Goal: Transaction & Acquisition: Purchase product/service

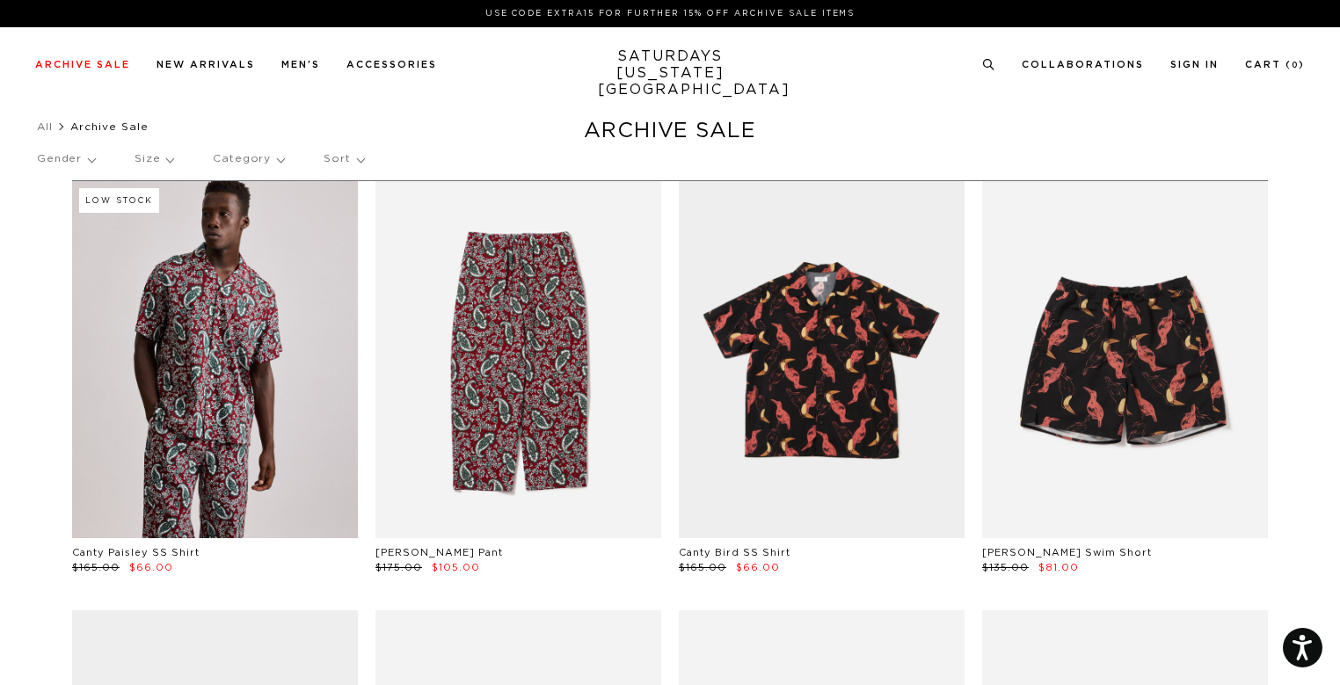
click at [161, 156] on p "Size" at bounding box center [154, 159] width 39 height 40
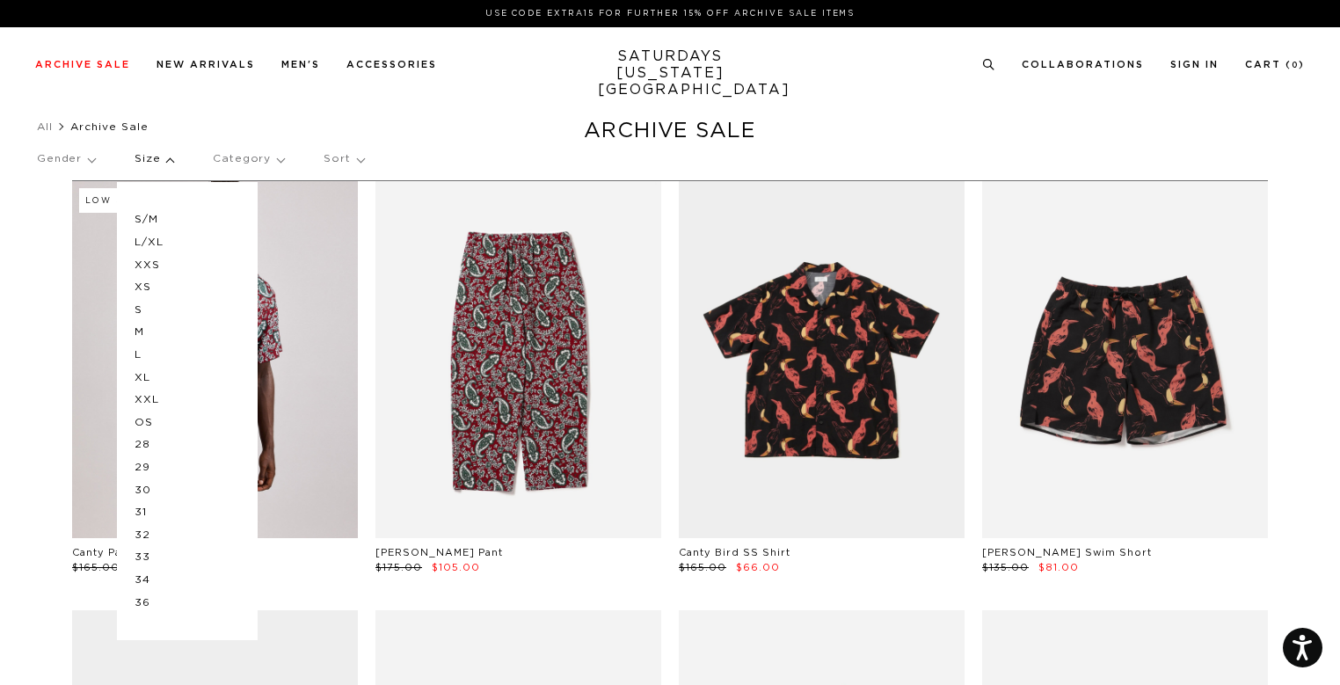
click at [153, 217] on p "S/M" at bounding box center [188, 219] width 106 height 23
click at [343, 128] on ul "All Archive Sale" at bounding box center [670, 127] width 1266 height 18
click at [140, 314] on p "S" at bounding box center [188, 310] width 106 height 23
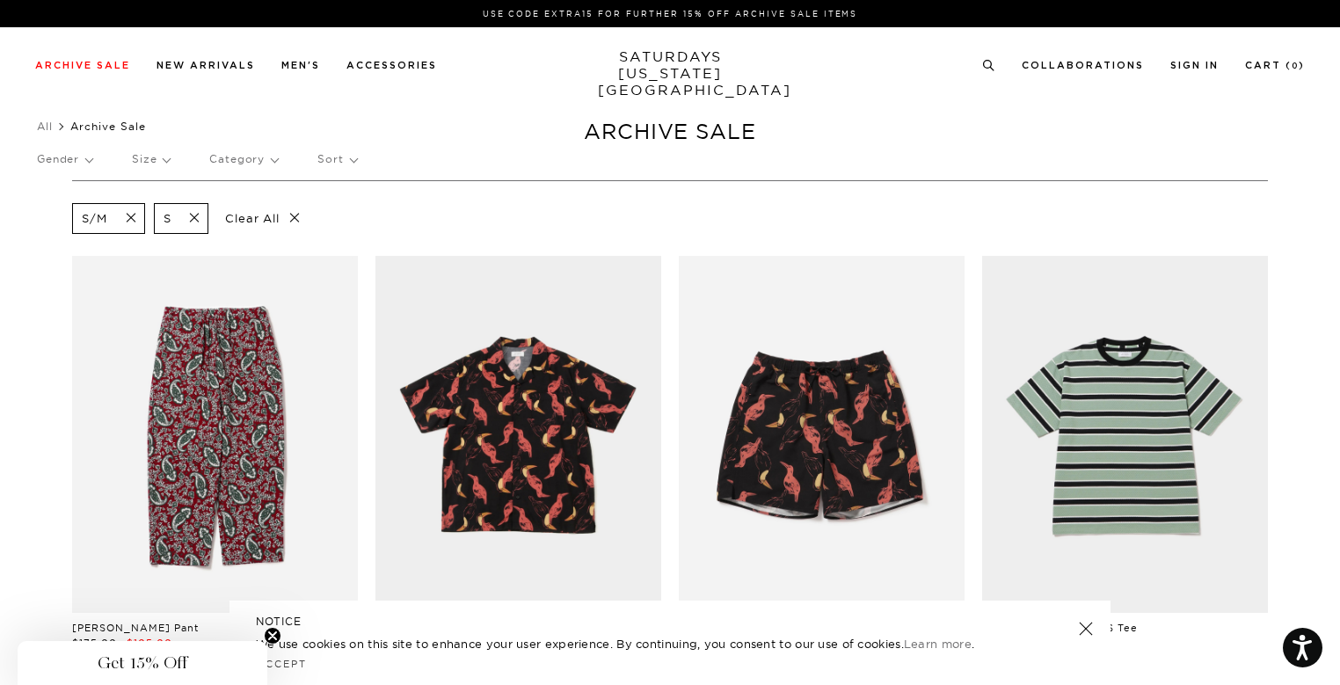
click at [170, 166] on p "Size" at bounding box center [151, 159] width 38 height 40
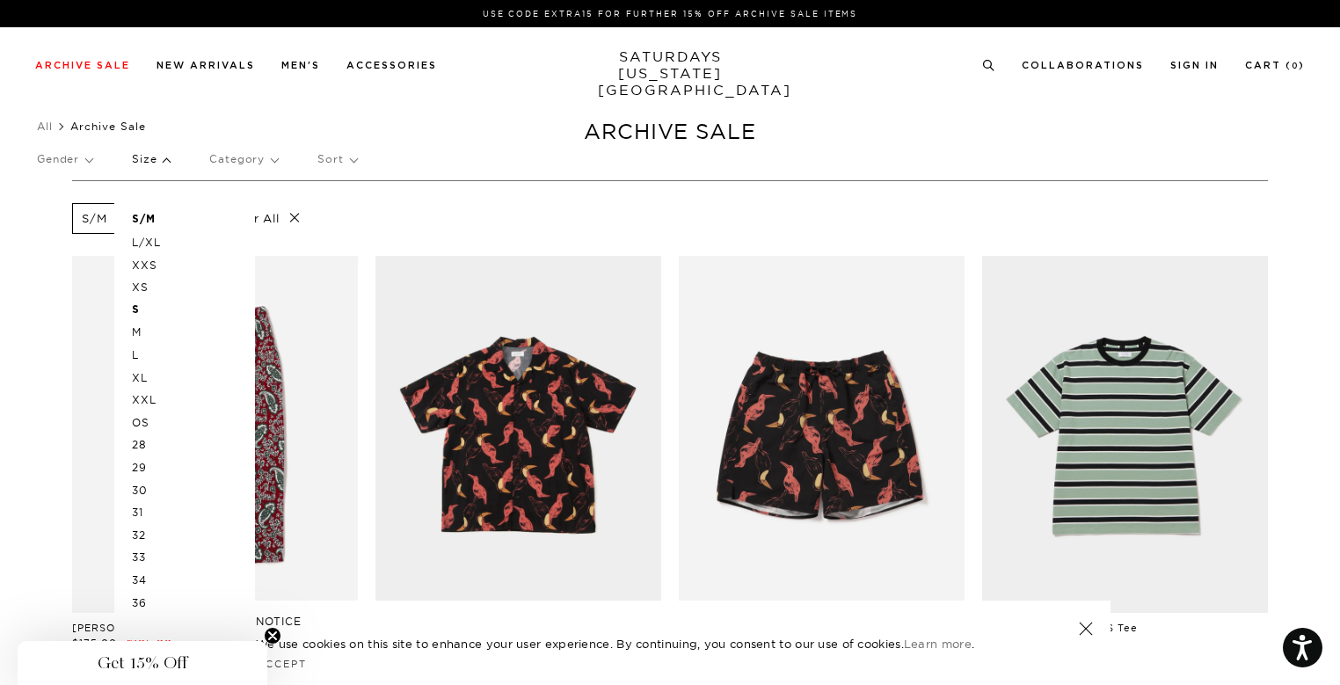
click at [151, 492] on p "30" at bounding box center [185, 490] width 106 height 23
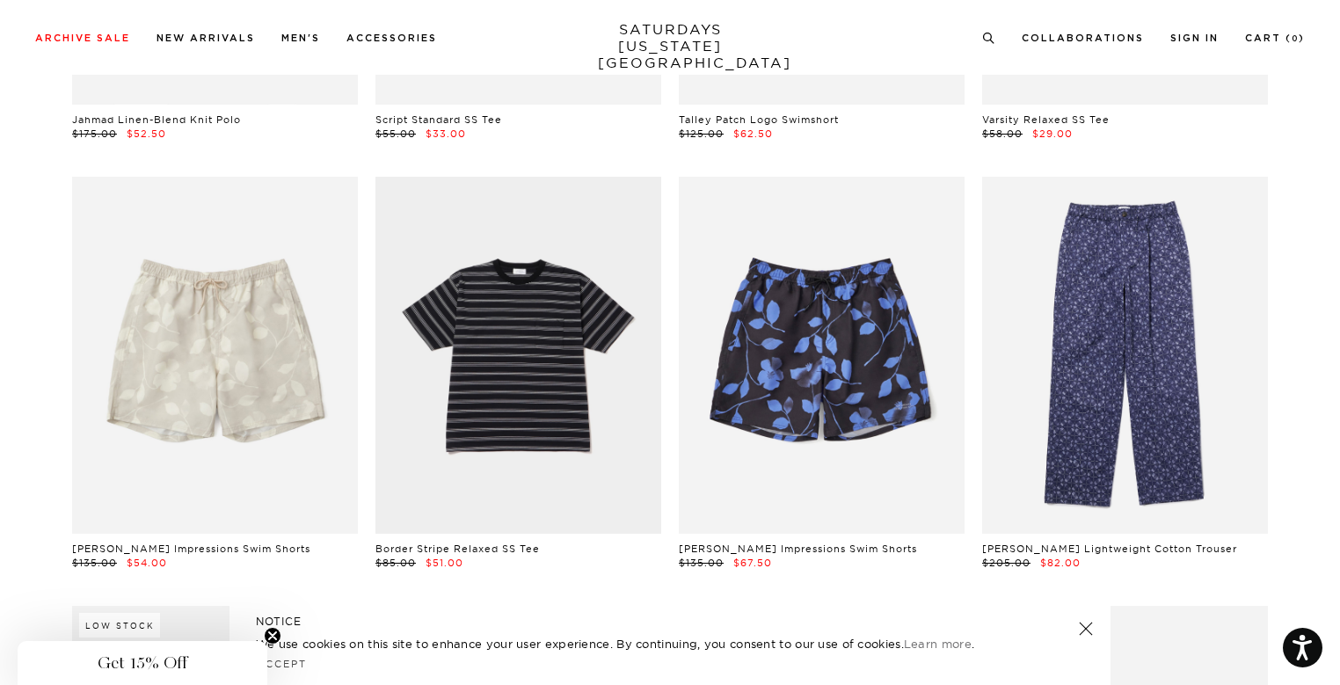
scroll to position [0, 11]
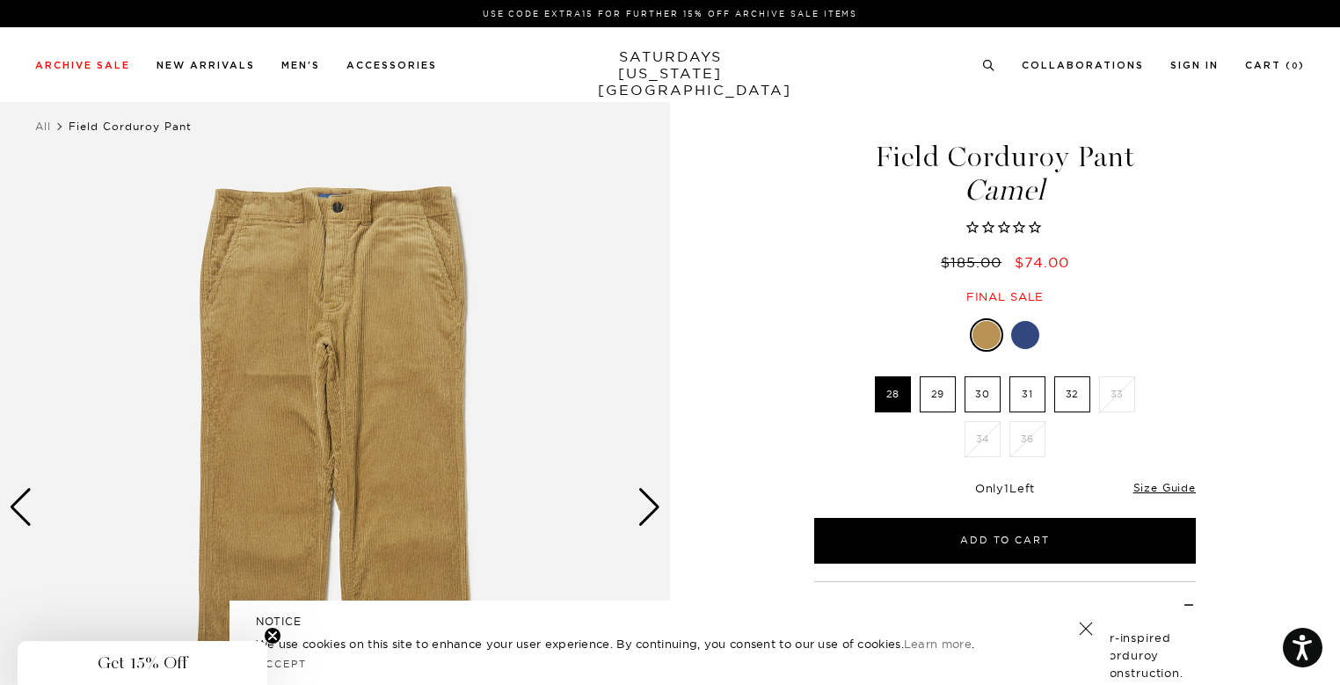
click at [649, 524] on div "Next slide" at bounding box center [650, 507] width 24 height 39
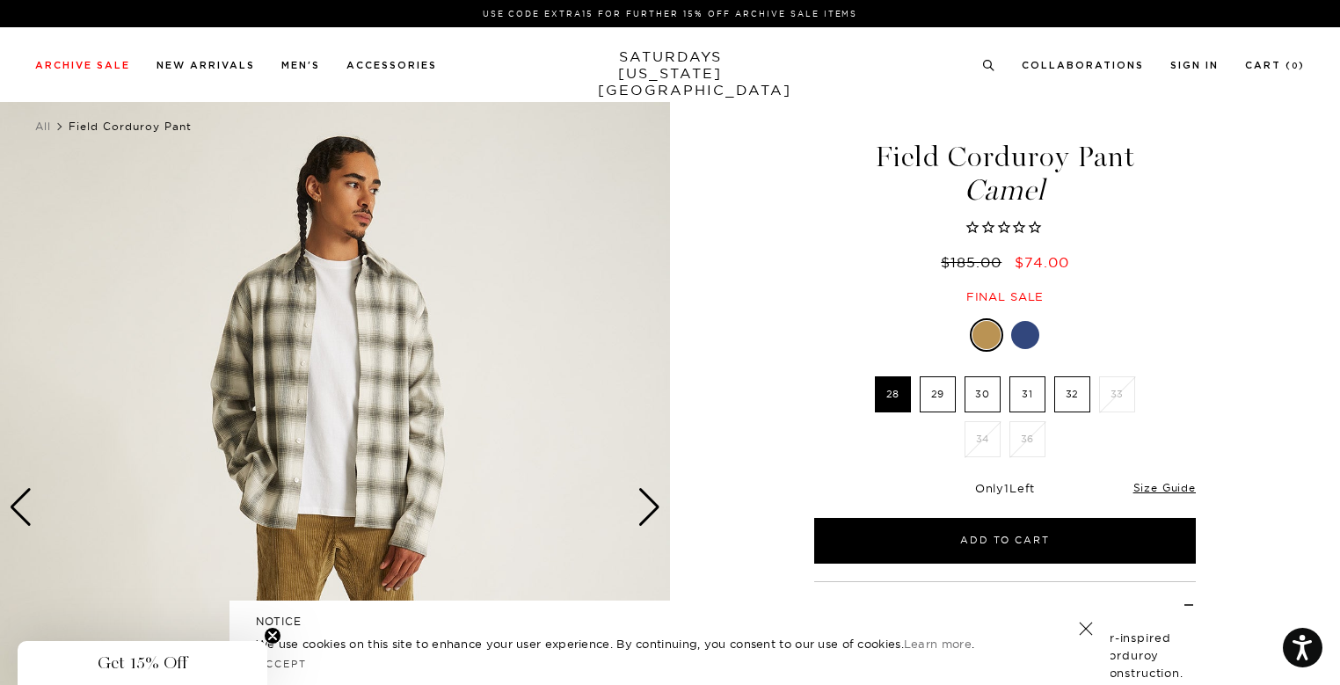
click at [649, 524] on div "Next slide" at bounding box center [650, 507] width 24 height 39
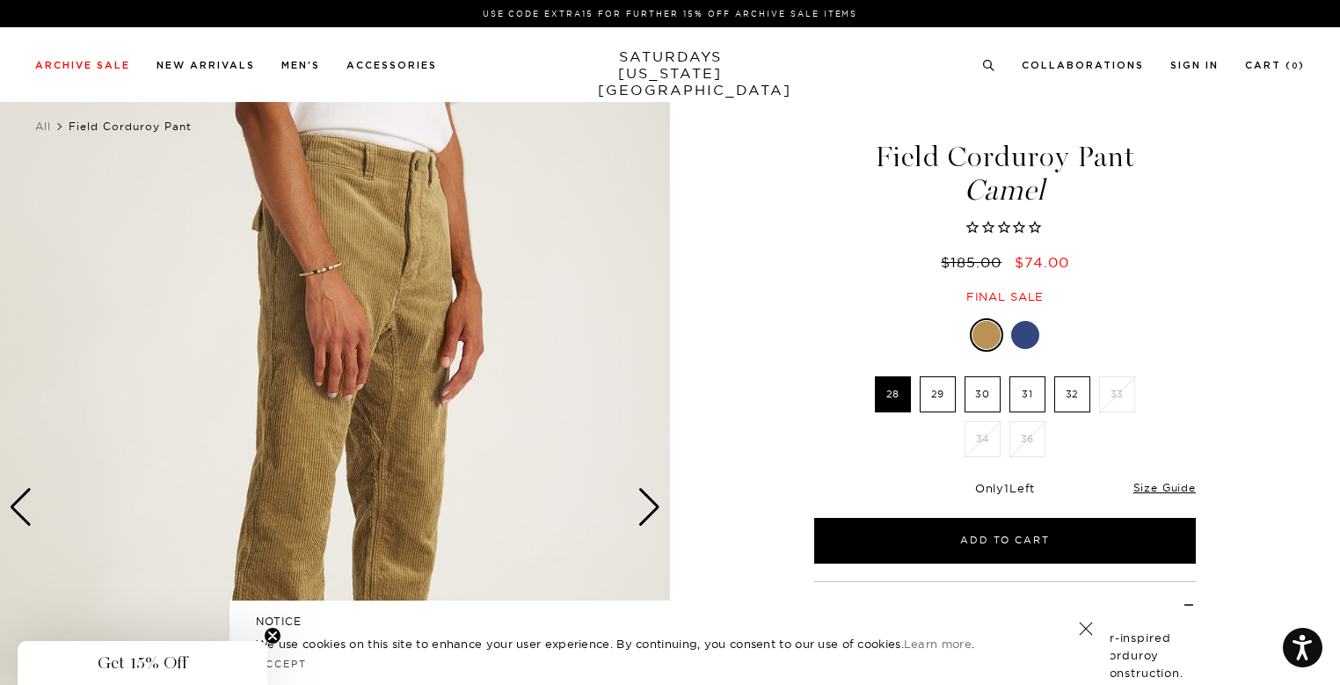
click at [649, 524] on div "Next slide" at bounding box center [650, 507] width 24 height 39
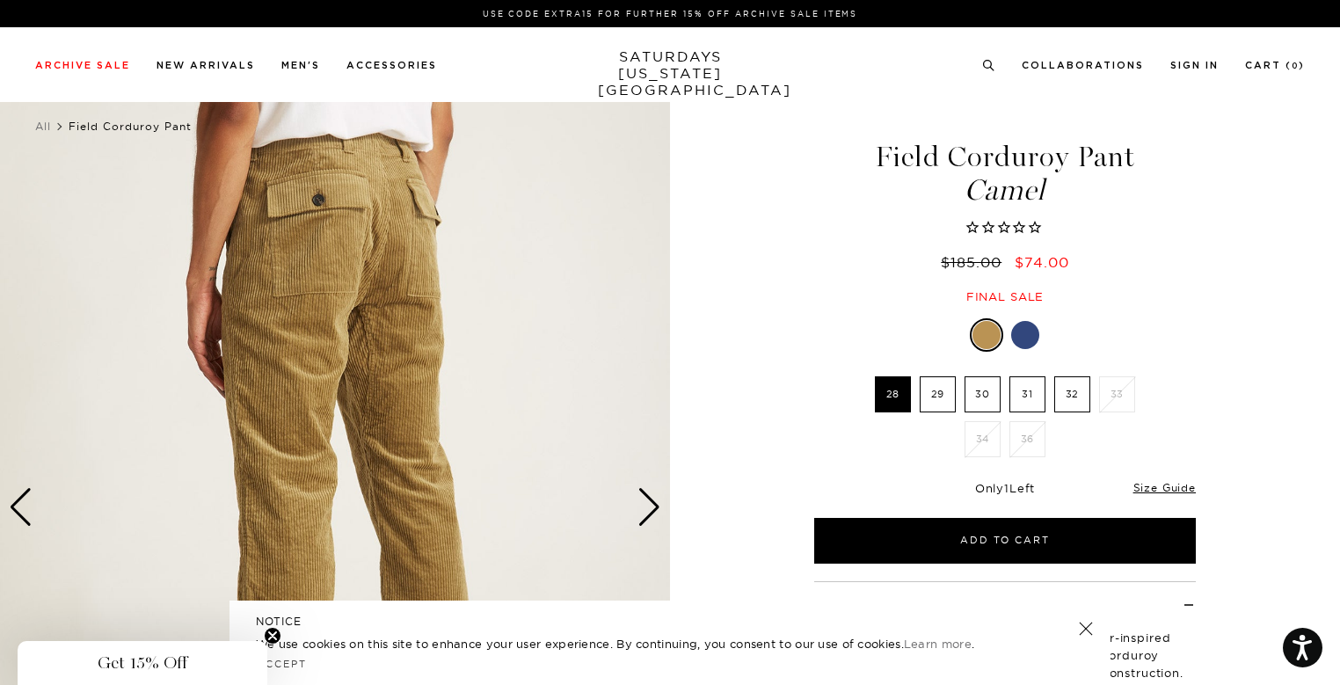
click at [649, 524] on div "Next slide" at bounding box center [650, 507] width 24 height 39
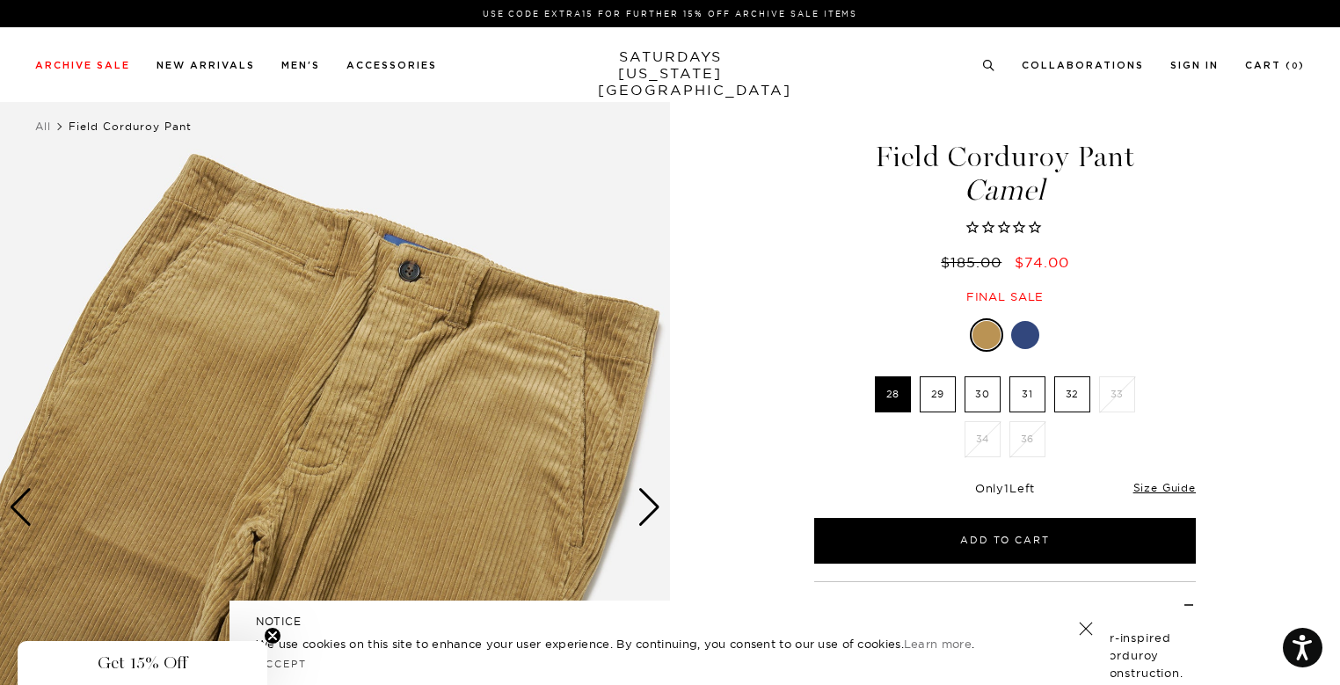
click at [649, 524] on div "Next slide" at bounding box center [650, 507] width 24 height 39
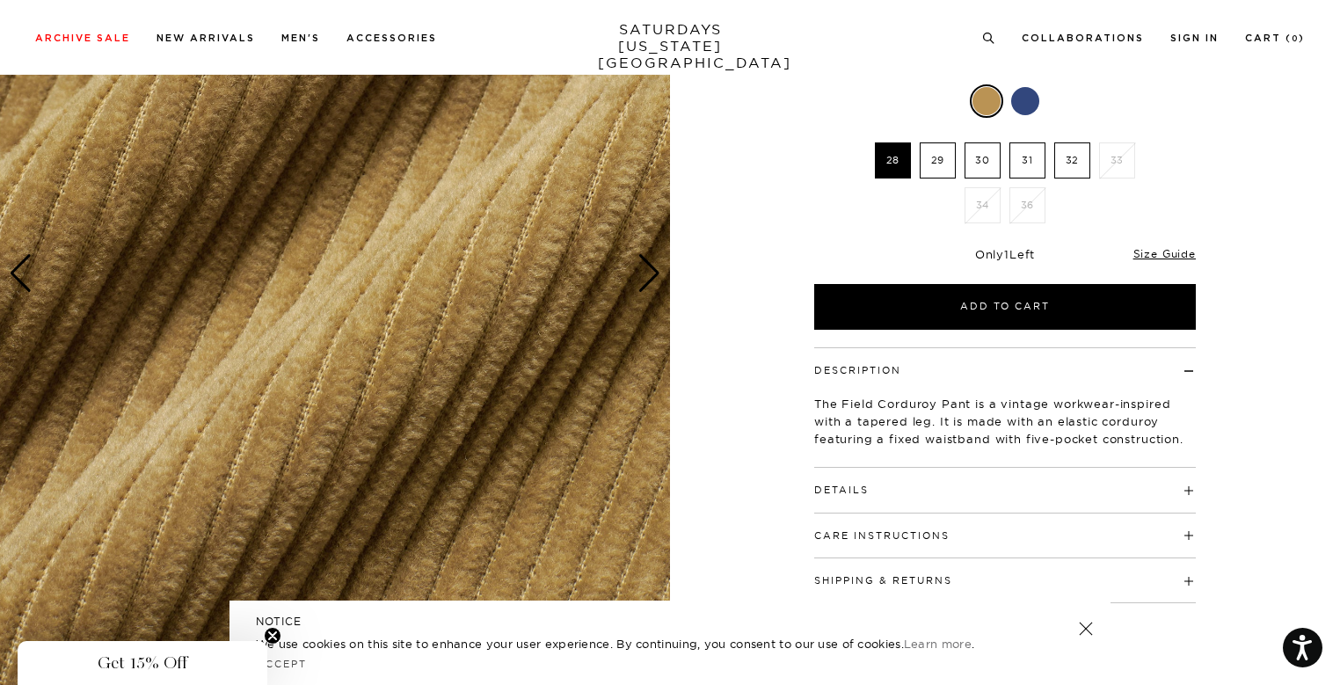
scroll to position [236, 0]
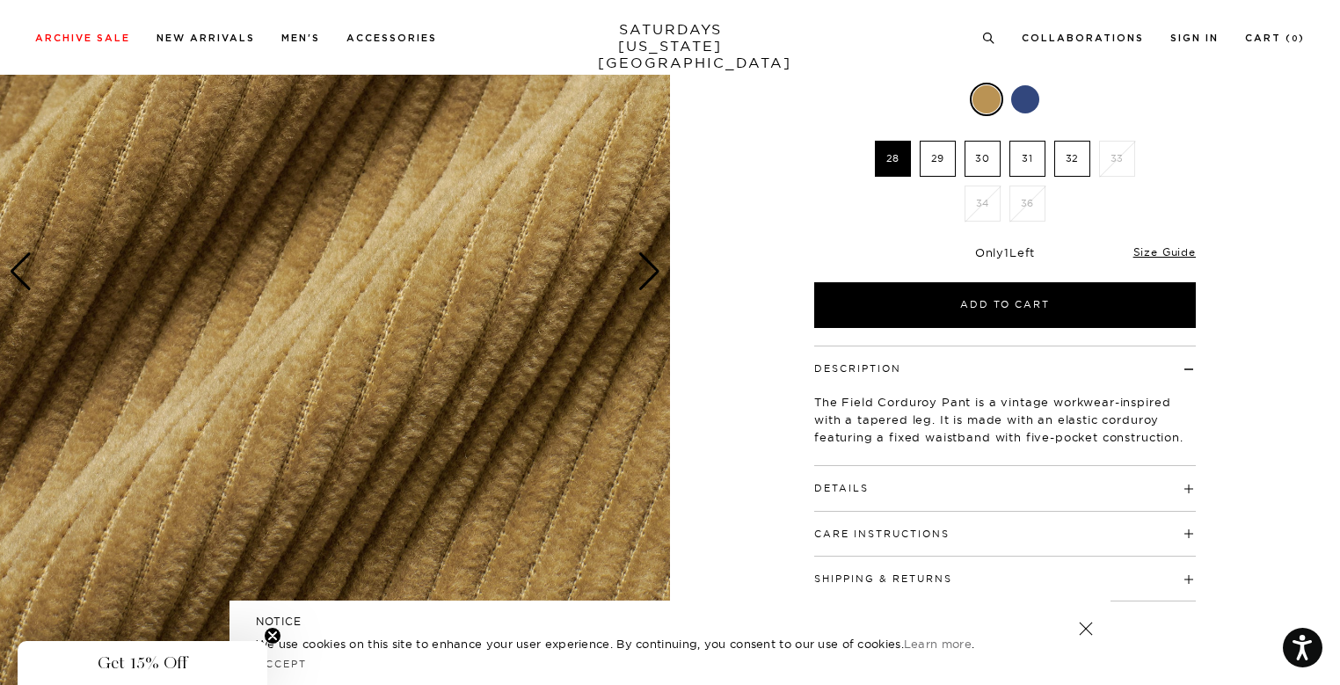
click at [653, 256] on div "Next slide" at bounding box center [650, 271] width 24 height 39
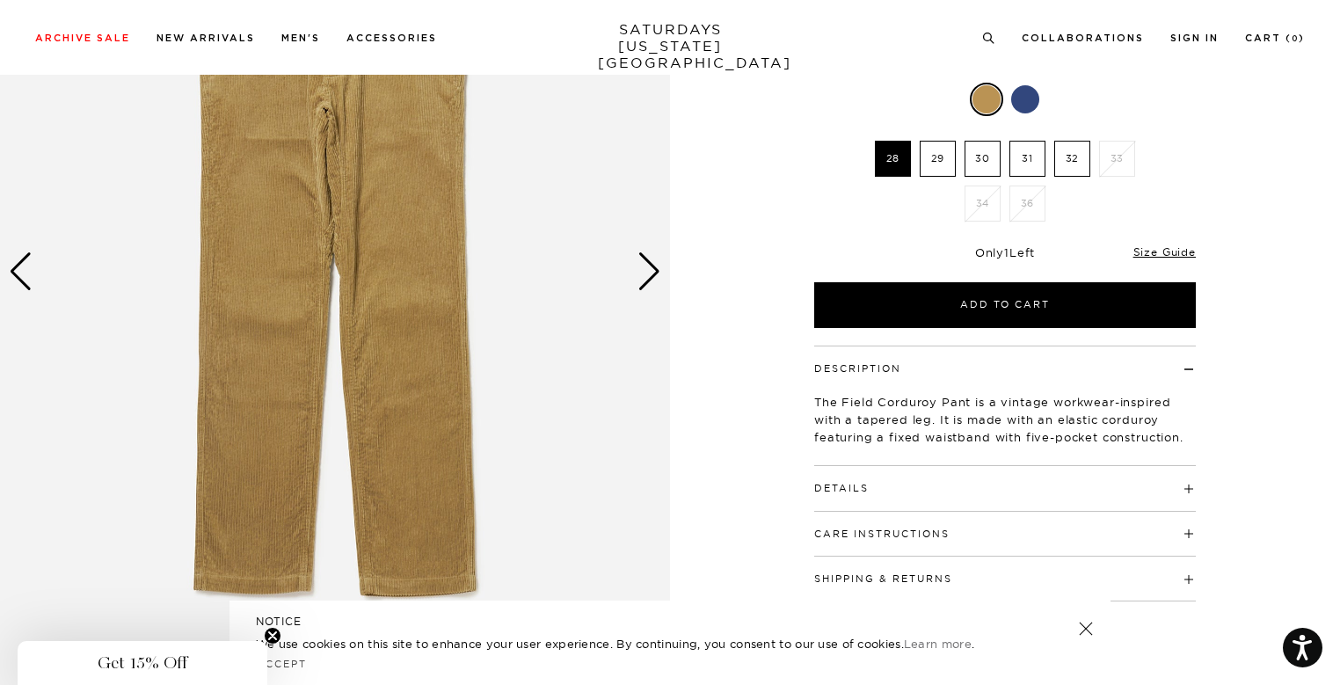
click at [653, 256] on div "Next slide" at bounding box center [650, 271] width 24 height 39
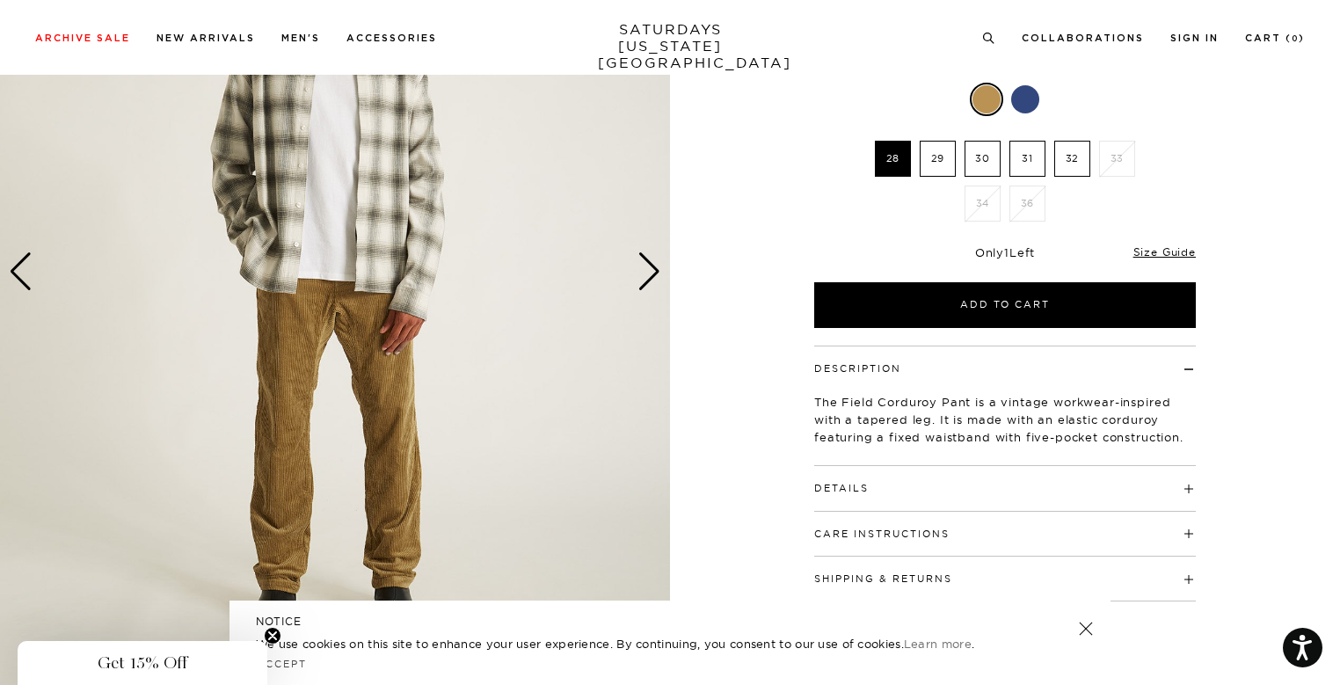
click at [653, 256] on div "Next slide" at bounding box center [650, 271] width 24 height 39
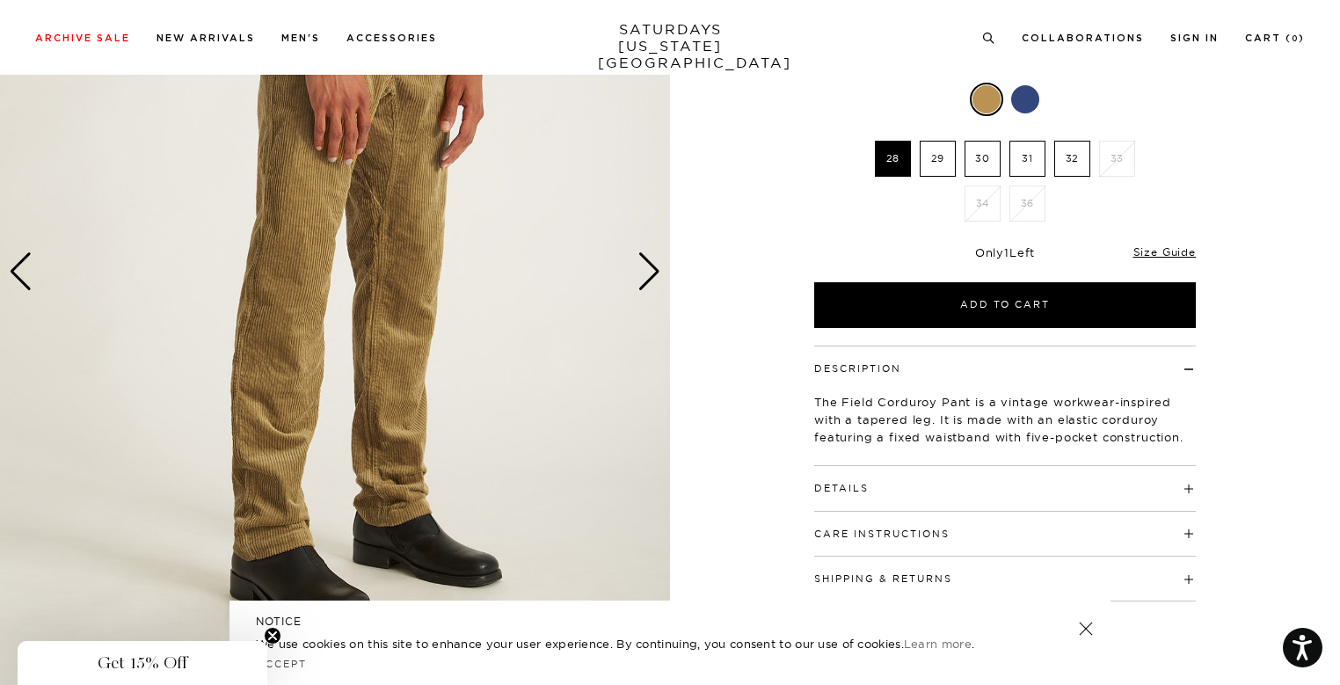
click at [653, 256] on div "Next slide" at bounding box center [650, 271] width 24 height 39
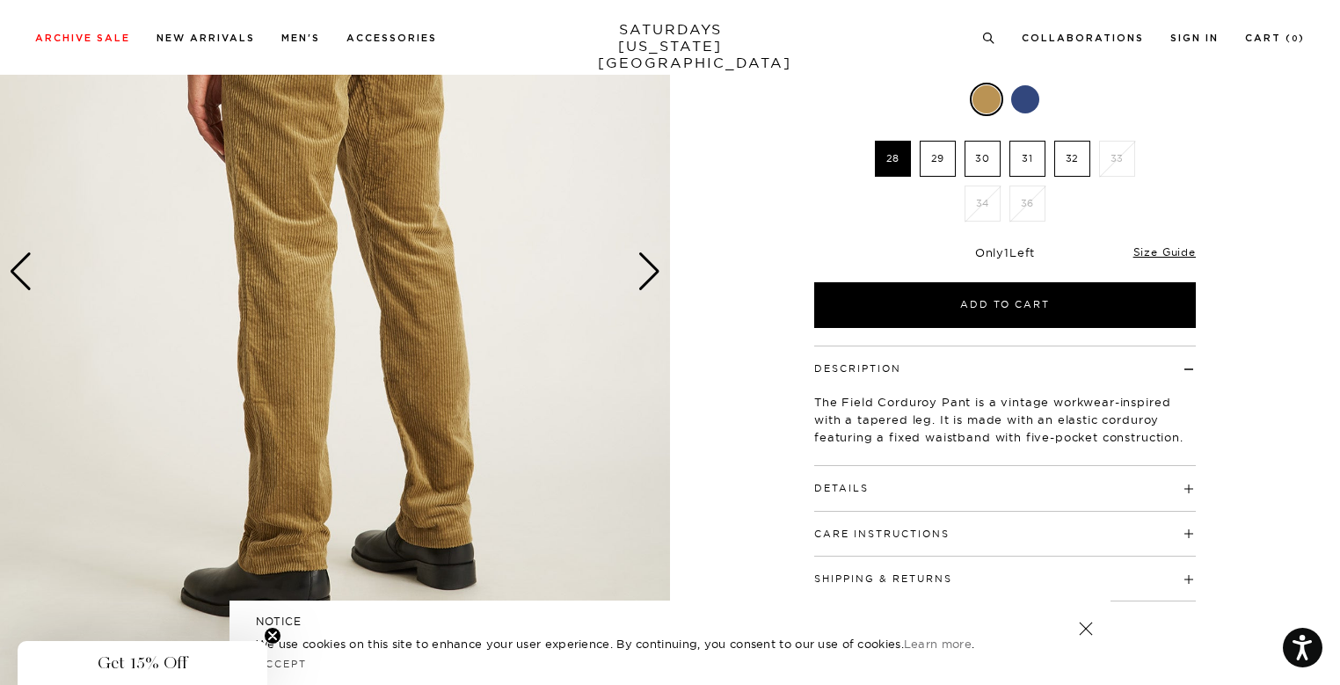
click at [653, 256] on div "Next slide" at bounding box center [650, 271] width 24 height 39
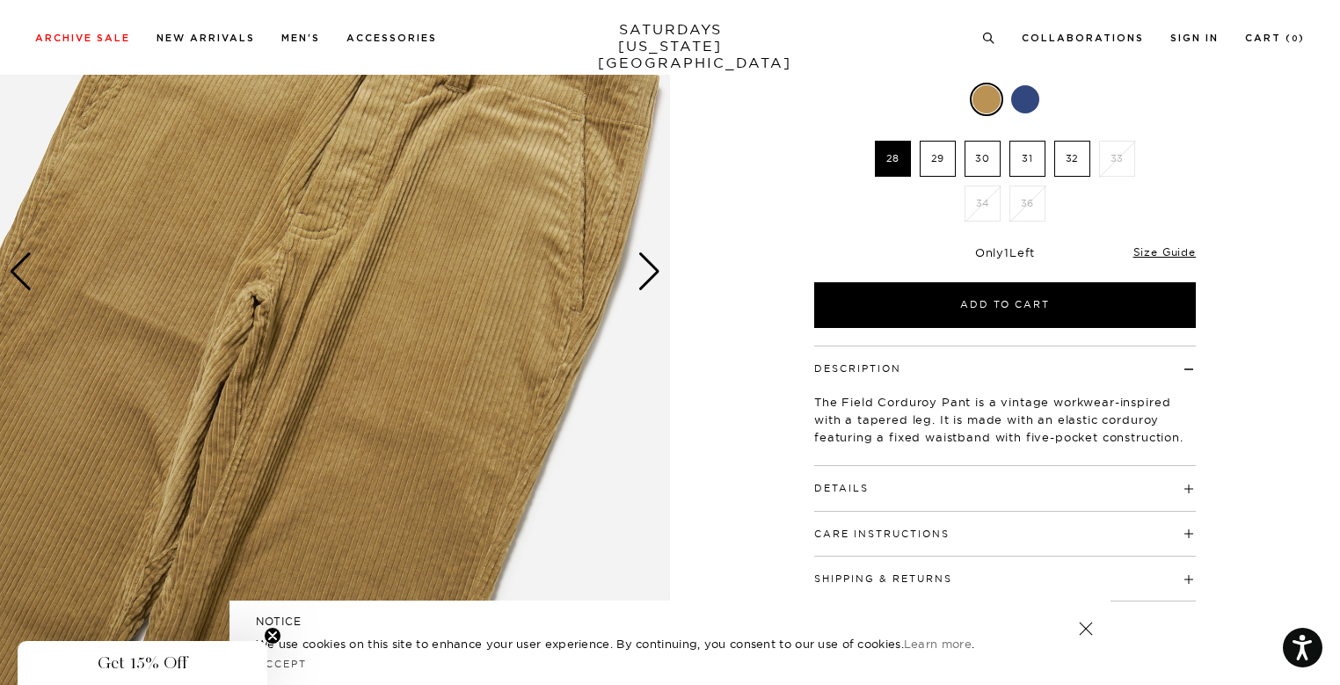
click at [653, 256] on div "Next slide" at bounding box center [650, 271] width 24 height 39
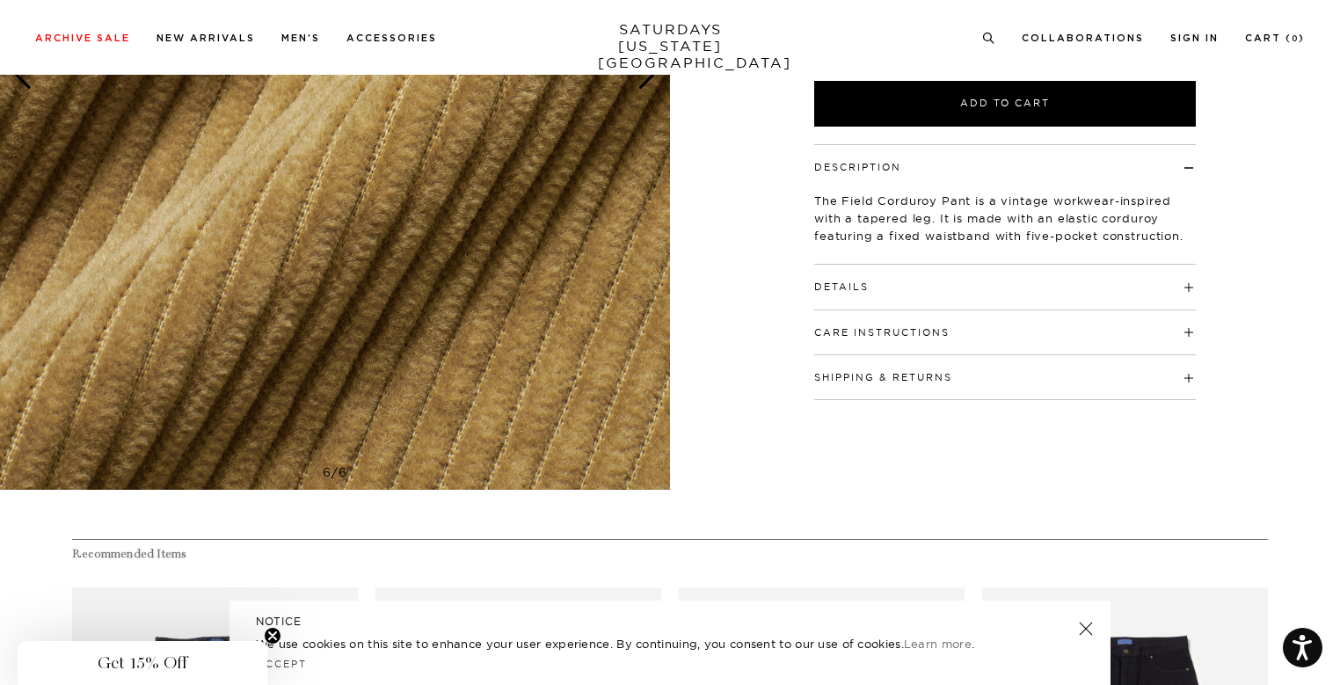
scroll to position [439, 0]
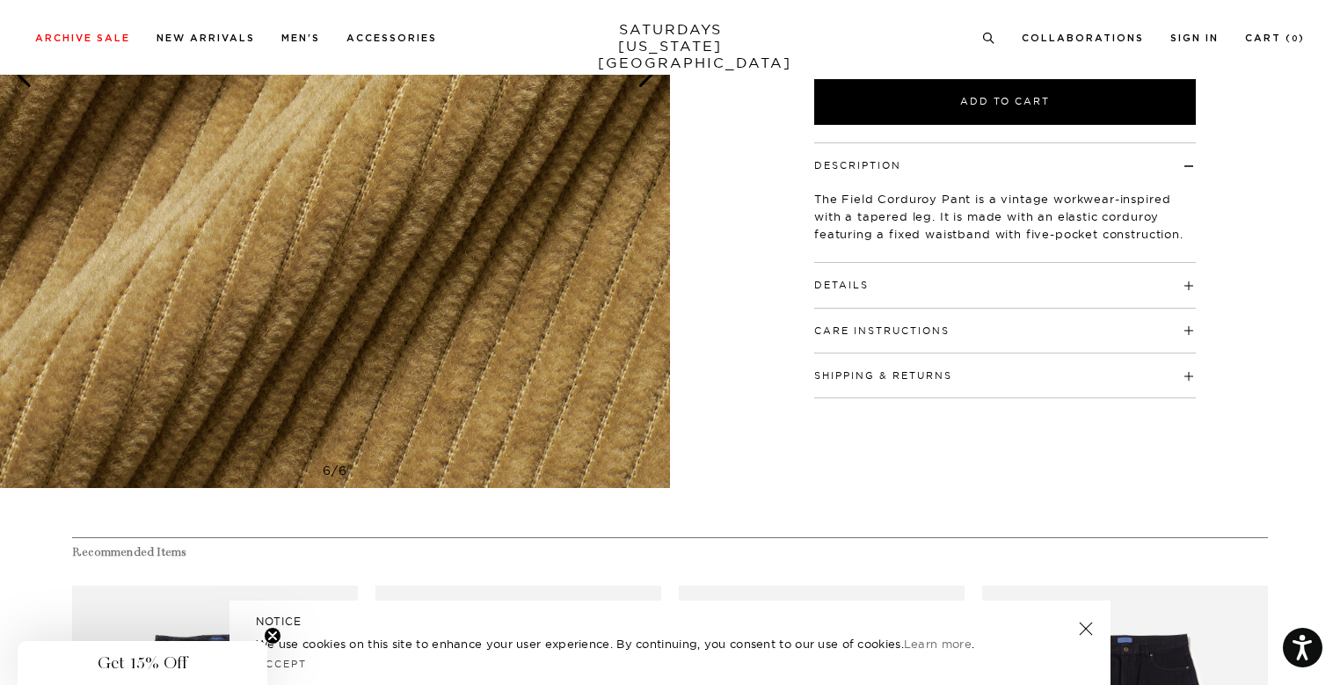
click at [893, 281] on h4 "Details" at bounding box center [1005, 277] width 382 height 29
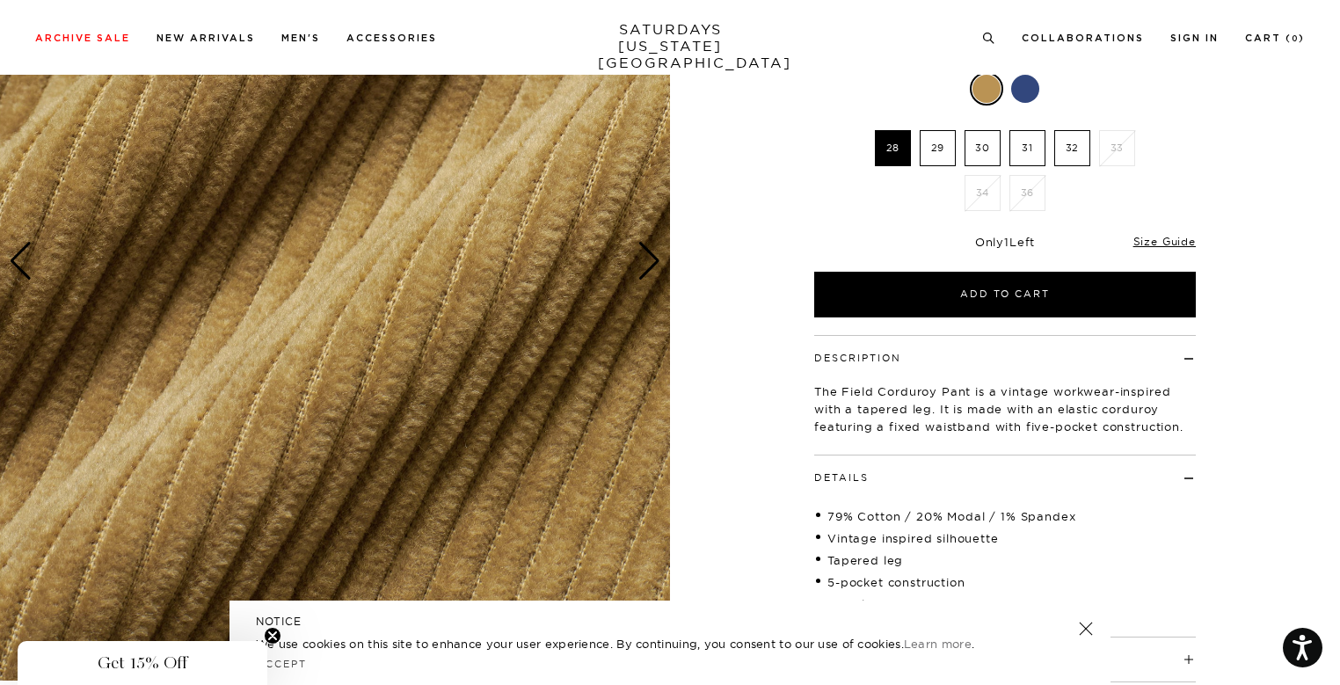
scroll to position [234, 0]
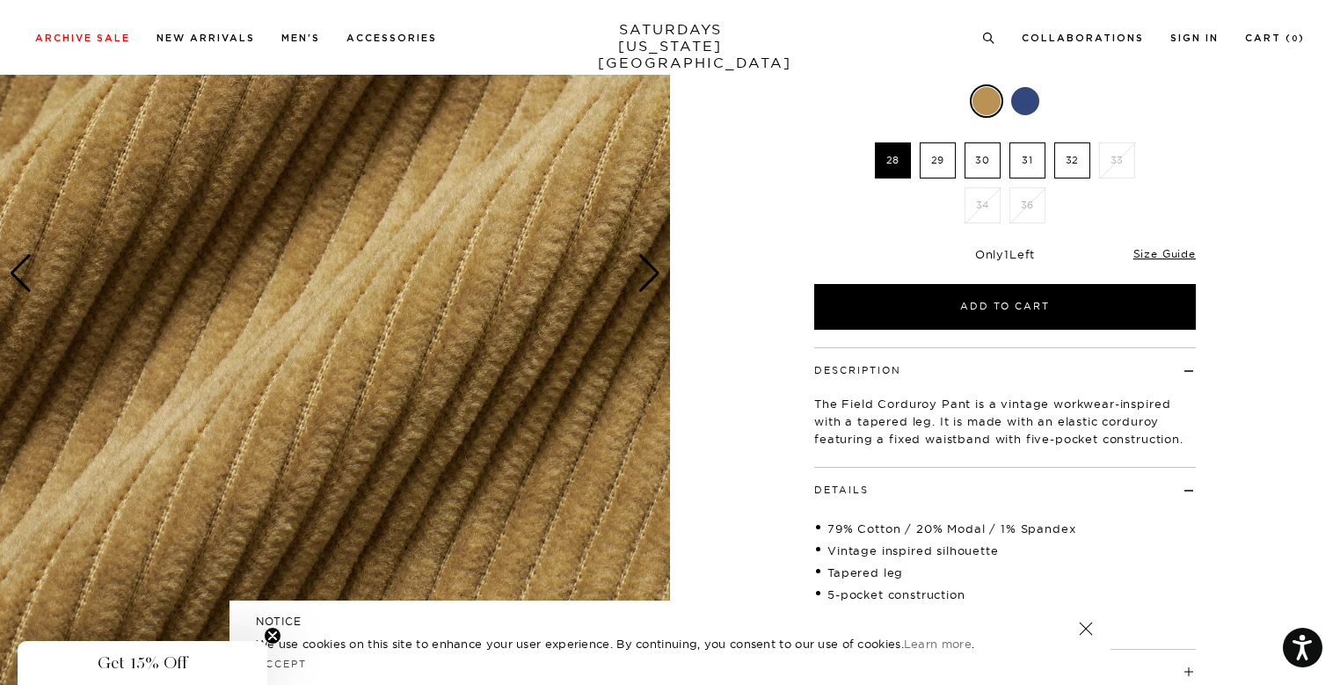
click at [491, 258] on img at bounding box center [335, 274] width 670 height 838
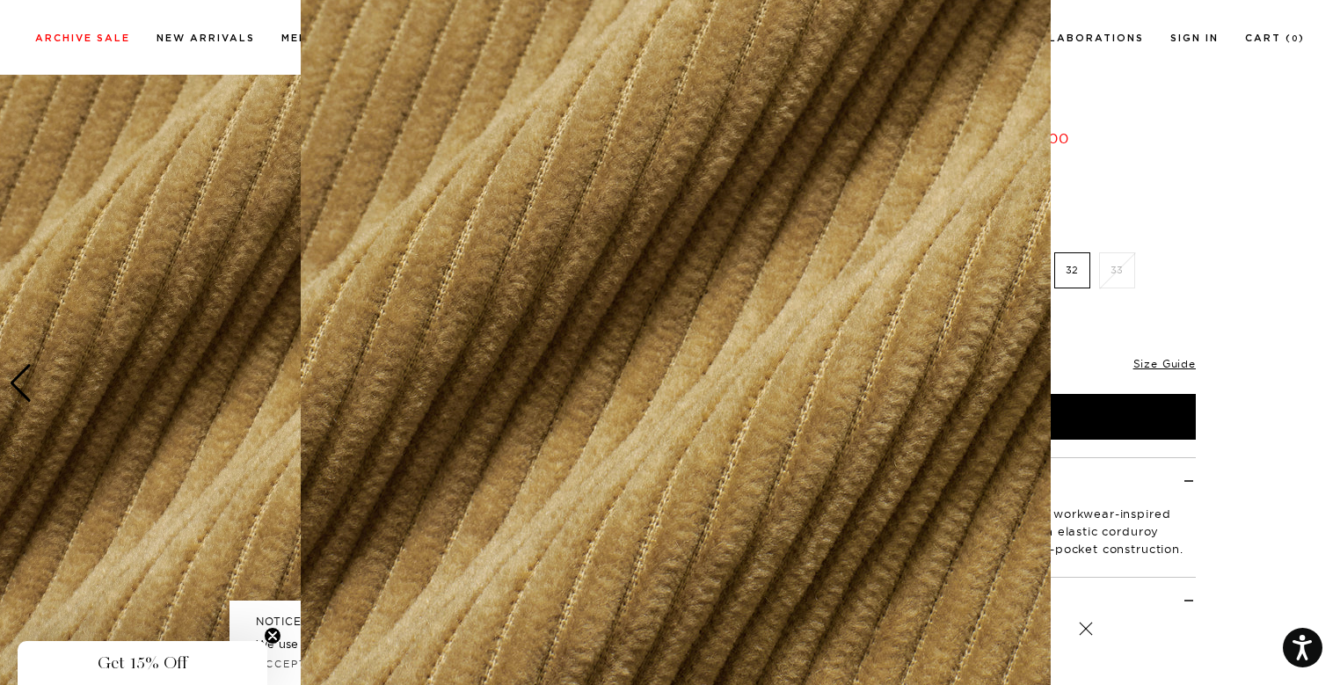
scroll to position [48, 0]
click at [1228, 154] on figure at bounding box center [670, 342] width 1340 height 685
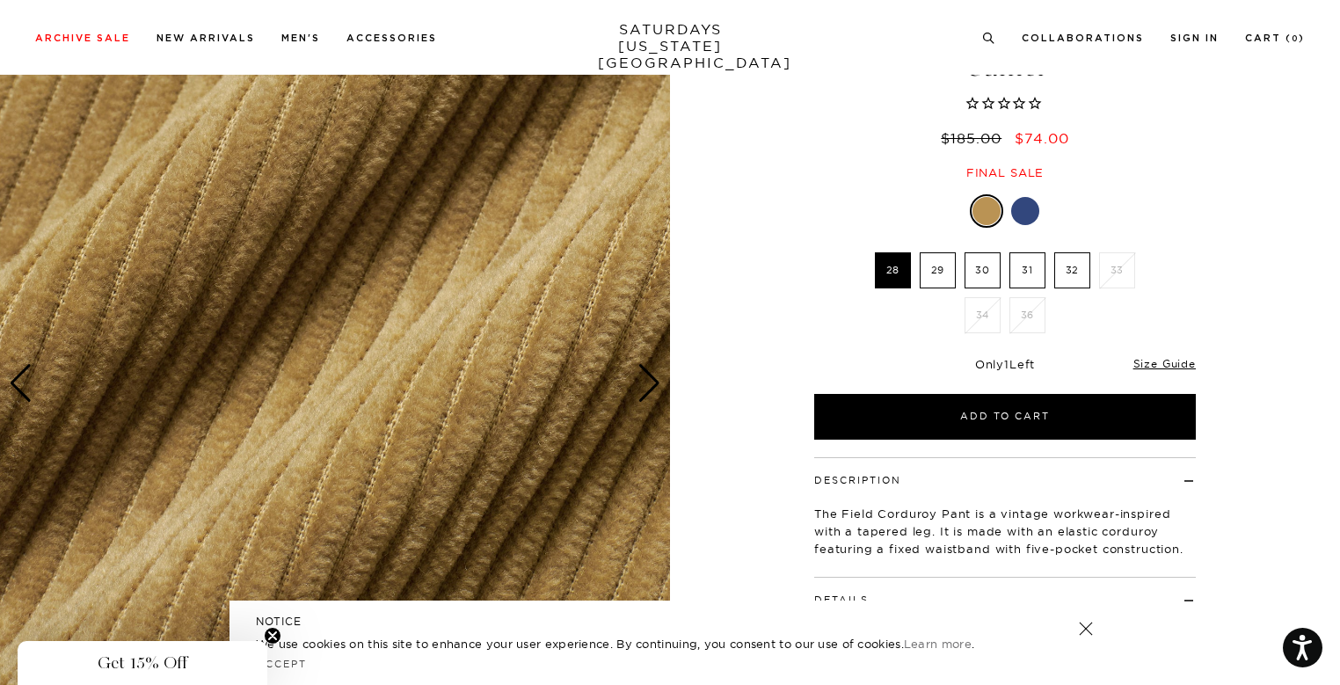
click at [638, 370] on div "Next slide" at bounding box center [650, 383] width 24 height 39
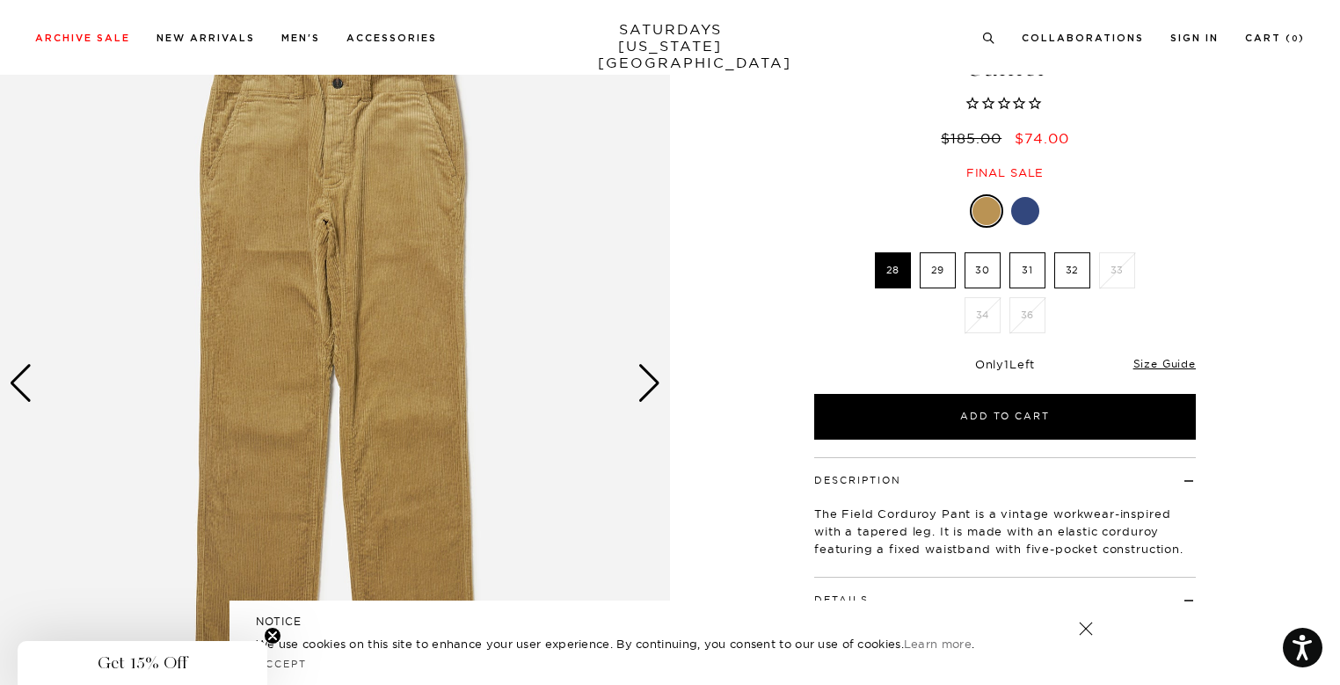
click at [638, 370] on div "Next slide" at bounding box center [650, 383] width 24 height 39
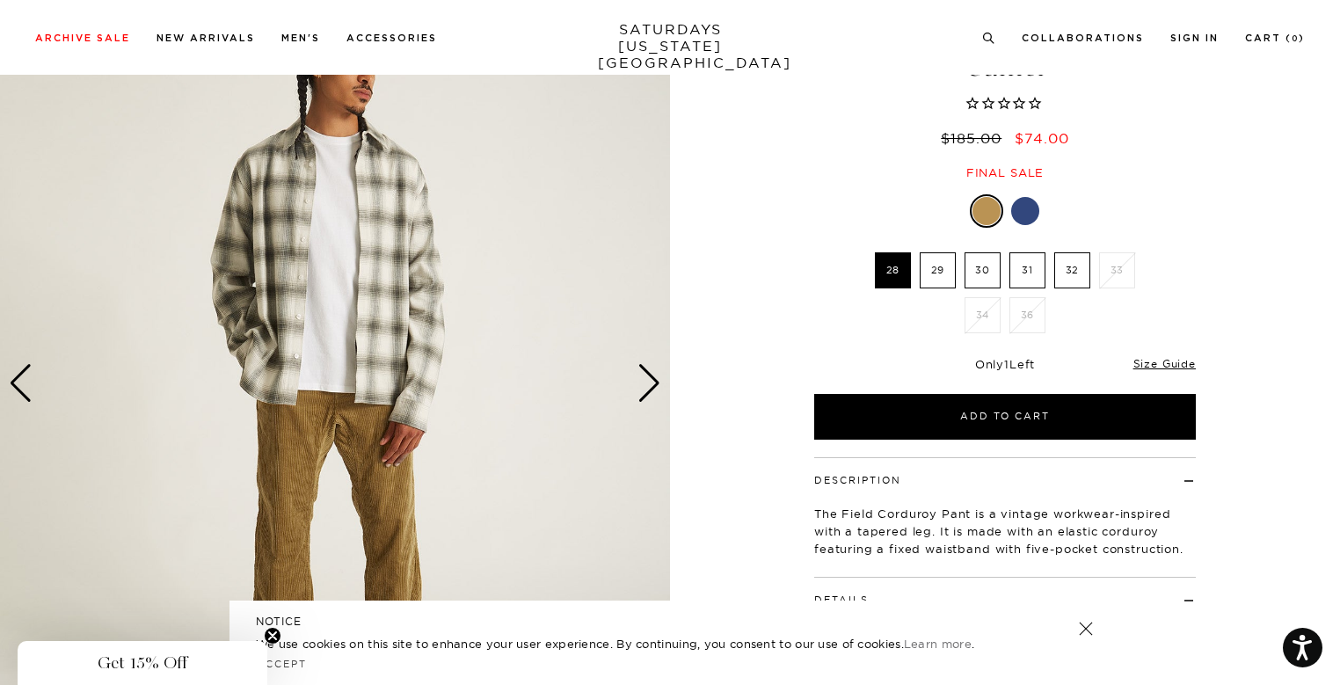
click at [638, 370] on div "Next slide" at bounding box center [650, 383] width 24 height 39
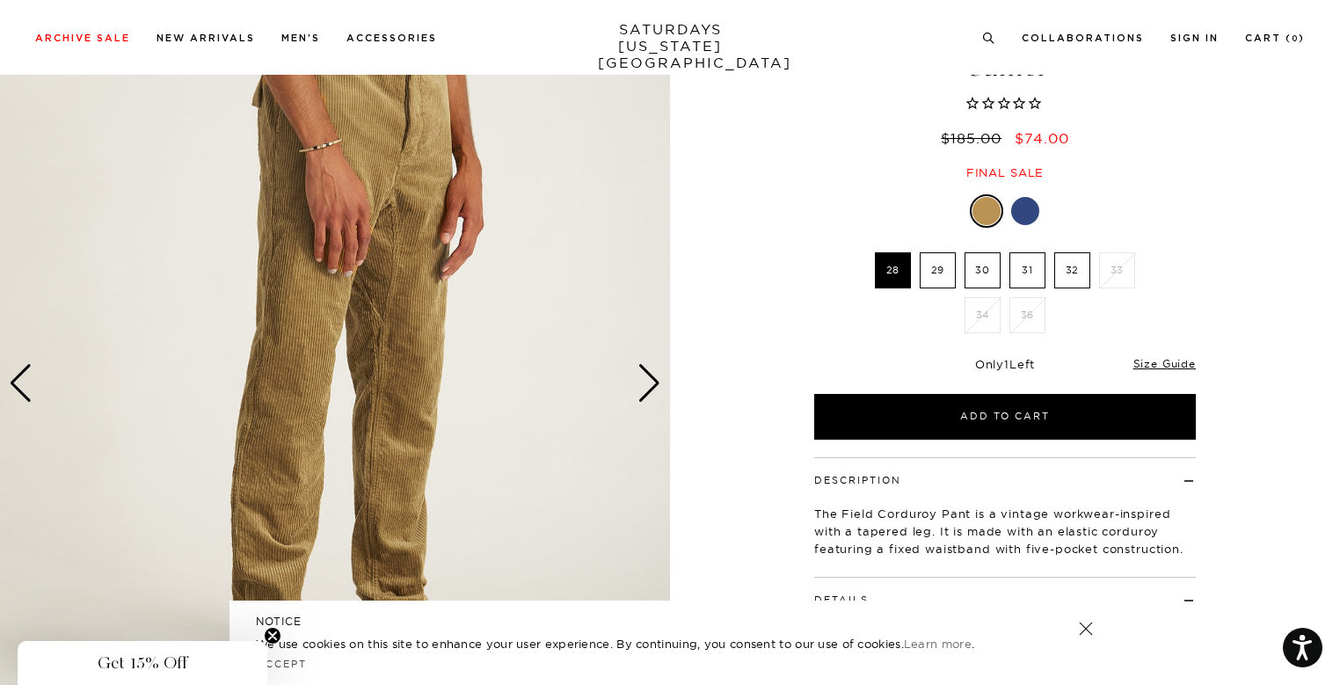
click at [638, 370] on div "Next slide" at bounding box center [650, 383] width 24 height 39
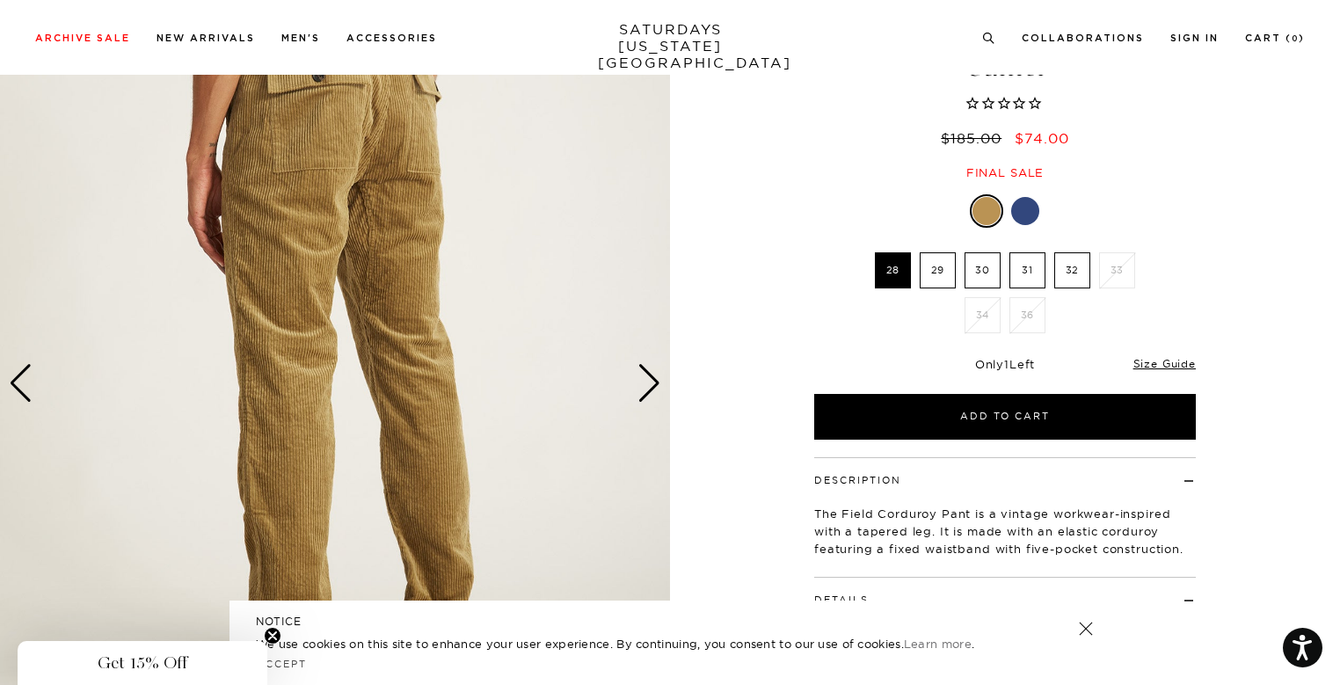
click at [638, 370] on div "Next slide" at bounding box center [650, 383] width 24 height 39
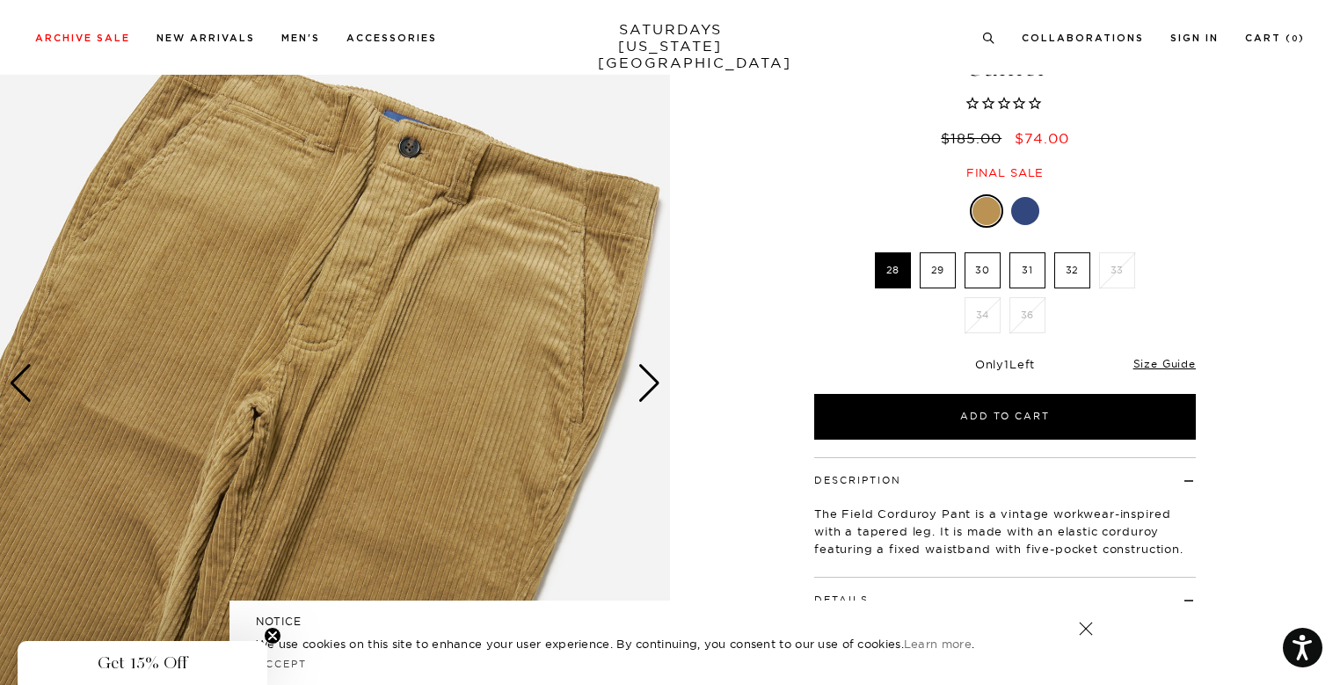
click at [638, 370] on div "Next slide" at bounding box center [650, 383] width 24 height 39
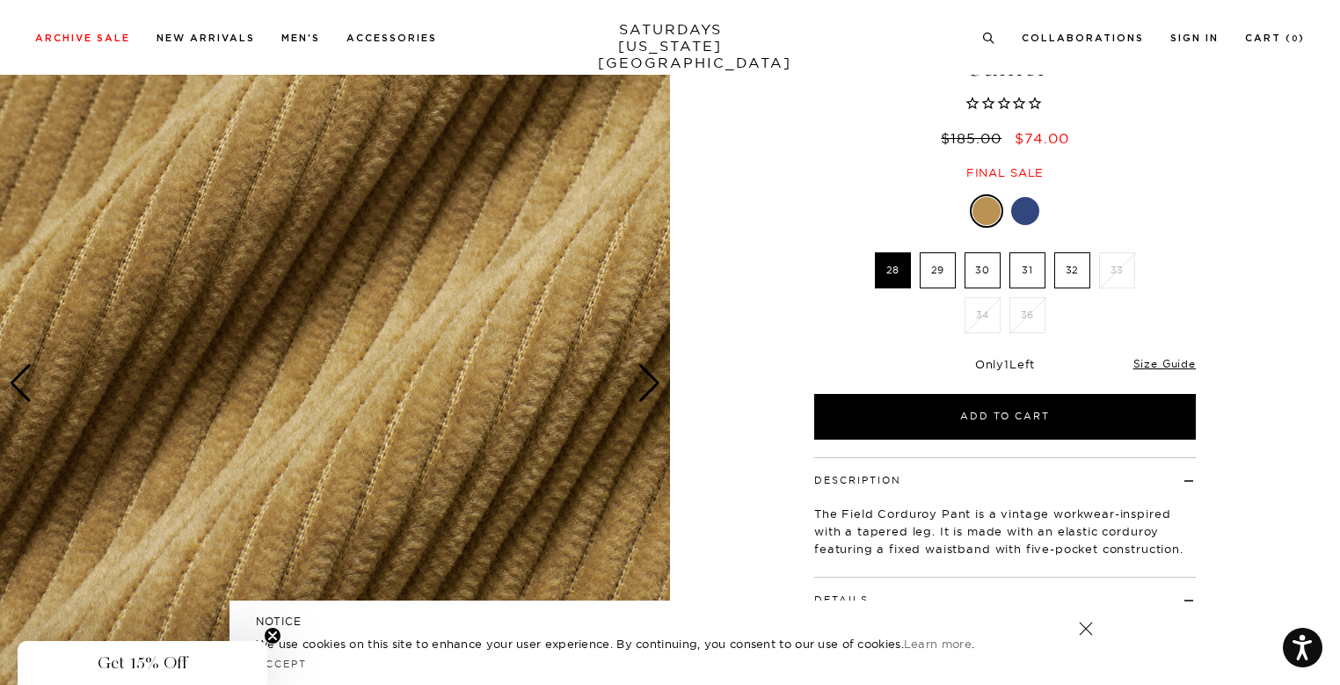
click at [638, 370] on div "Next slide" at bounding box center [650, 383] width 24 height 39
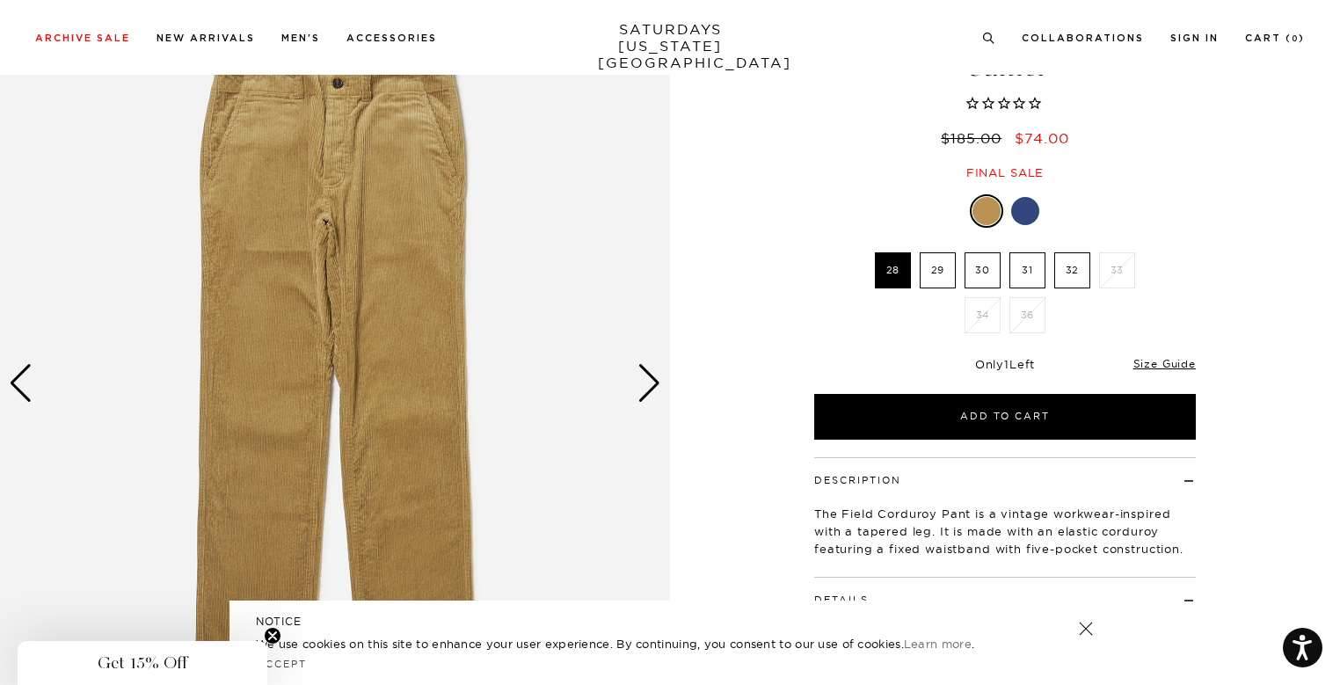
click at [638, 370] on div "Next slide" at bounding box center [650, 383] width 24 height 39
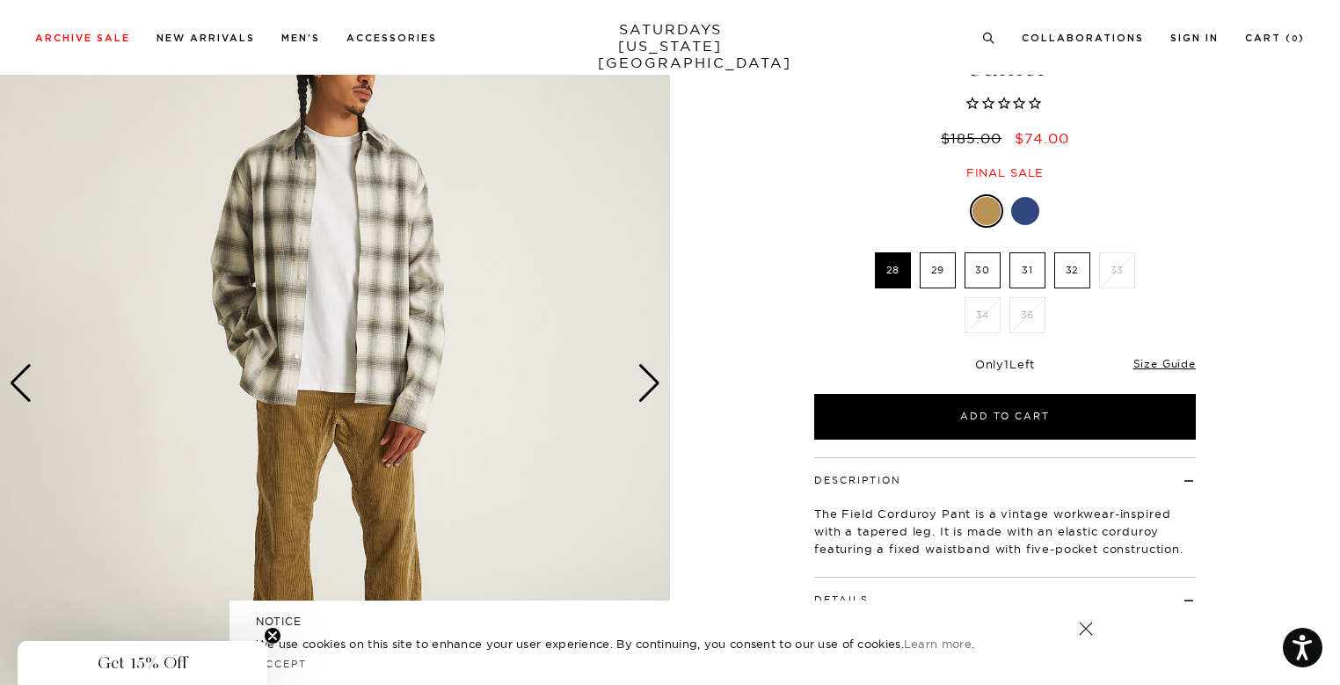
click at [638, 370] on div "Next slide" at bounding box center [650, 383] width 24 height 39
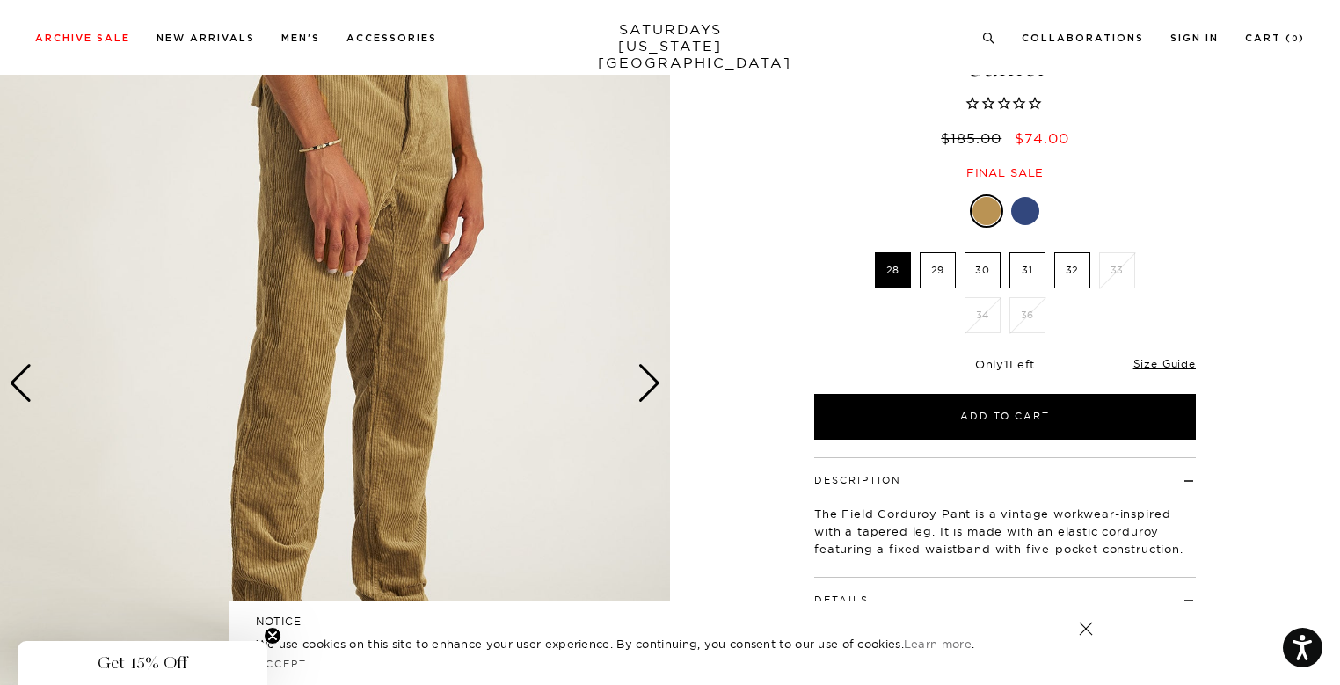
click at [638, 370] on div "Next slide" at bounding box center [650, 383] width 24 height 39
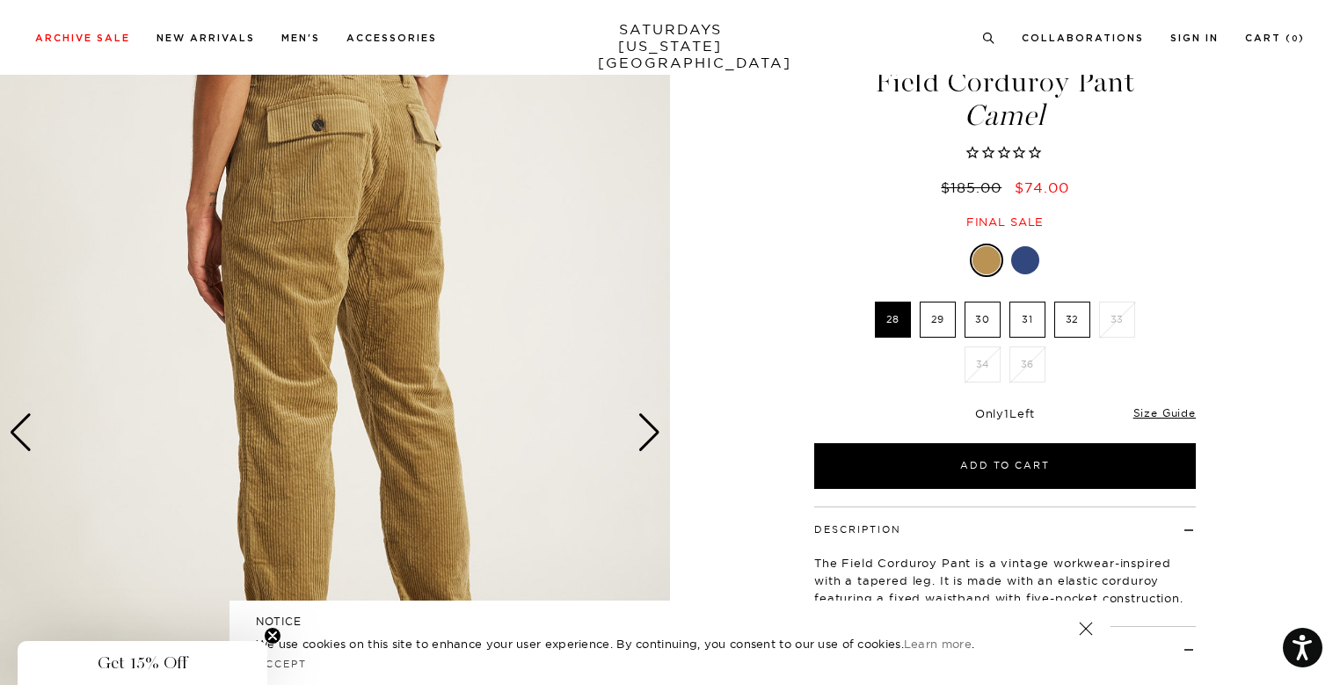
scroll to position [94, 11]
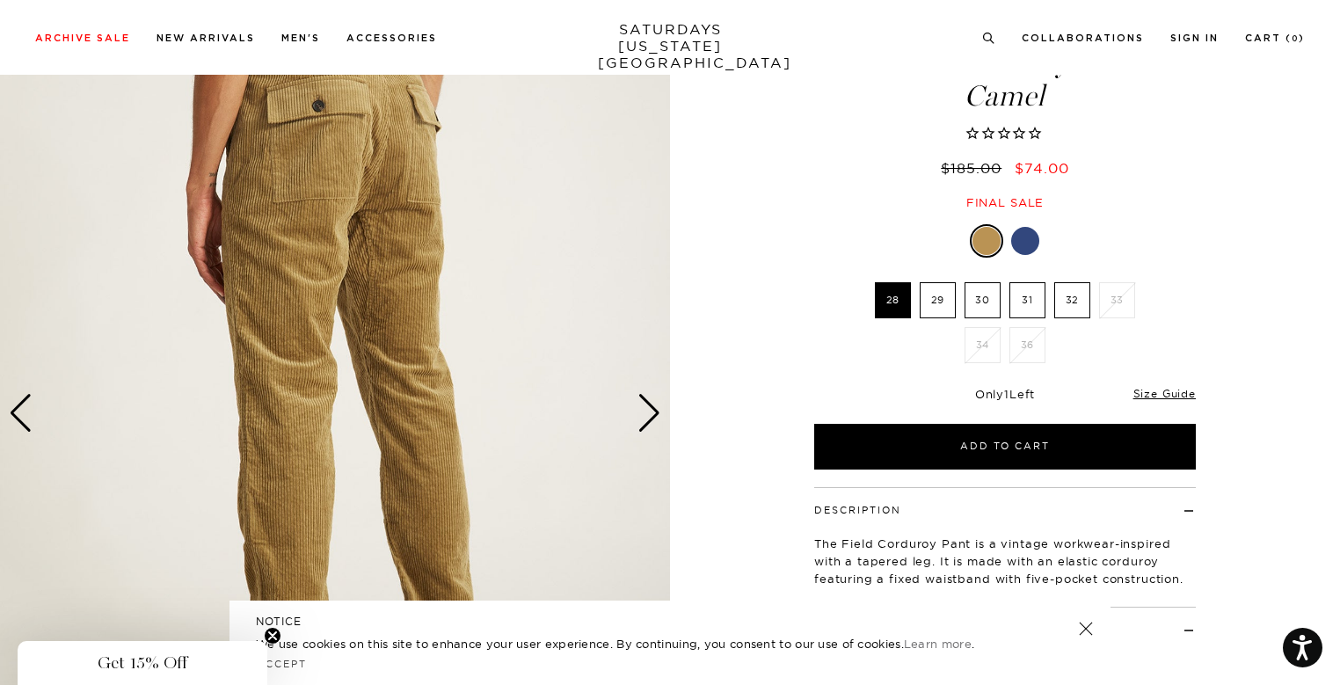
click at [642, 411] on div "Next slide" at bounding box center [650, 413] width 24 height 39
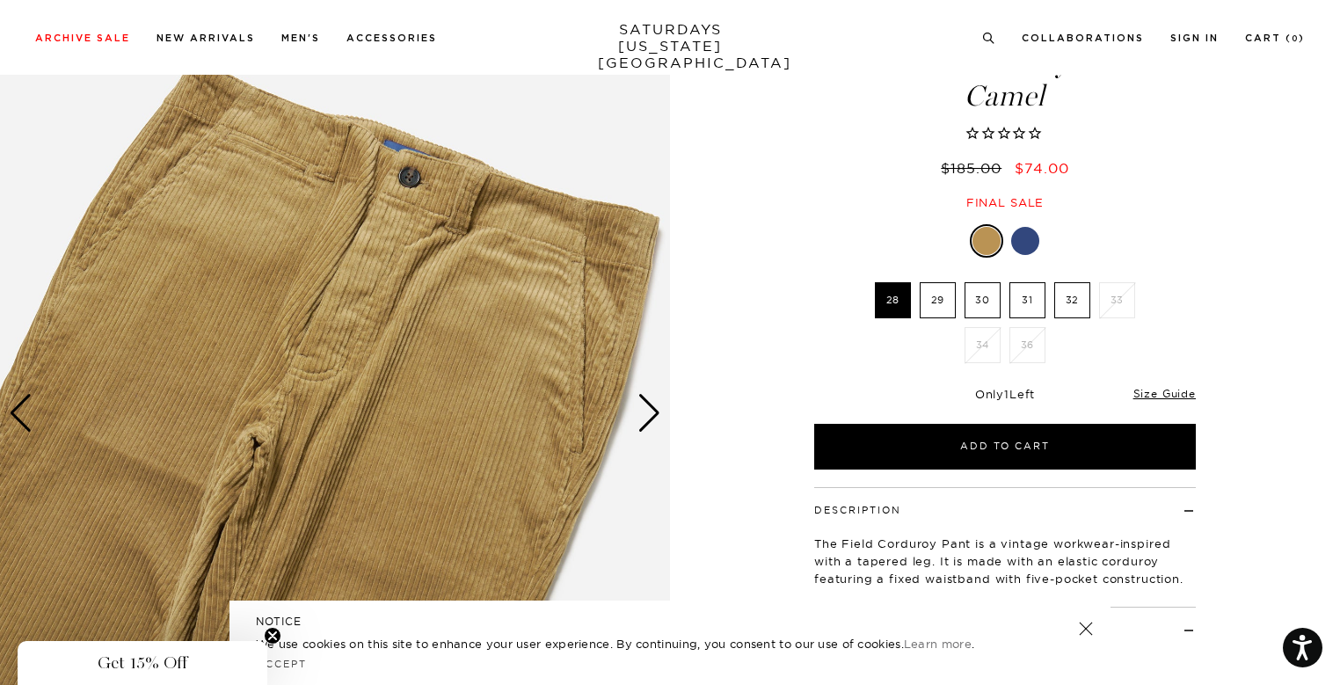
click at [642, 411] on div "Next slide" at bounding box center [650, 413] width 24 height 39
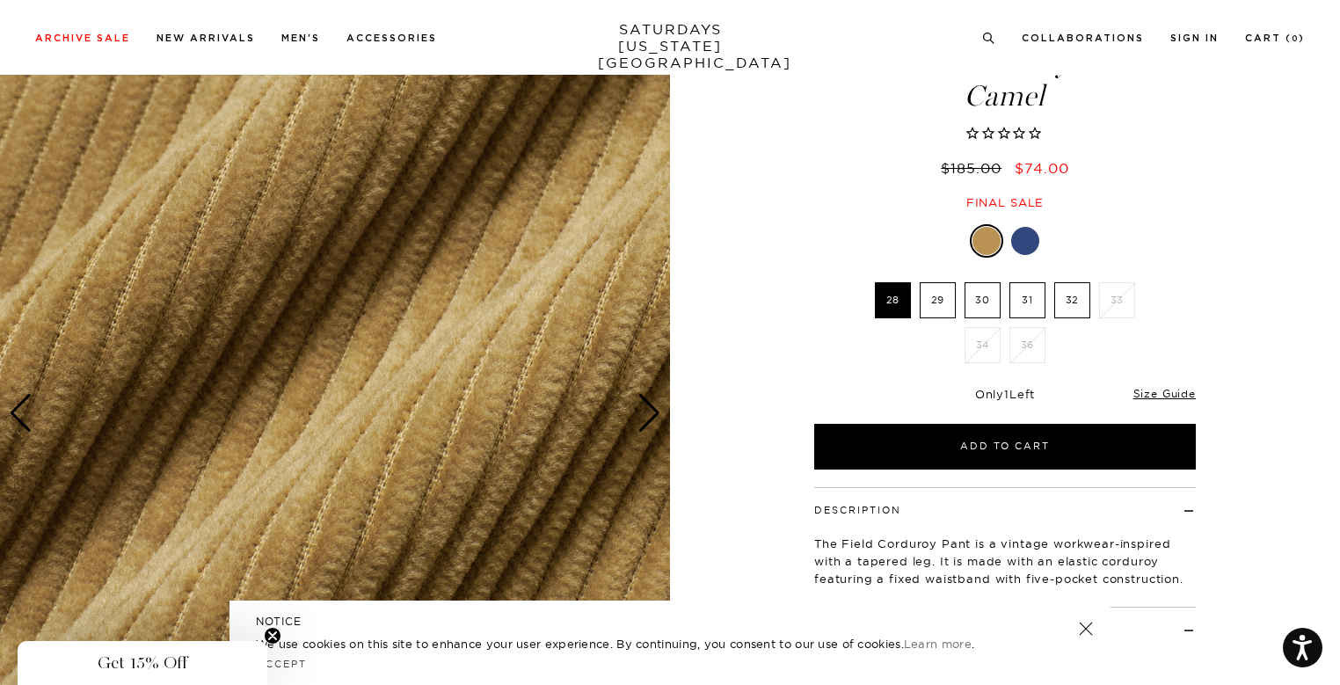
click at [642, 411] on div "Next slide" at bounding box center [650, 413] width 24 height 39
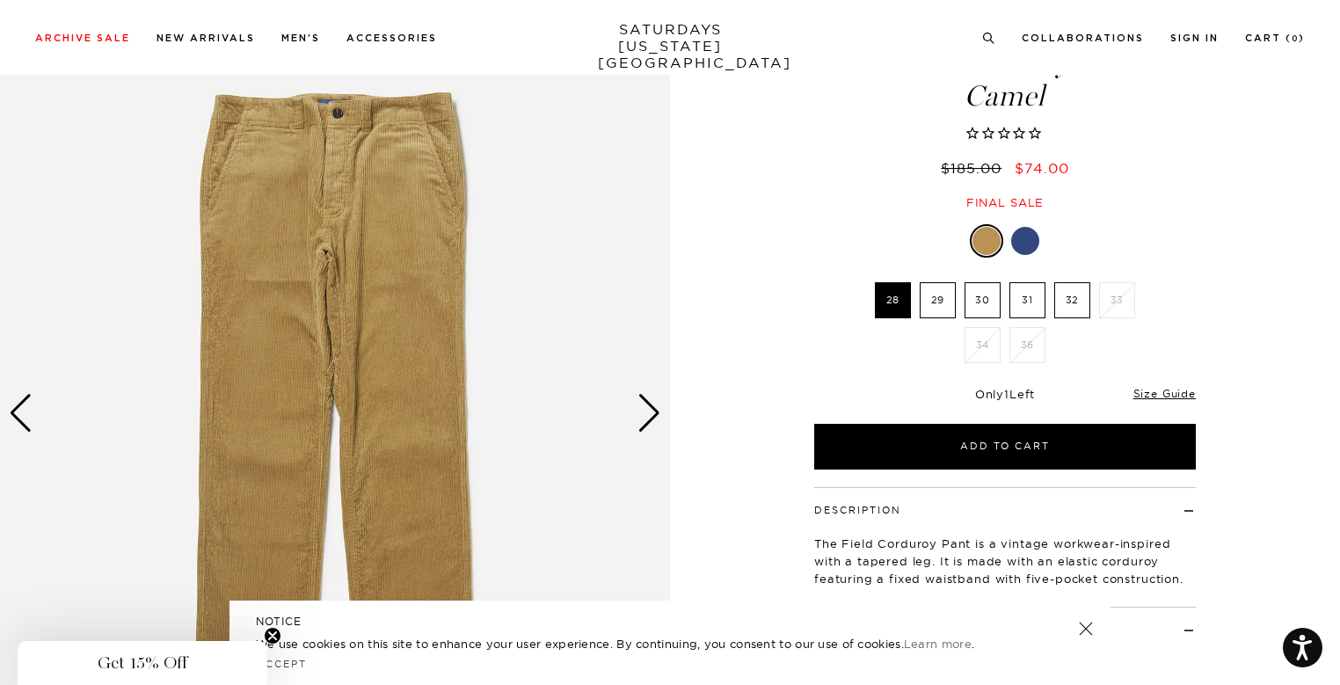
click at [642, 411] on div "Next slide" at bounding box center [650, 413] width 24 height 39
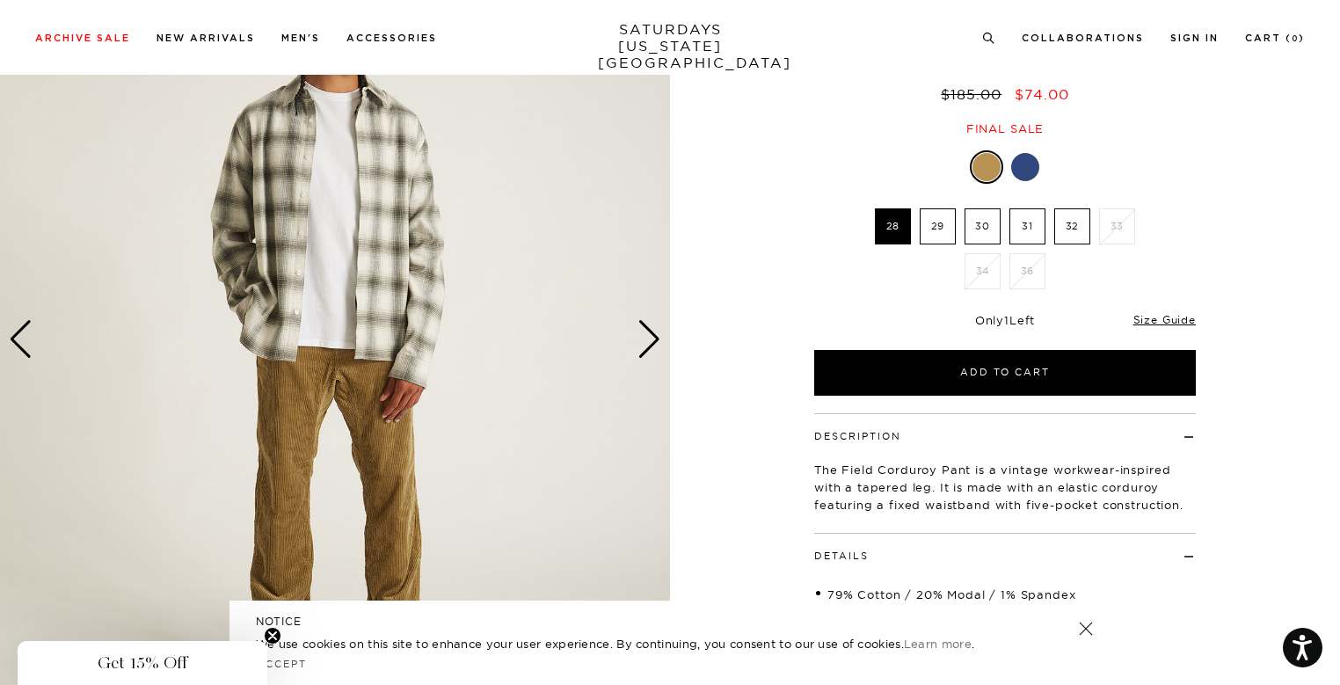
scroll to position [167, 0]
click at [645, 351] on div "Next slide" at bounding box center [650, 340] width 24 height 39
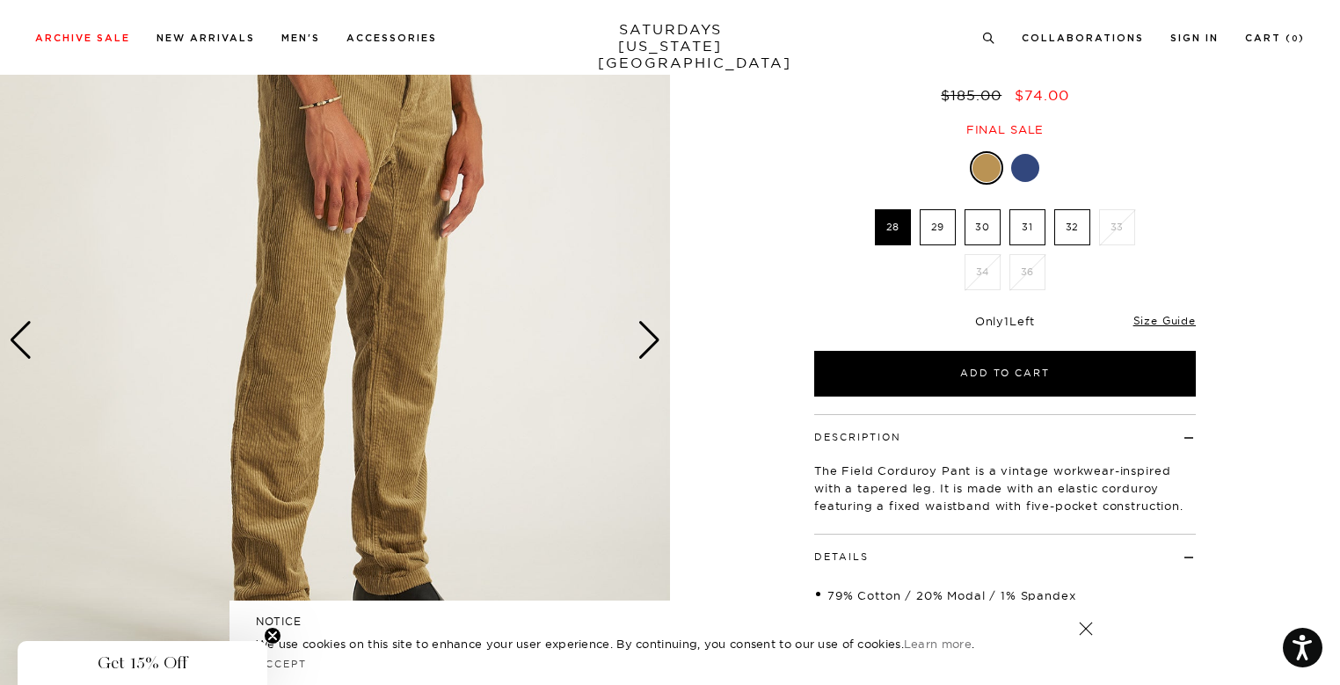
click at [645, 351] on div "Next slide" at bounding box center [650, 340] width 24 height 39
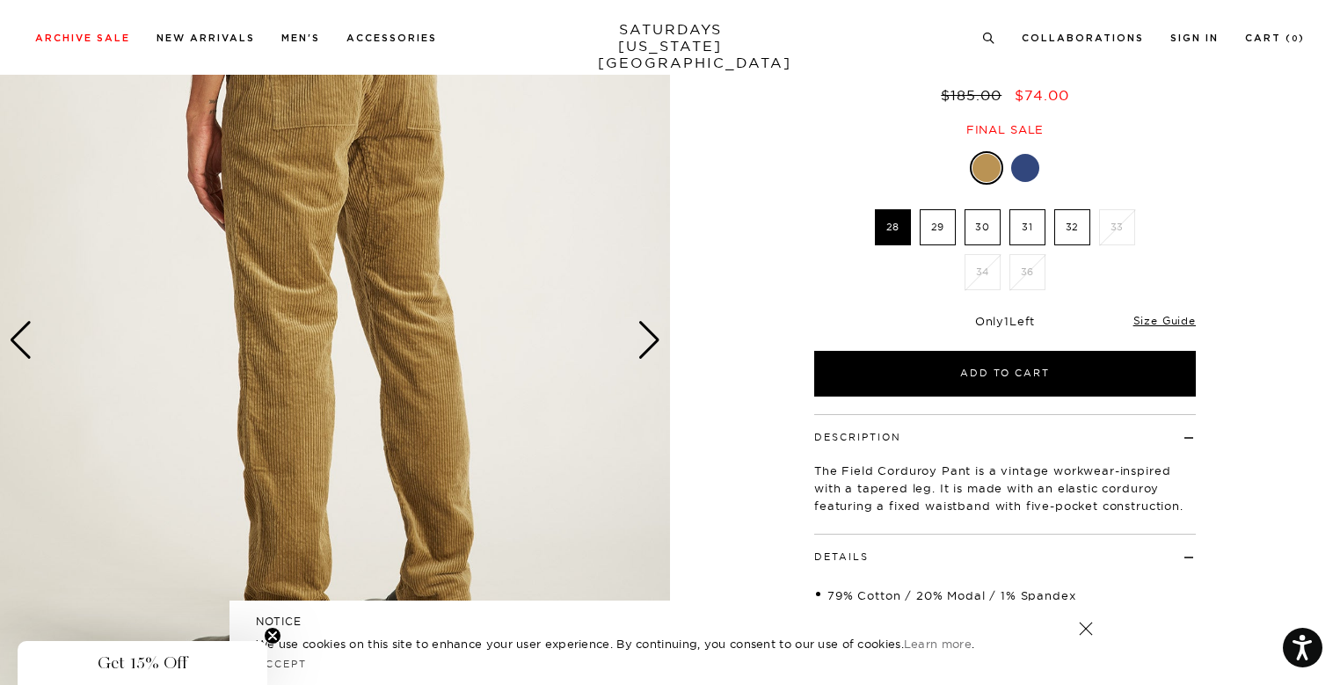
click at [645, 351] on div "Next slide" at bounding box center [650, 340] width 24 height 39
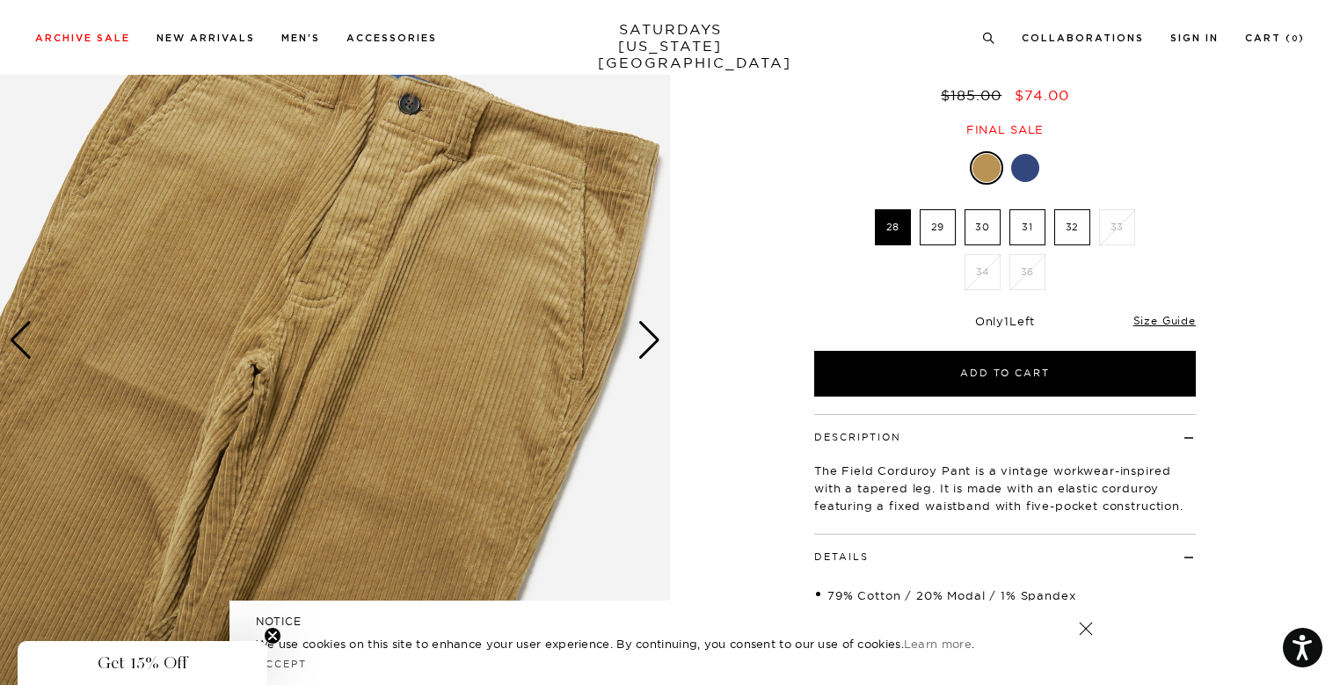
click at [645, 351] on div "Next slide" at bounding box center [650, 340] width 24 height 39
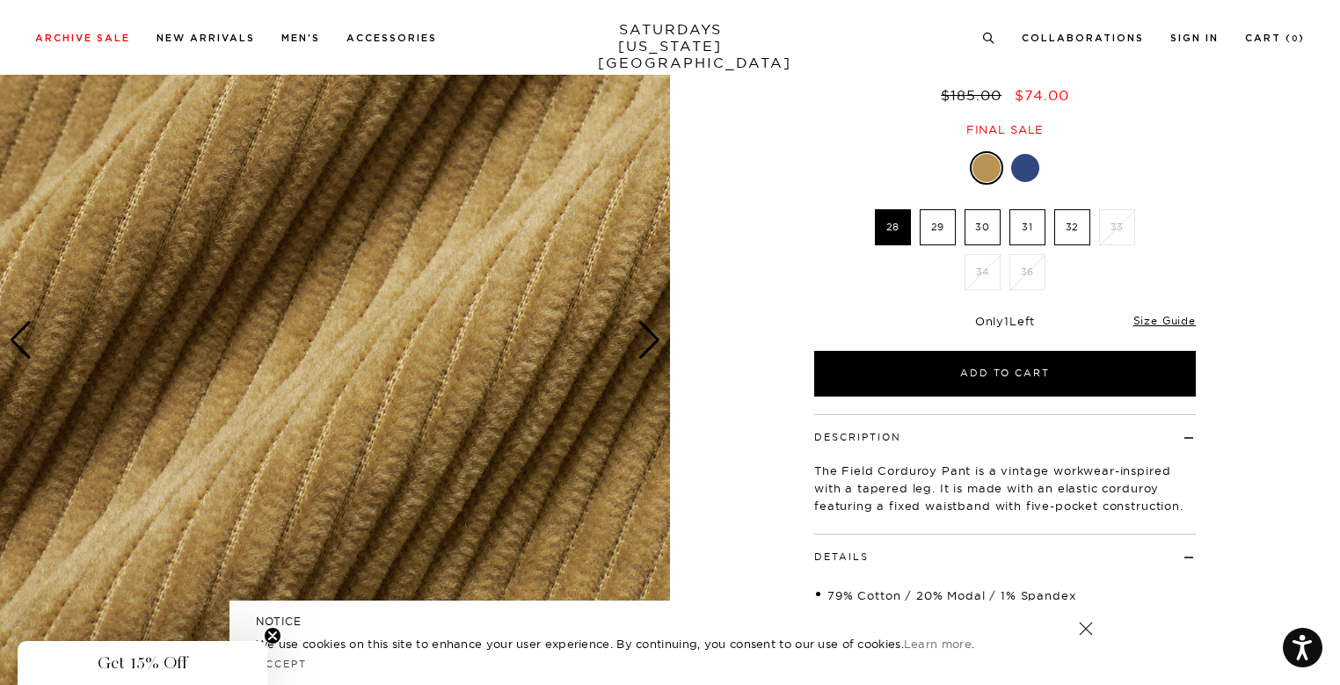
click at [645, 351] on div "Next slide" at bounding box center [650, 340] width 24 height 39
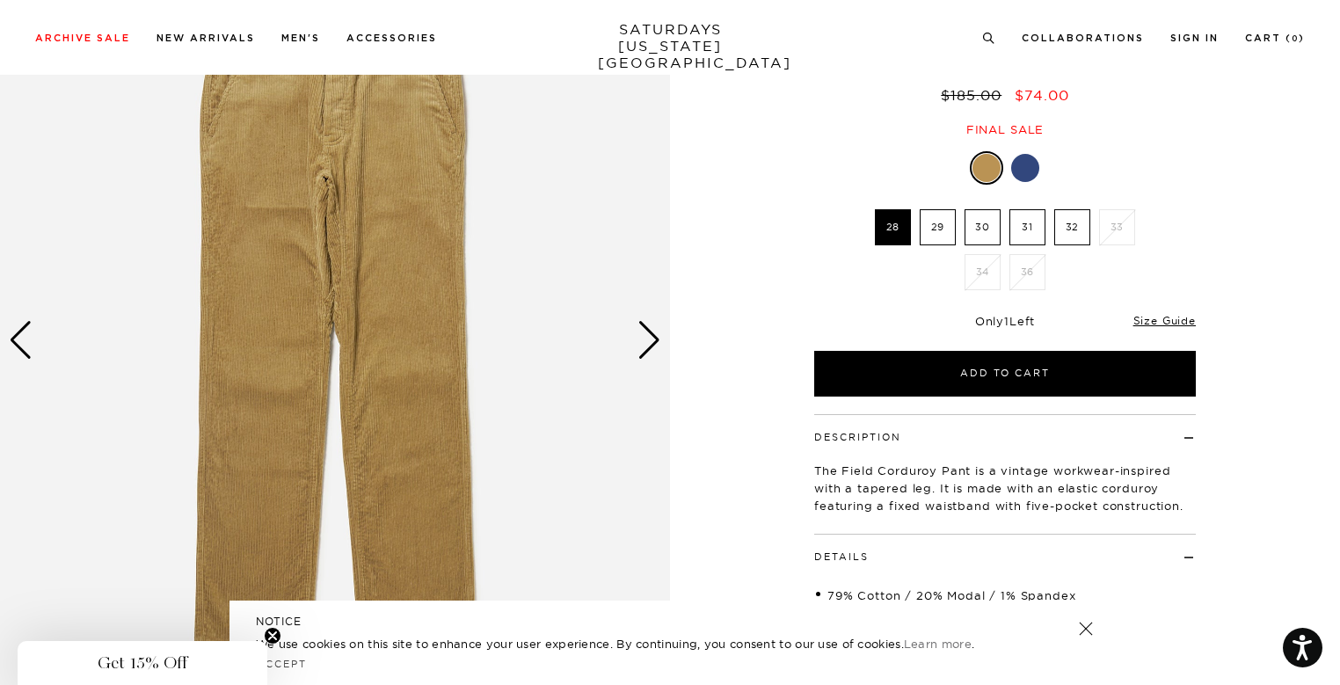
click at [645, 351] on div "Next slide" at bounding box center [650, 340] width 24 height 39
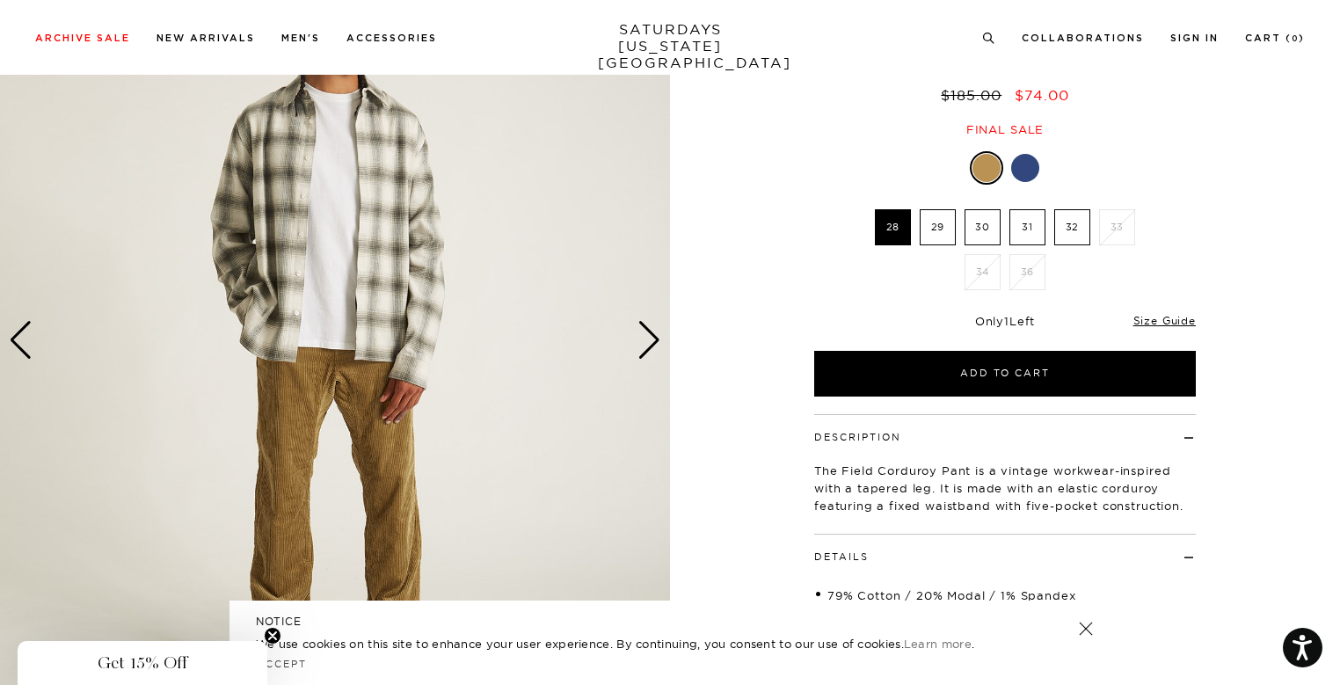
click at [645, 351] on div "Next slide" at bounding box center [650, 340] width 24 height 39
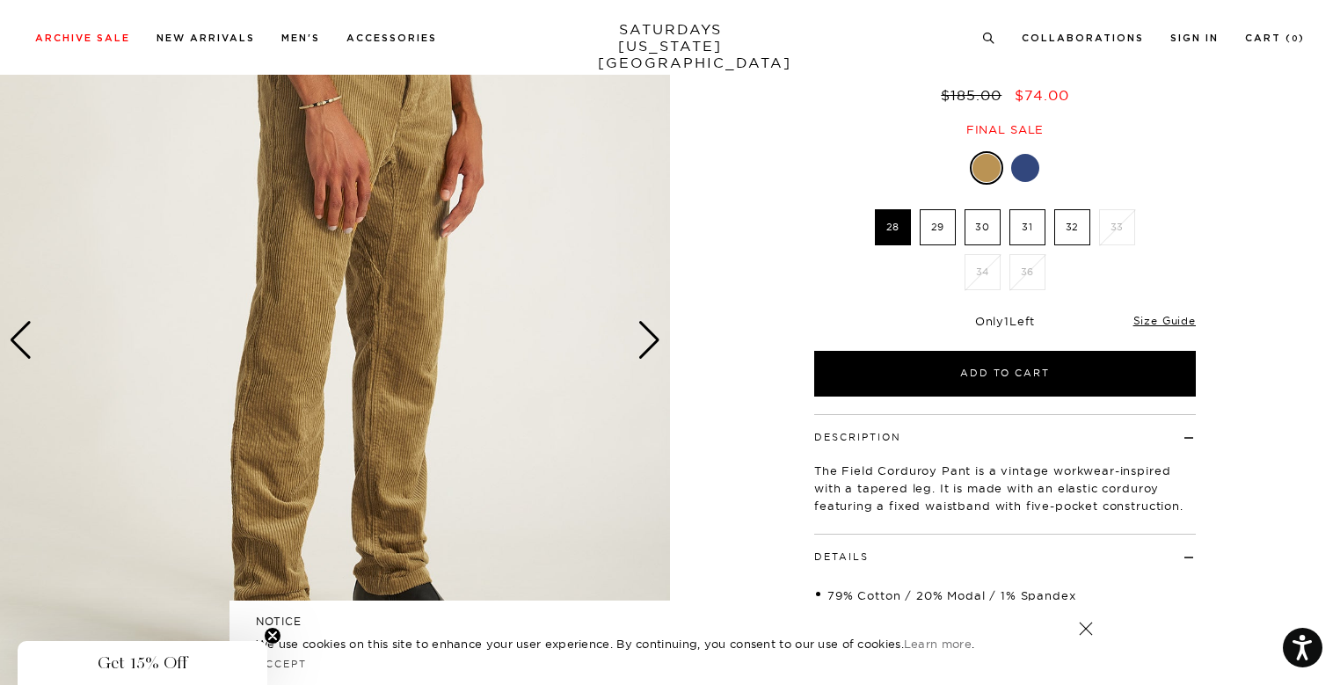
click at [645, 351] on div "Next slide" at bounding box center [650, 340] width 24 height 39
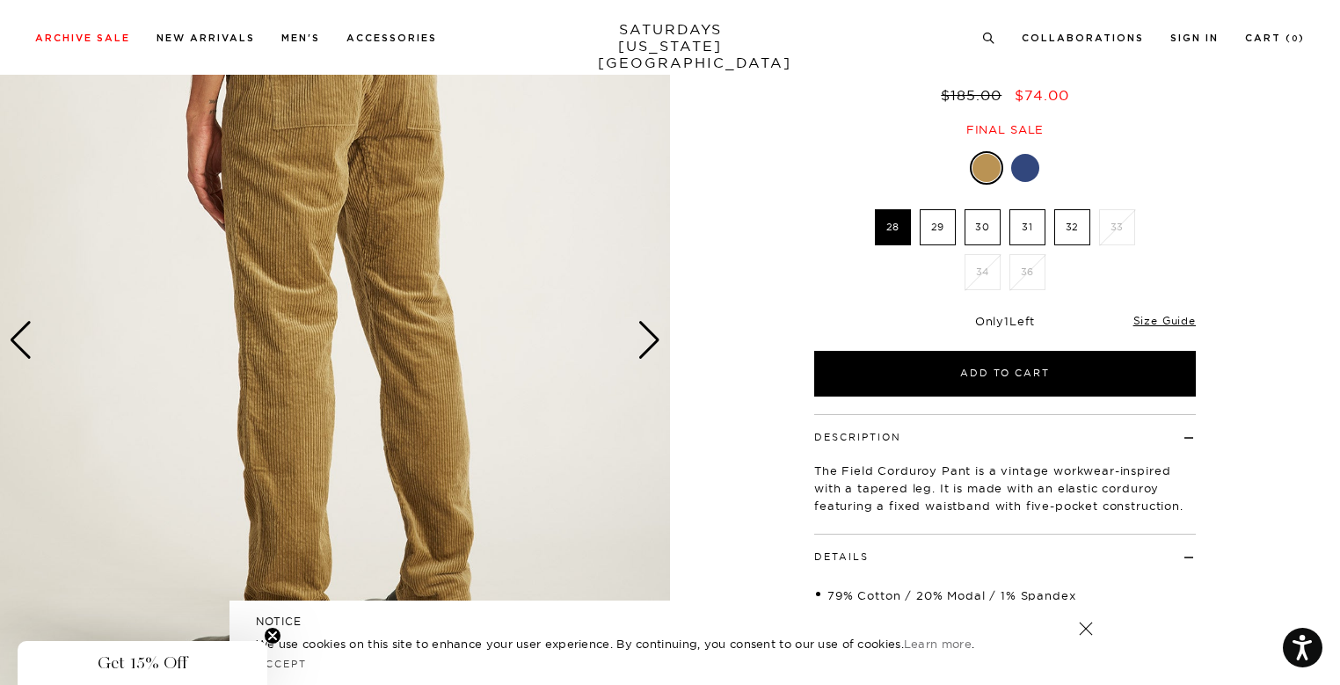
click at [1025, 154] on div at bounding box center [1025, 168] width 28 height 28
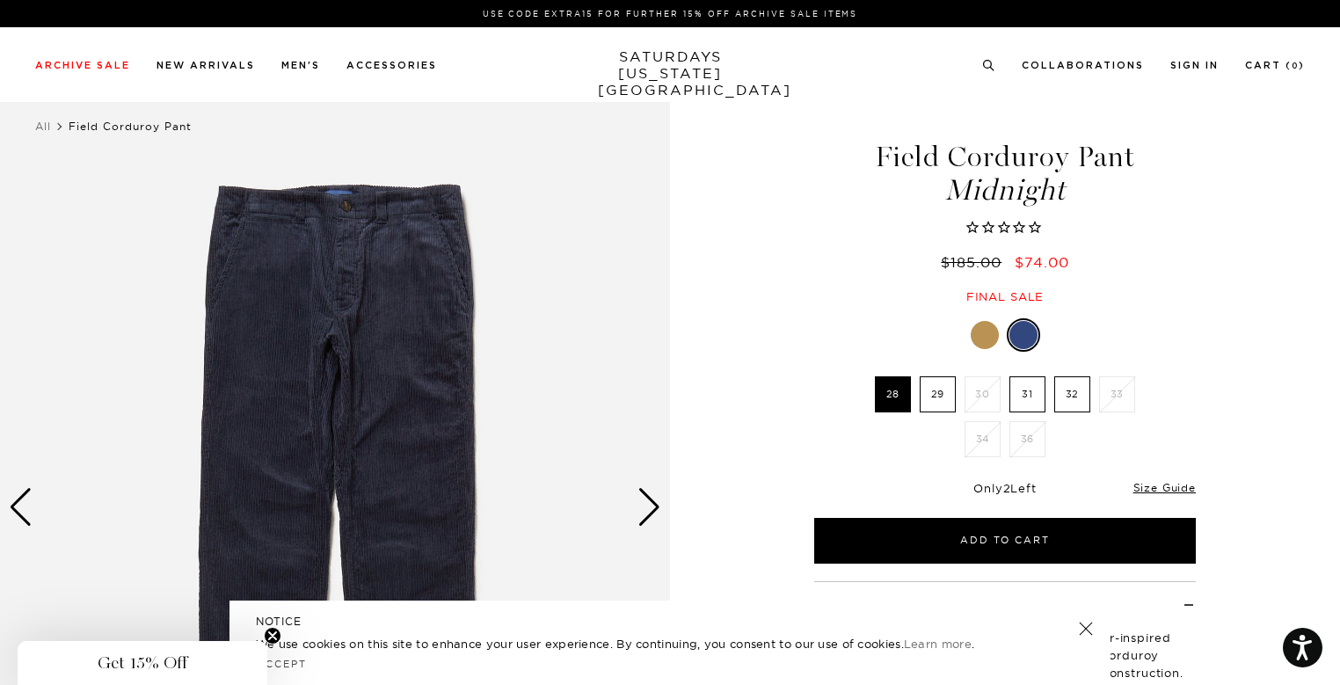
click at [667, 504] on img at bounding box center [335, 508] width 670 height 838
click at [640, 512] on div "Next slide" at bounding box center [650, 507] width 24 height 39
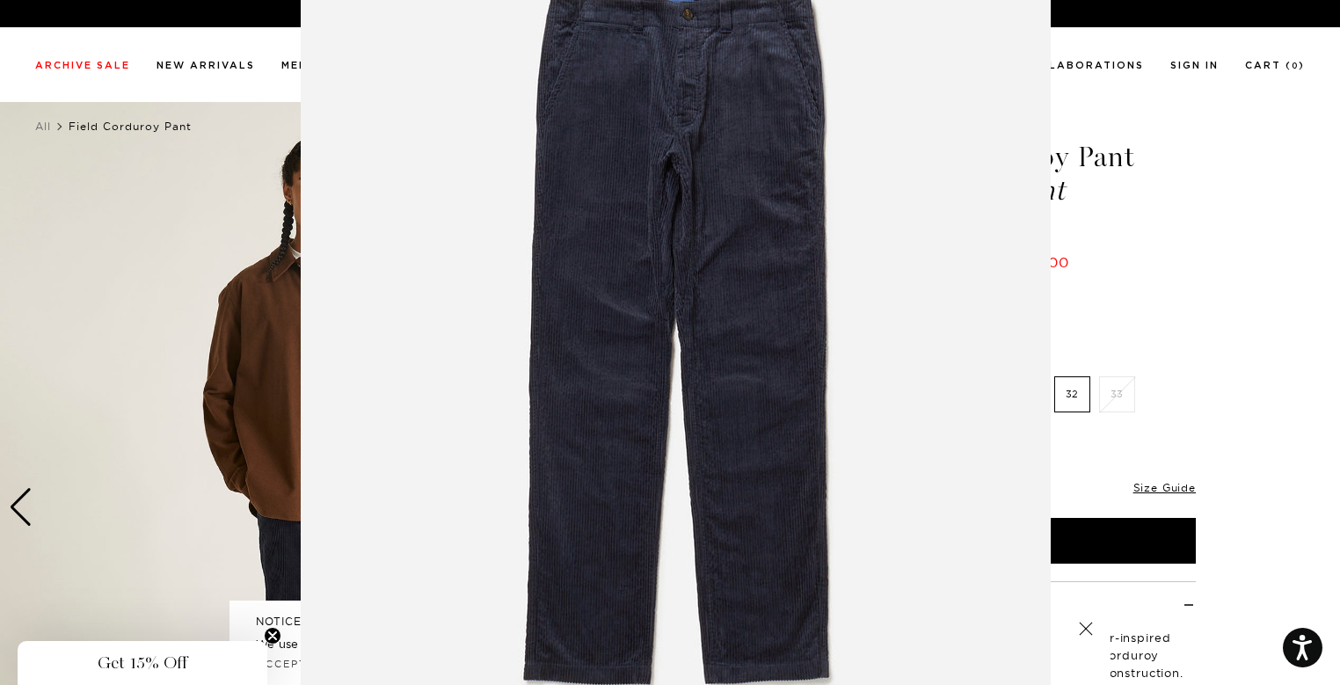
scroll to position [110, 0]
click at [1290, 367] on figure at bounding box center [670, 342] width 1340 height 685
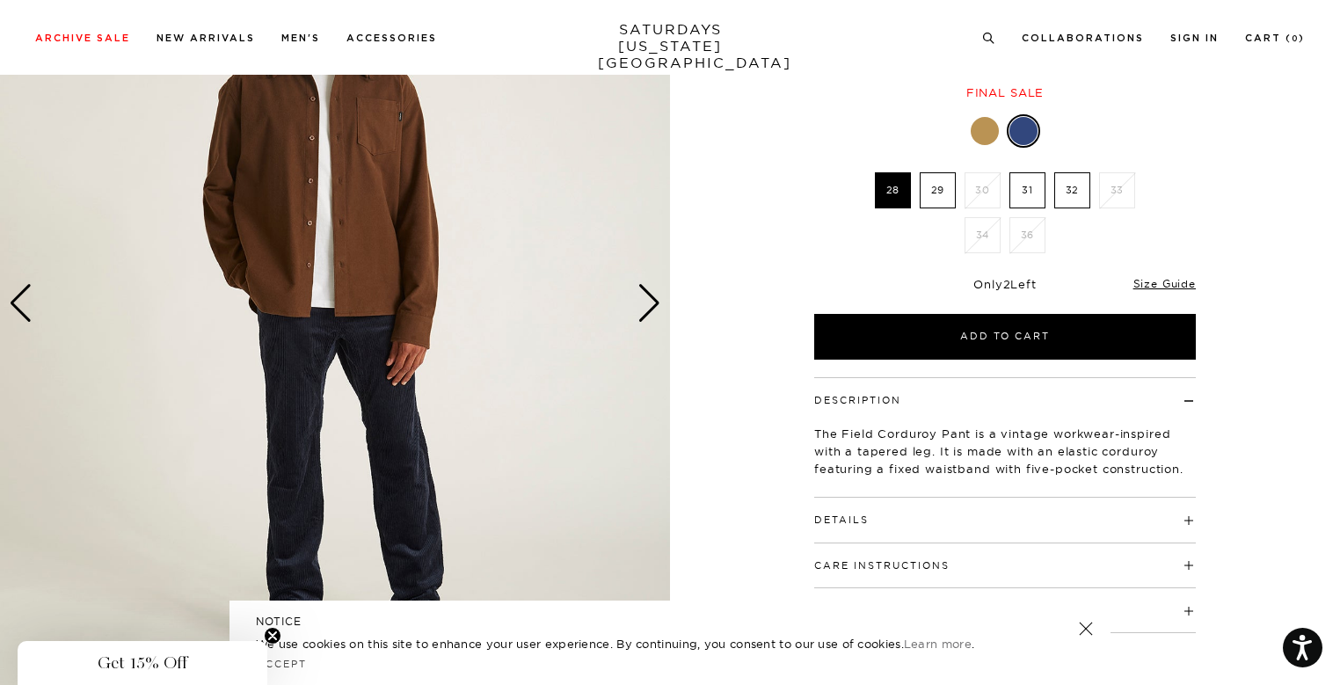
scroll to position [205, 11]
click at [638, 321] on div "Next slide" at bounding box center [650, 302] width 24 height 39
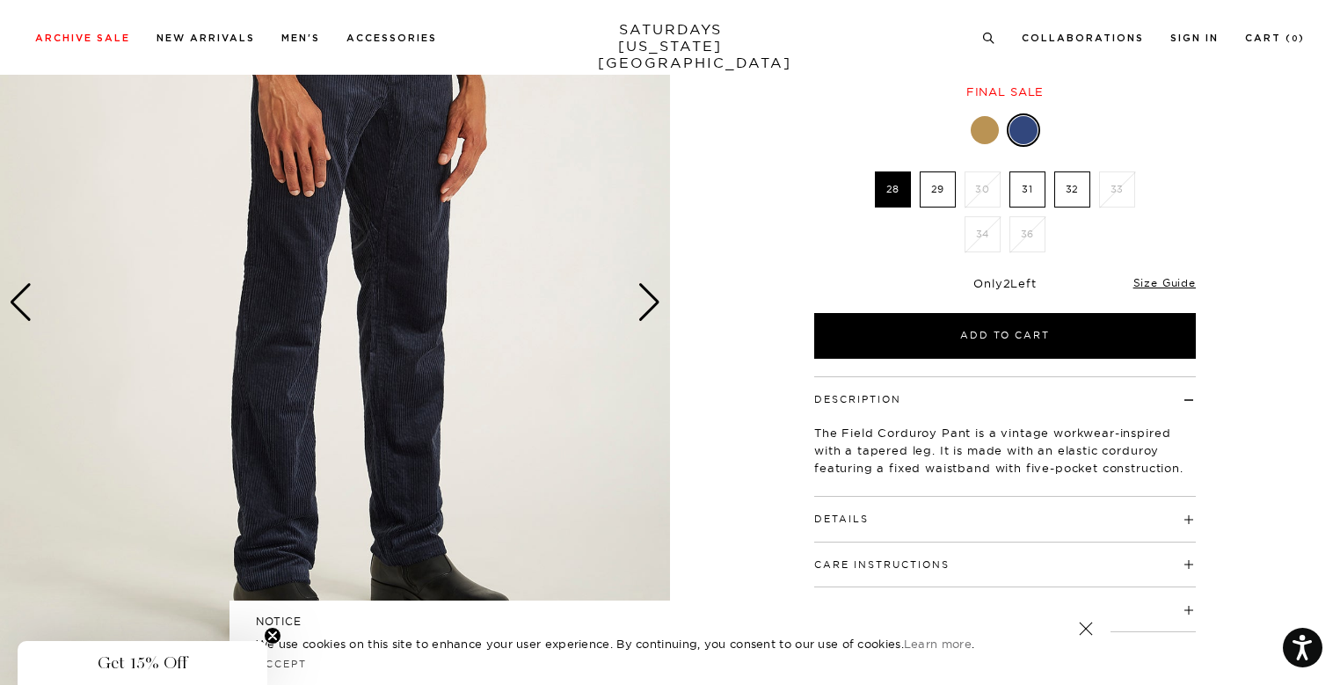
click at [638, 321] on div "Next slide" at bounding box center [650, 302] width 24 height 39
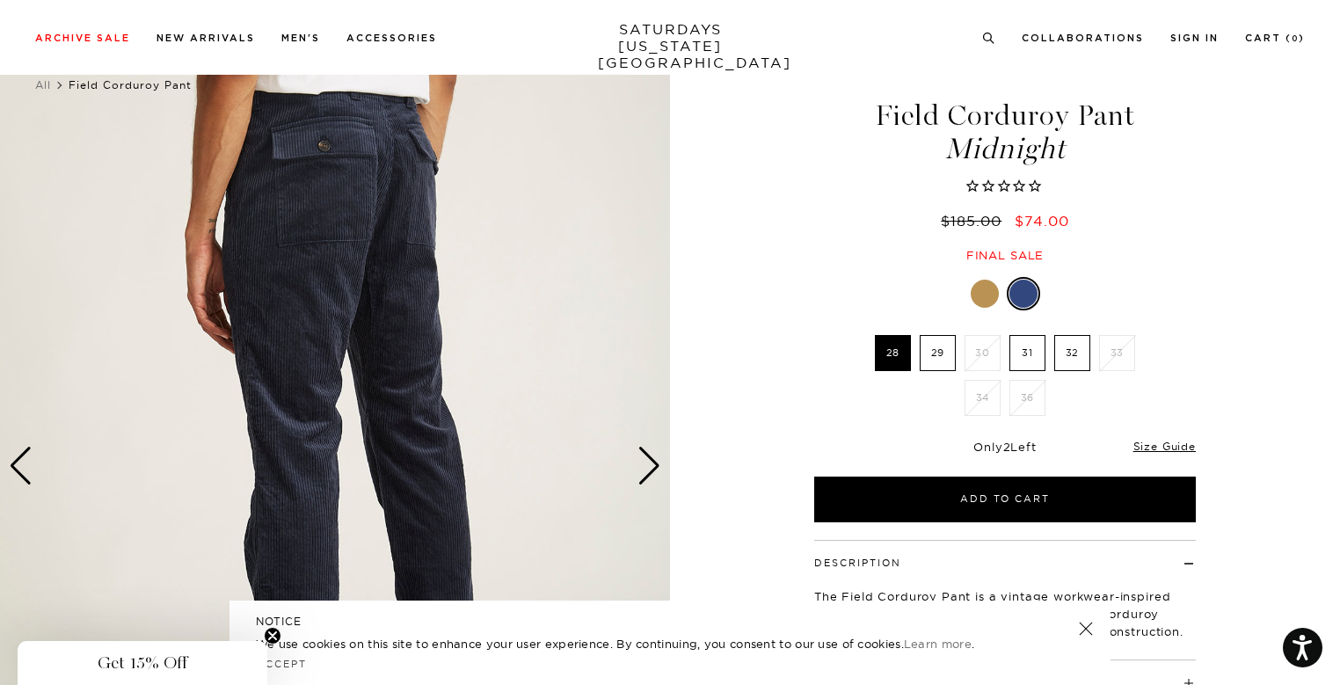
scroll to position [40, 0]
click at [653, 469] on div "Next slide" at bounding box center [650, 467] width 24 height 39
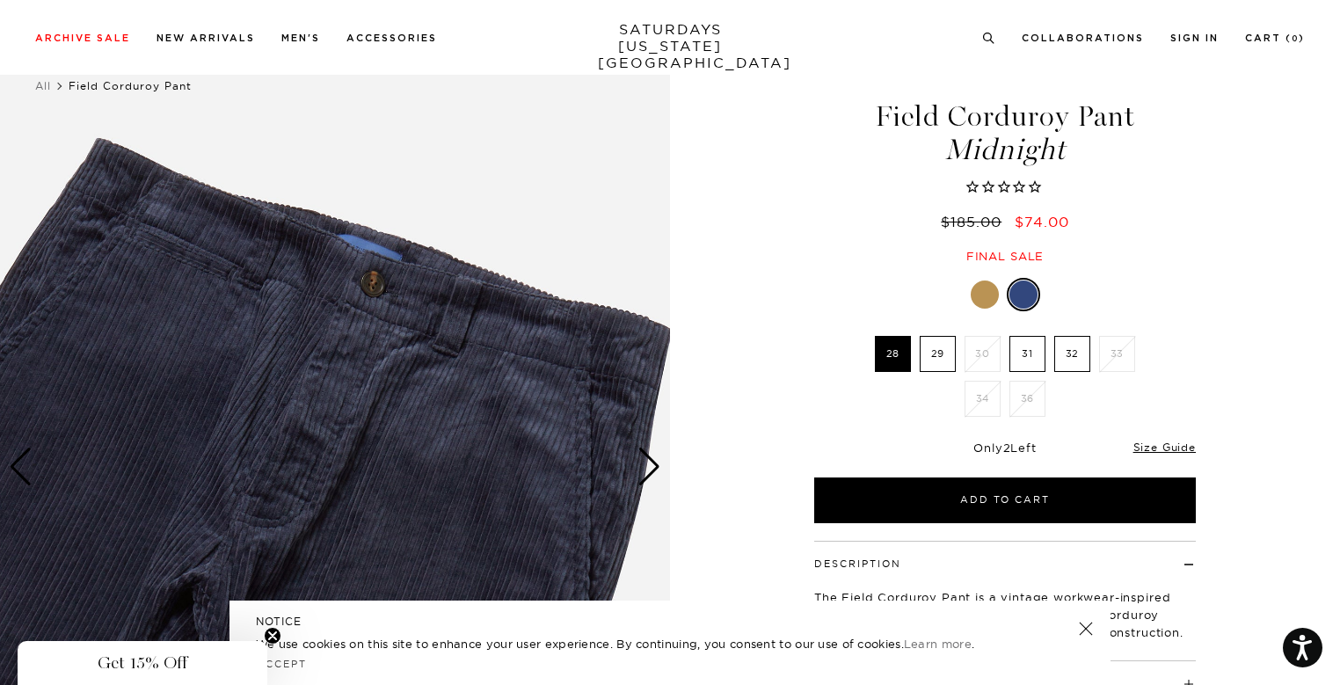
click at [653, 469] on div "Next slide" at bounding box center [650, 467] width 24 height 39
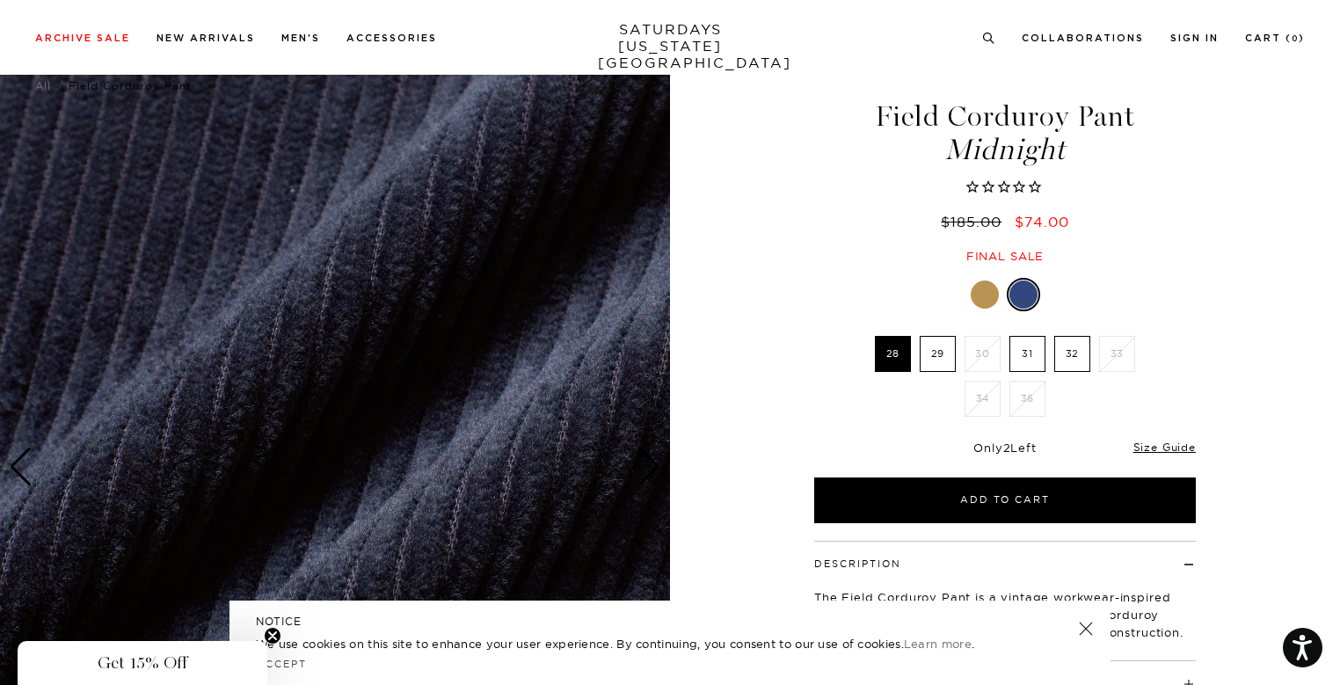
click at [653, 469] on div "Next slide" at bounding box center [650, 467] width 24 height 39
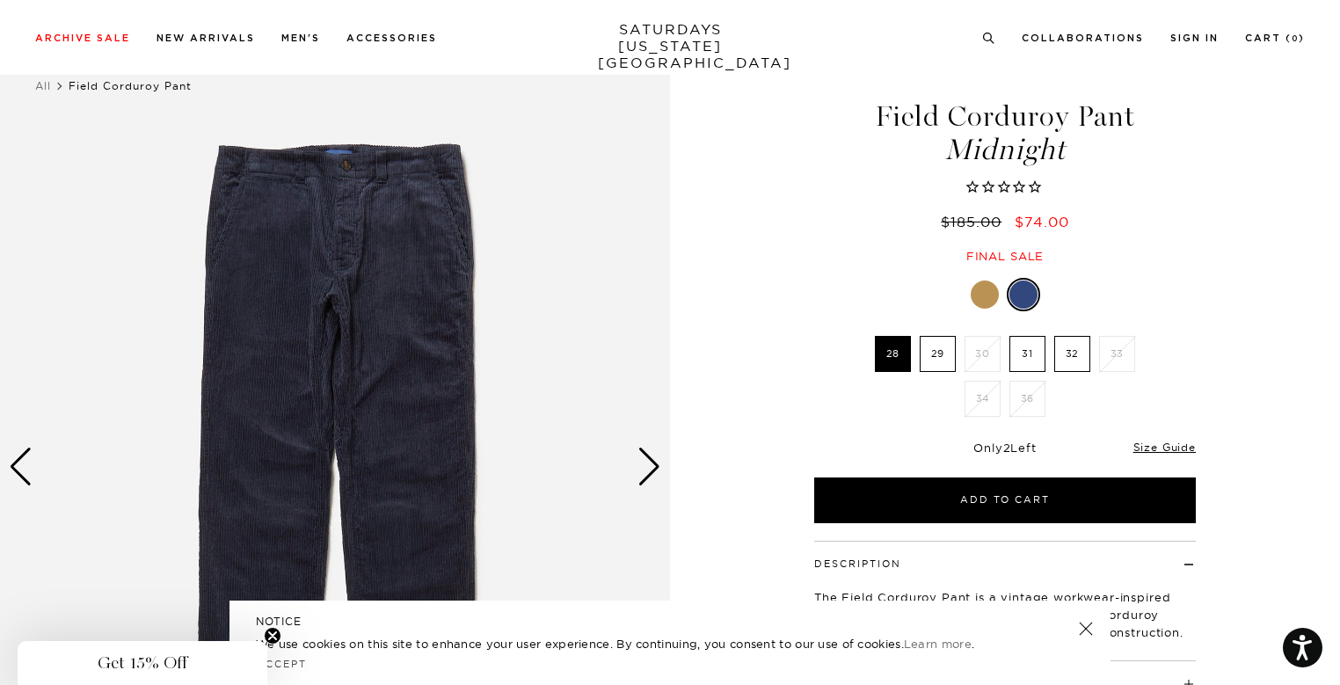
click at [653, 469] on div "Next slide" at bounding box center [650, 467] width 24 height 39
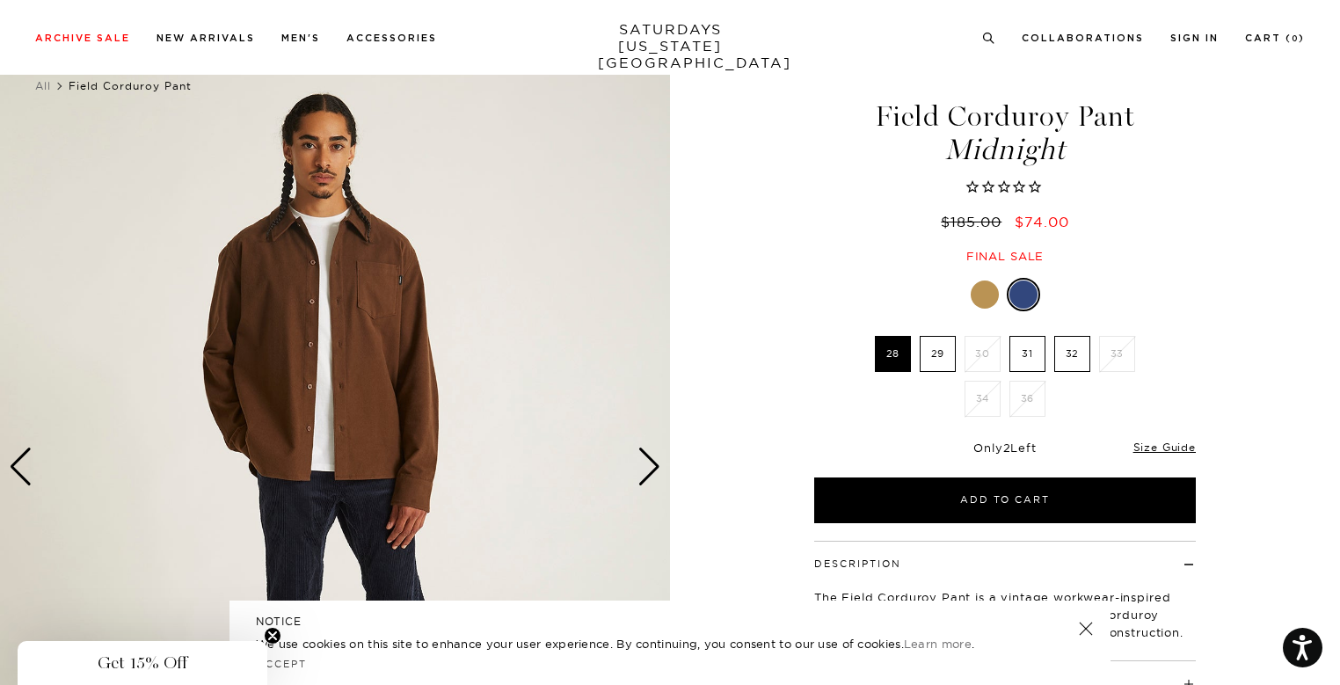
click at [653, 469] on div "Next slide" at bounding box center [650, 467] width 24 height 39
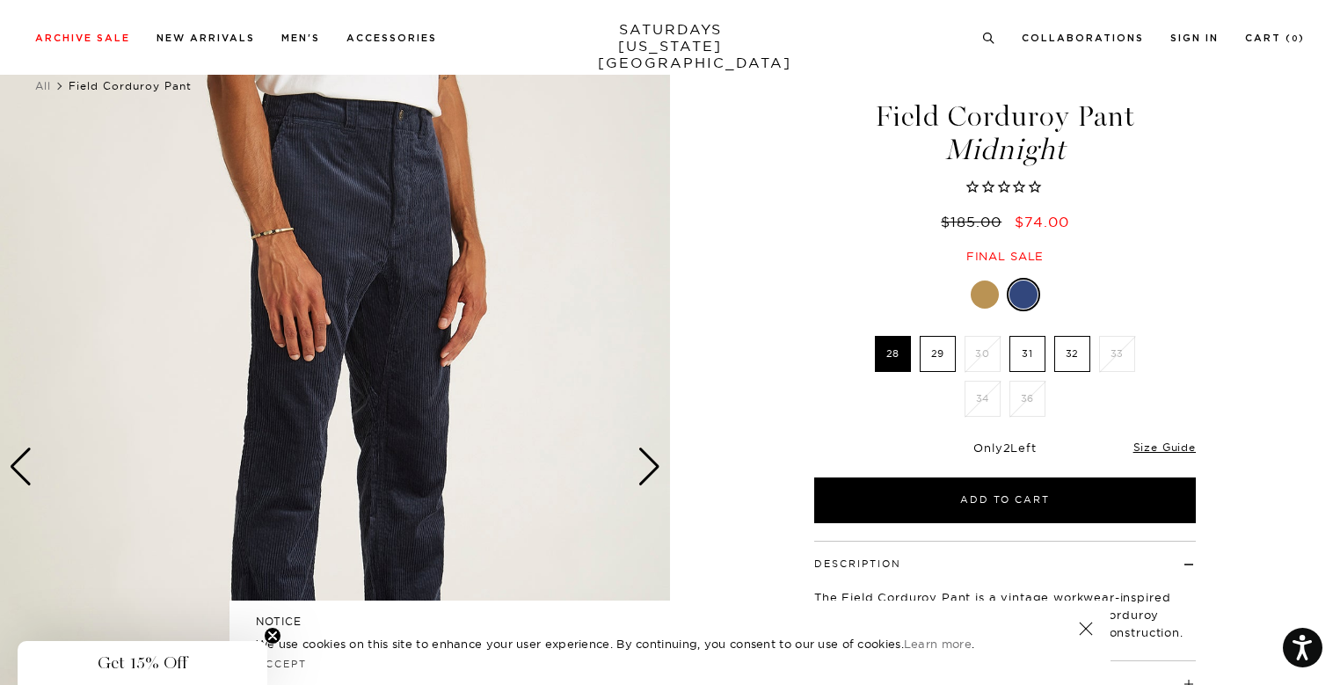
click at [653, 469] on div "Next slide" at bounding box center [650, 467] width 24 height 39
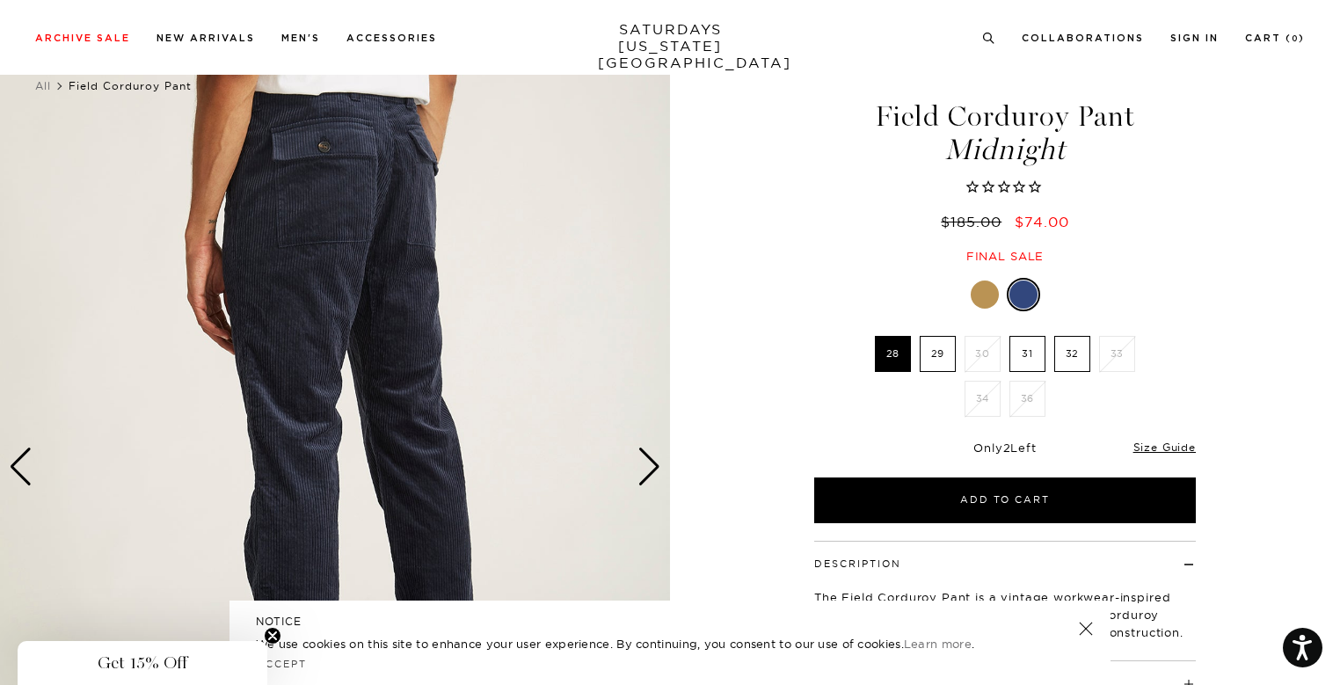
click at [653, 469] on div "Next slide" at bounding box center [650, 467] width 24 height 39
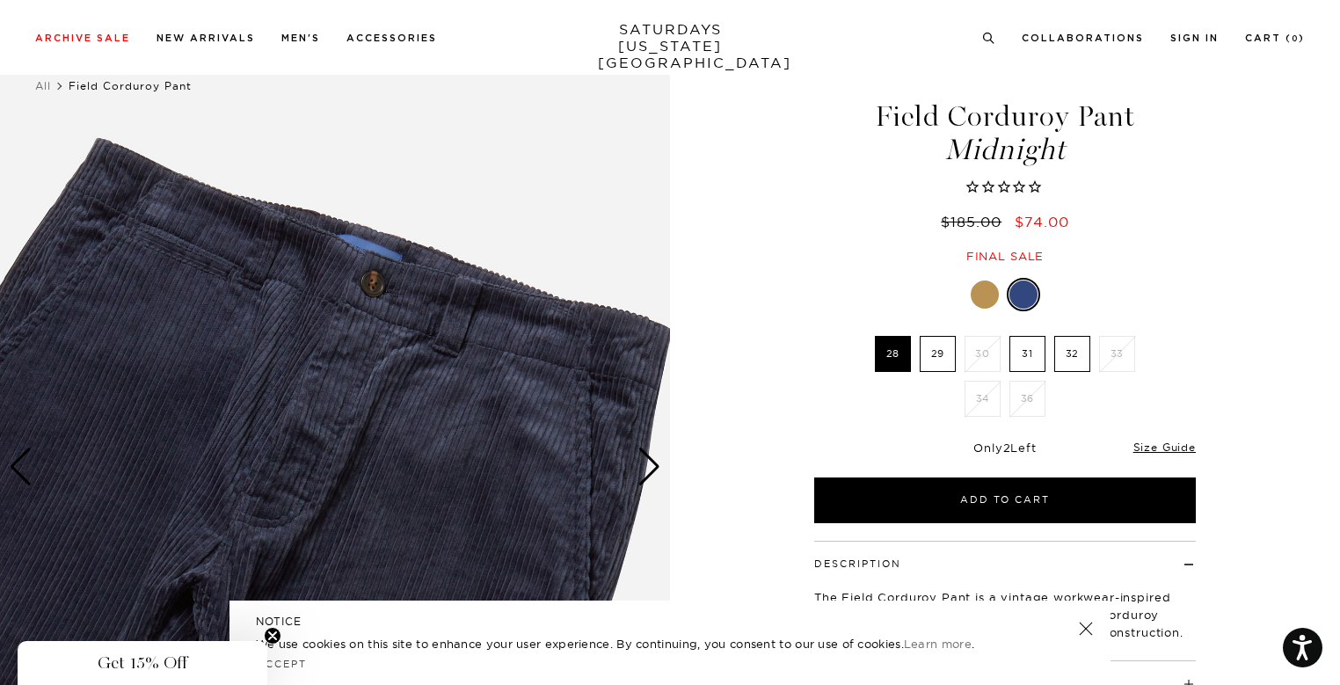
click at [653, 469] on div "Next slide" at bounding box center [650, 467] width 24 height 39
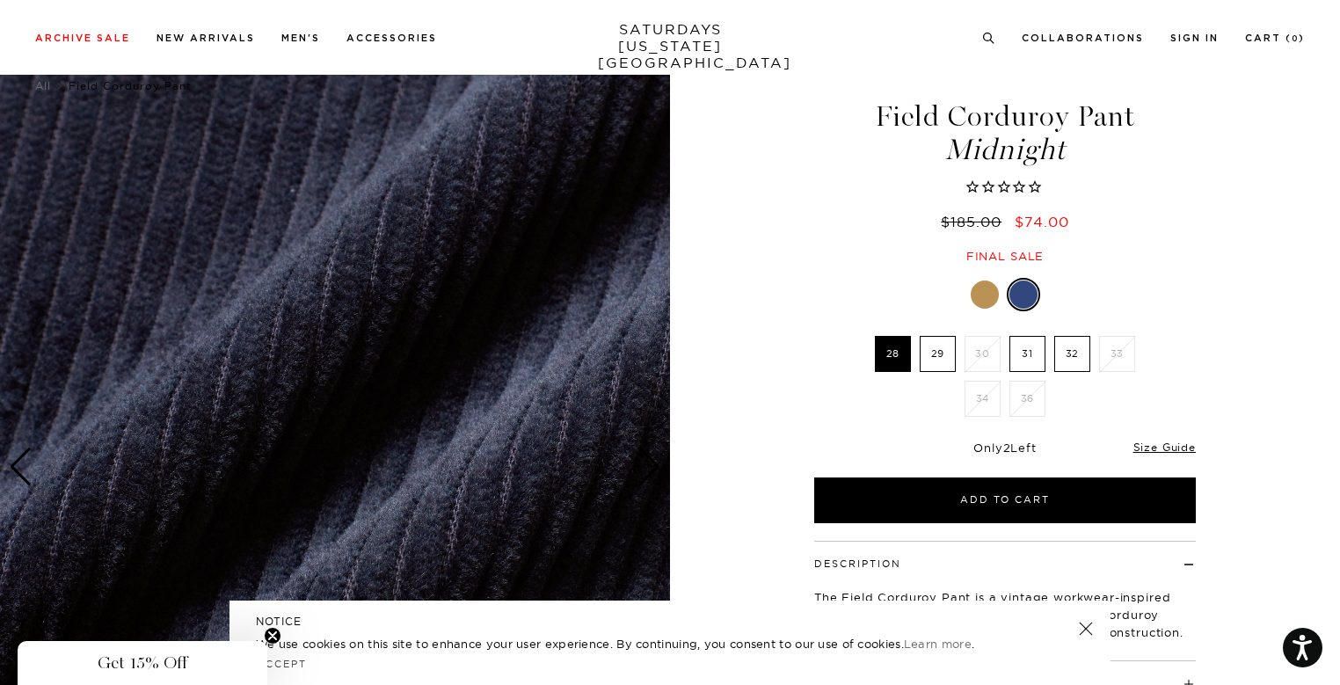
click at [653, 469] on div "Next slide" at bounding box center [650, 467] width 24 height 39
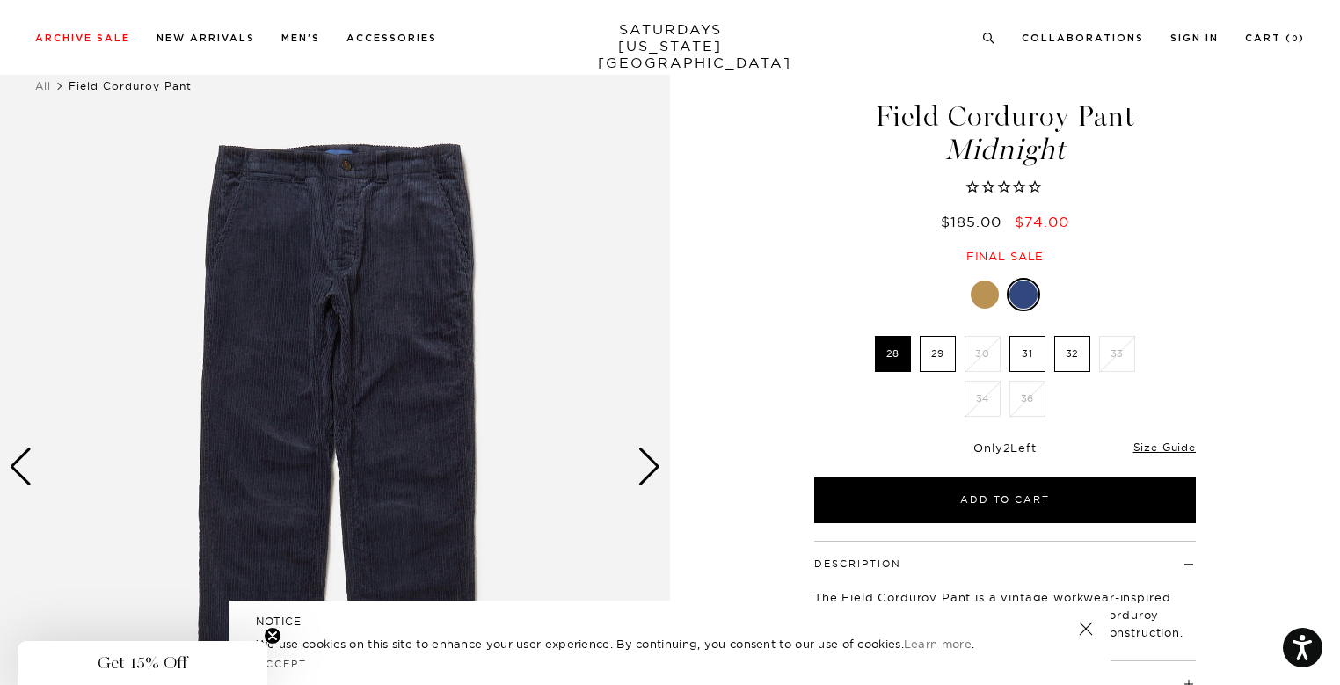
click at [653, 469] on div "Next slide" at bounding box center [650, 467] width 24 height 39
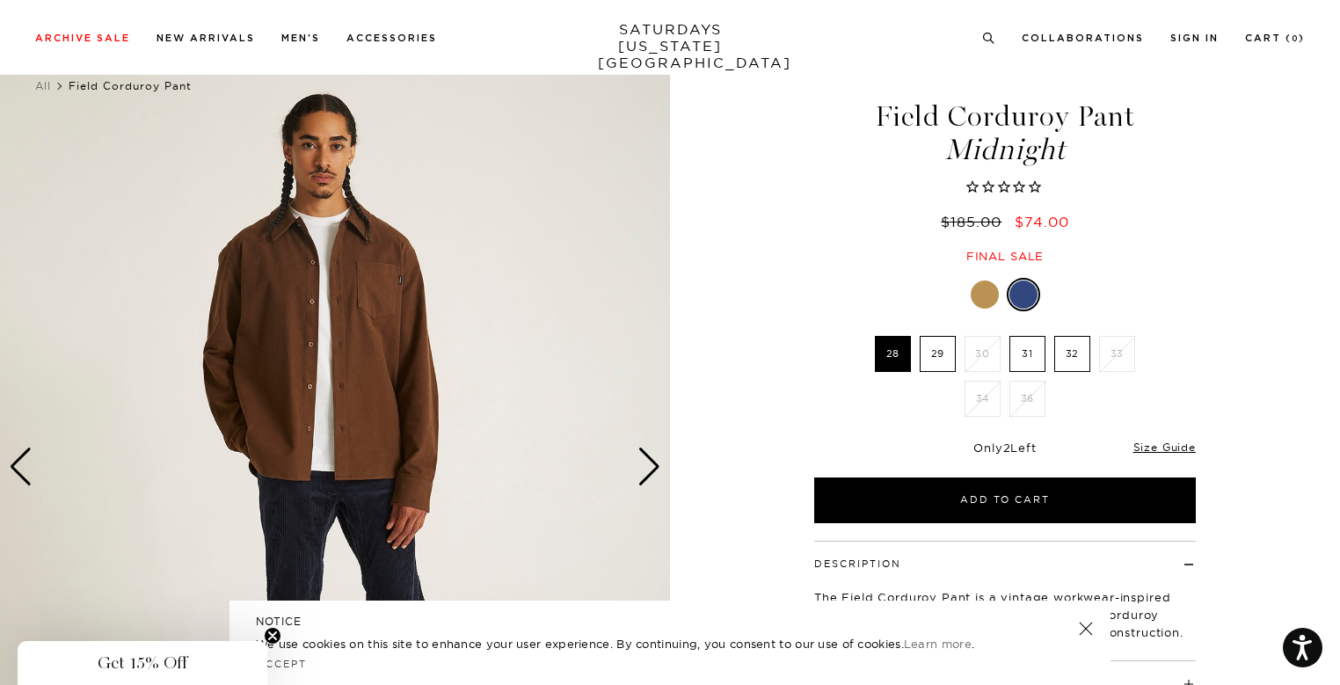
click at [653, 469] on div "Next slide" at bounding box center [650, 467] width 24 height 39
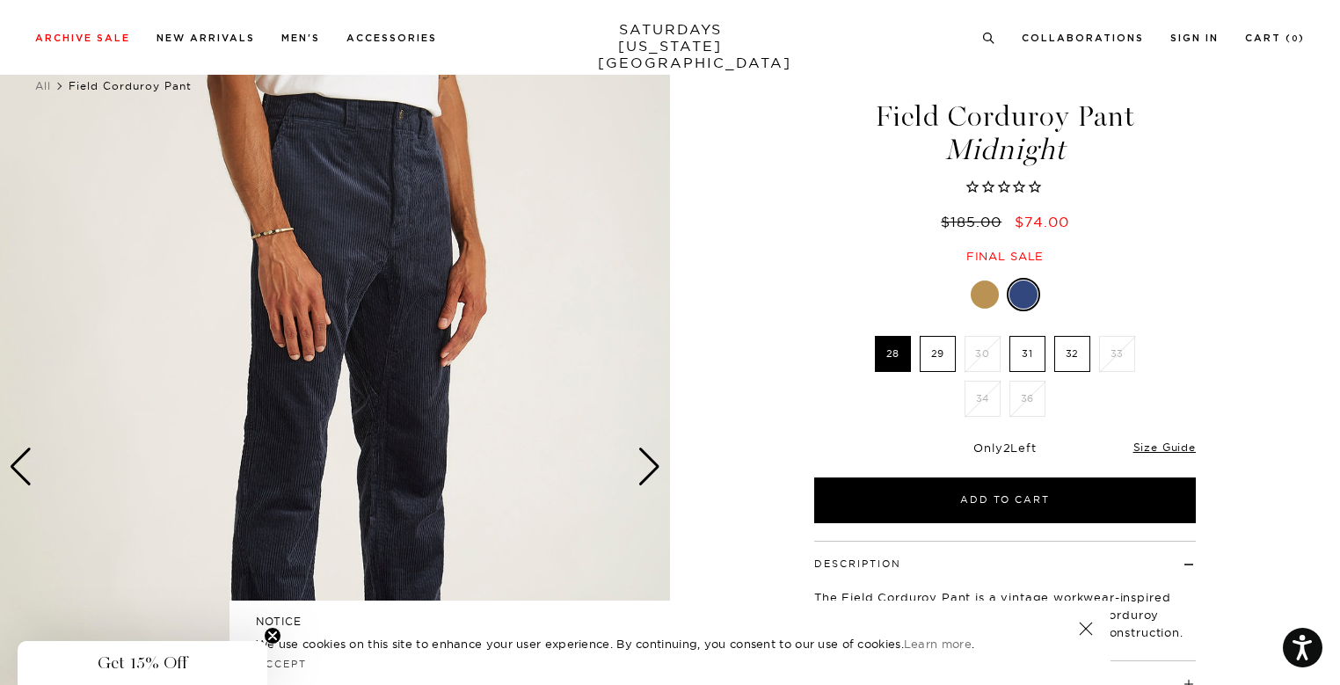
click at [653, 469] on div "Next slide" at bounding box center [650, 467] width 24 height 39
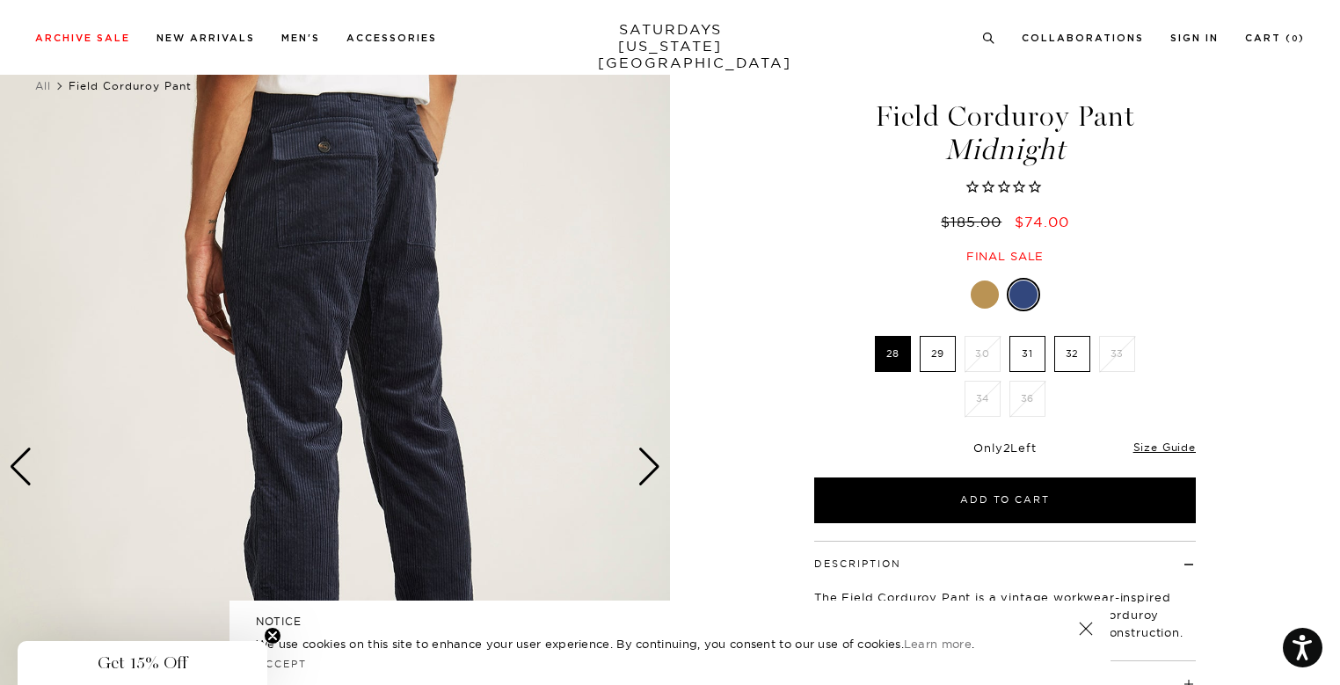
click at [653, 469] on div "Next slide" at bounding box center [650, 467] width 24 height 39
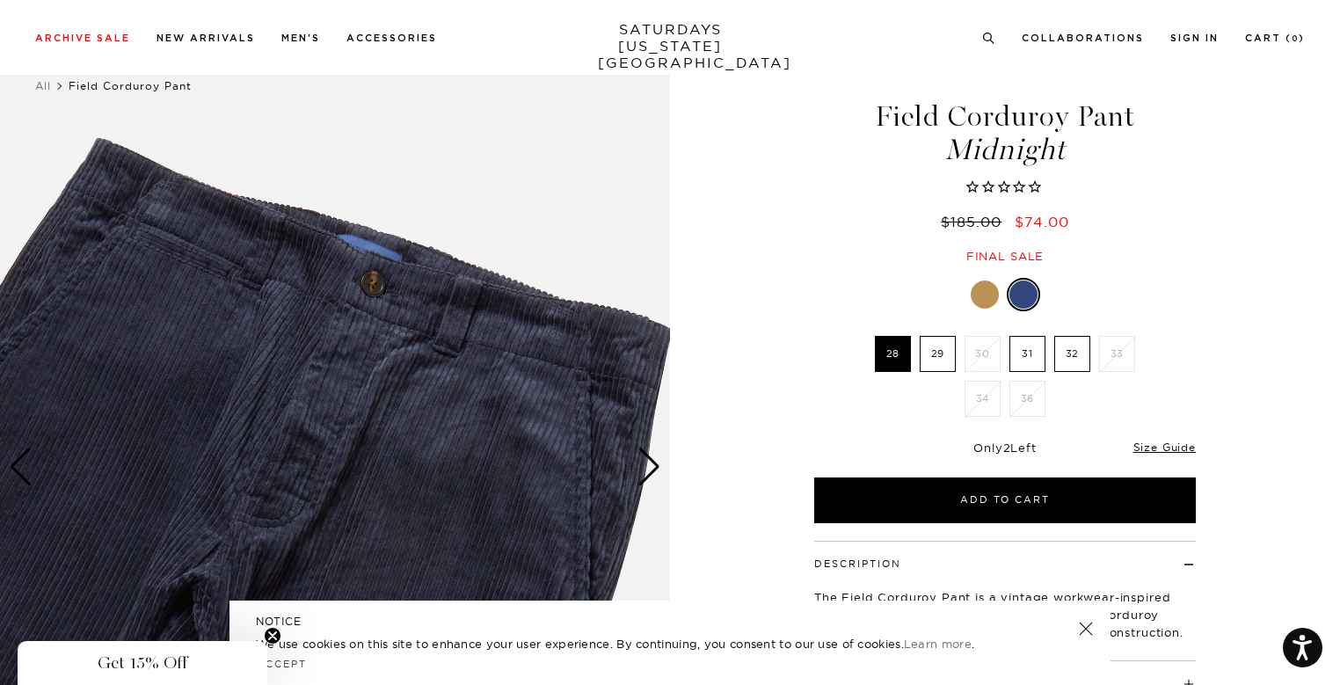
click at [653, 469] on div "Next slide" at bounding box center [650, 467] width 24 height 39
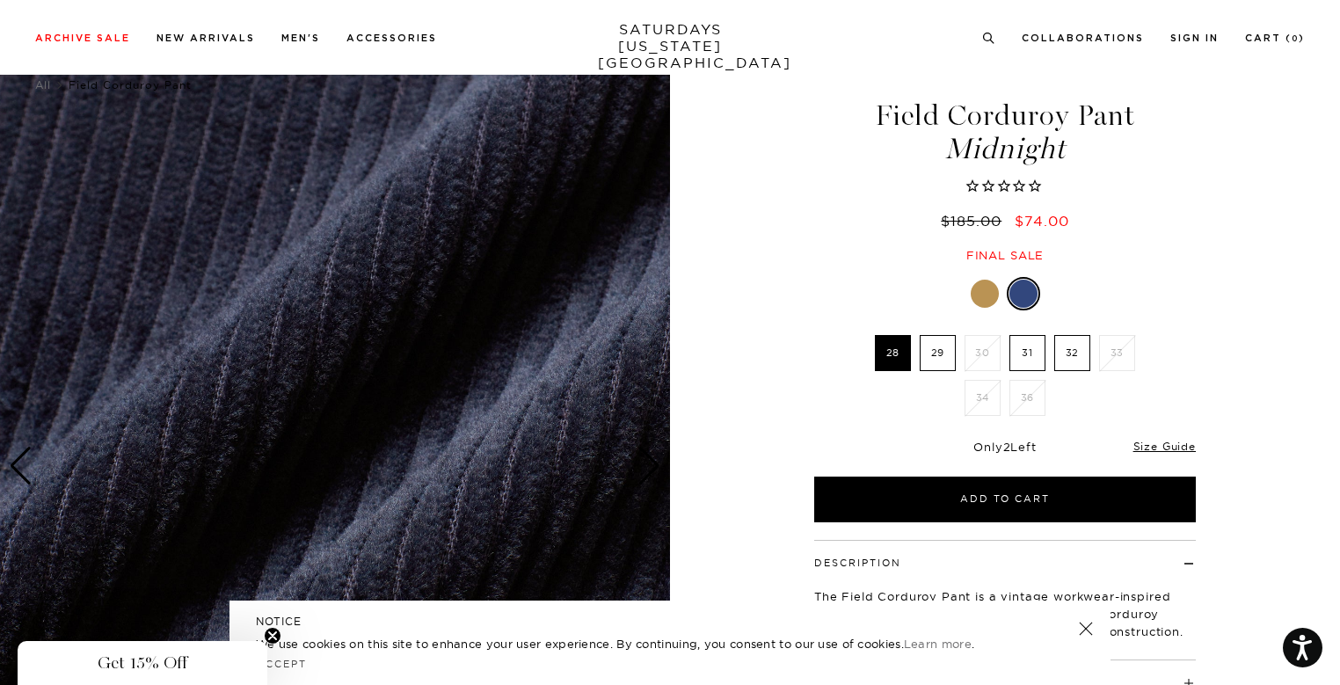
scroll to position [36, 0]
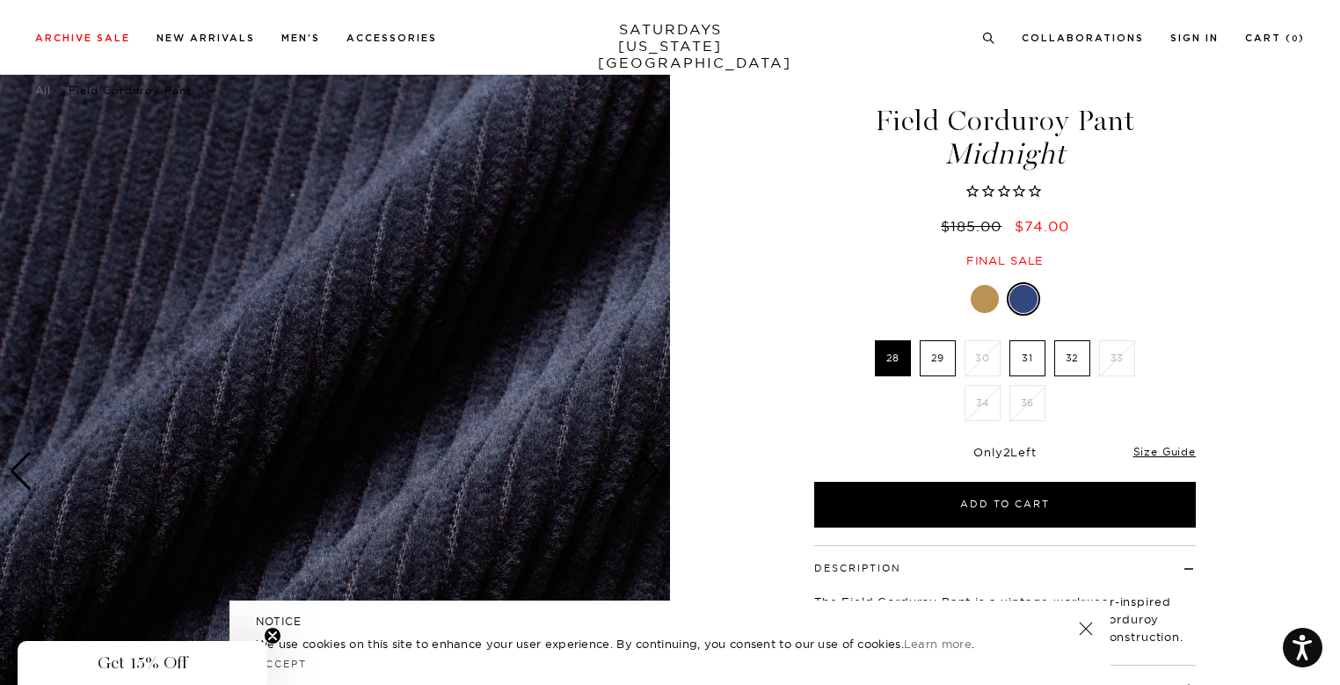
click at [616, 390] on img at bounding box center [335, 472] width 670 height 838
click at [975, 294] on div at bounding box center [985, 299] width 28 height 28
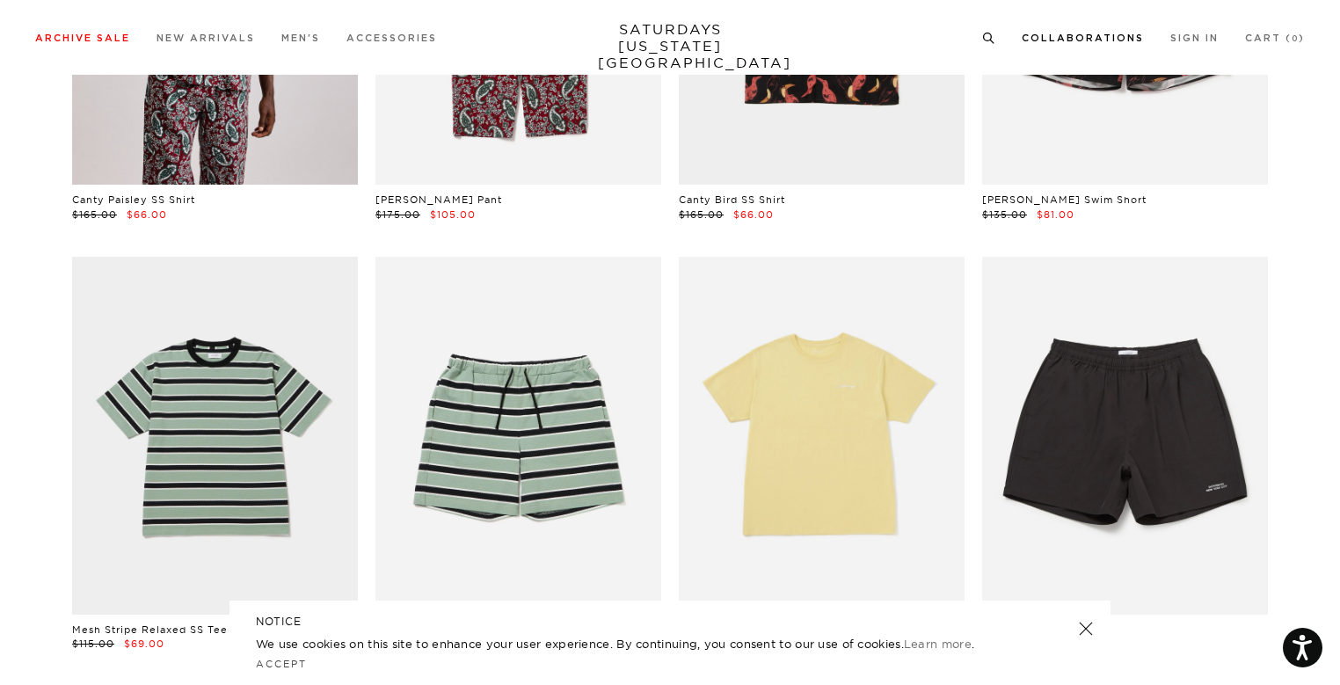
scroll to position [354, 0]
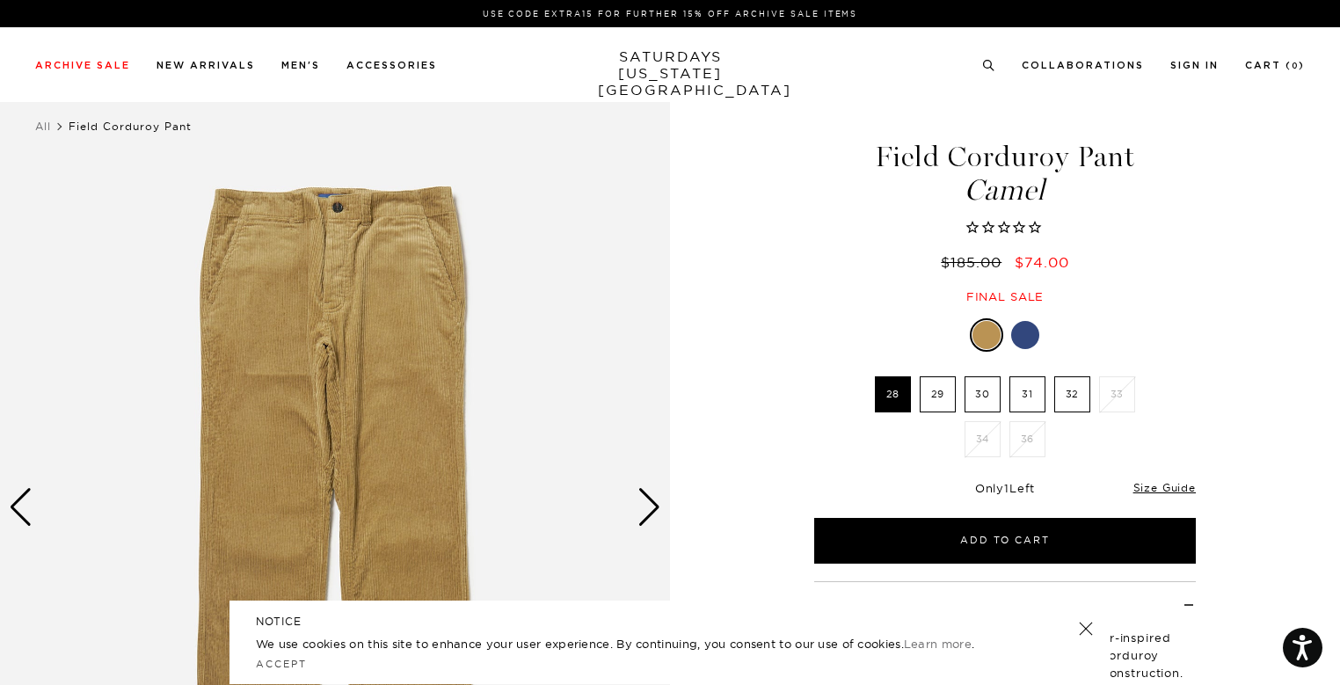
click at [637, 503] on img at bounding box center [335, 508] width 670 height 838
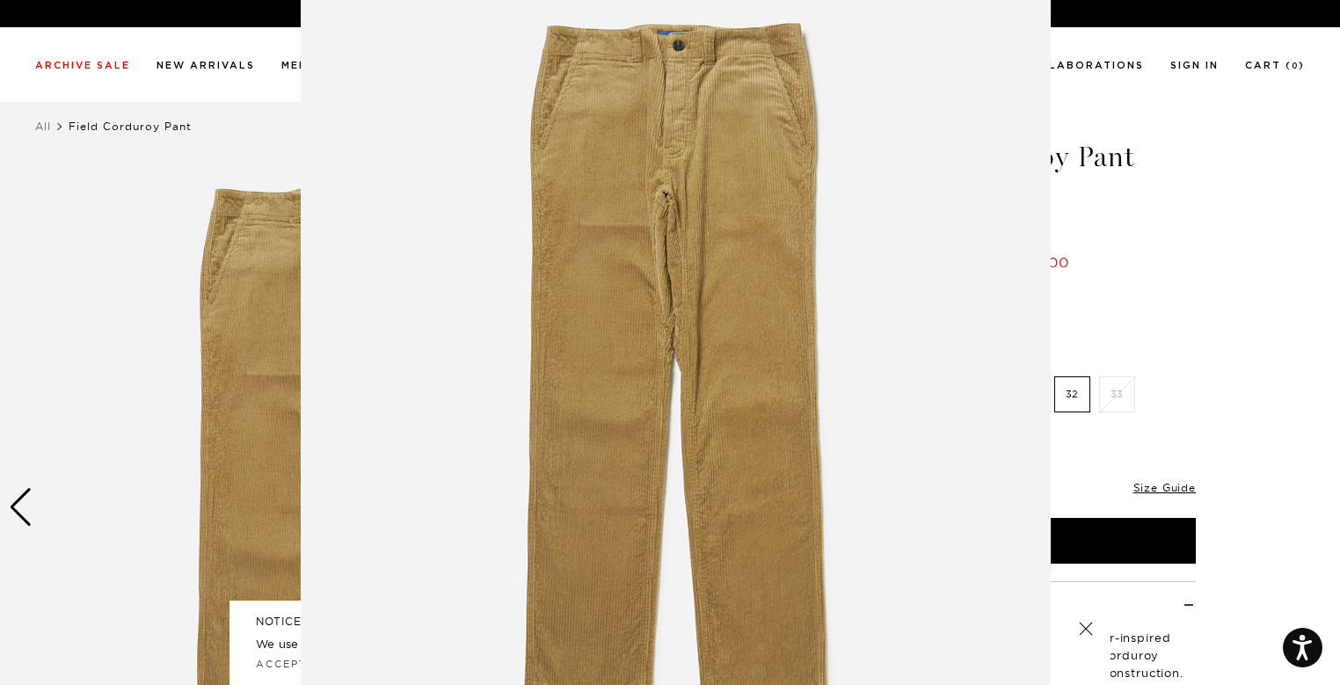
scroll to position [77, 0]
click at [1258, 222] on figure at bounding box center [670, 342] width 1340 height 685
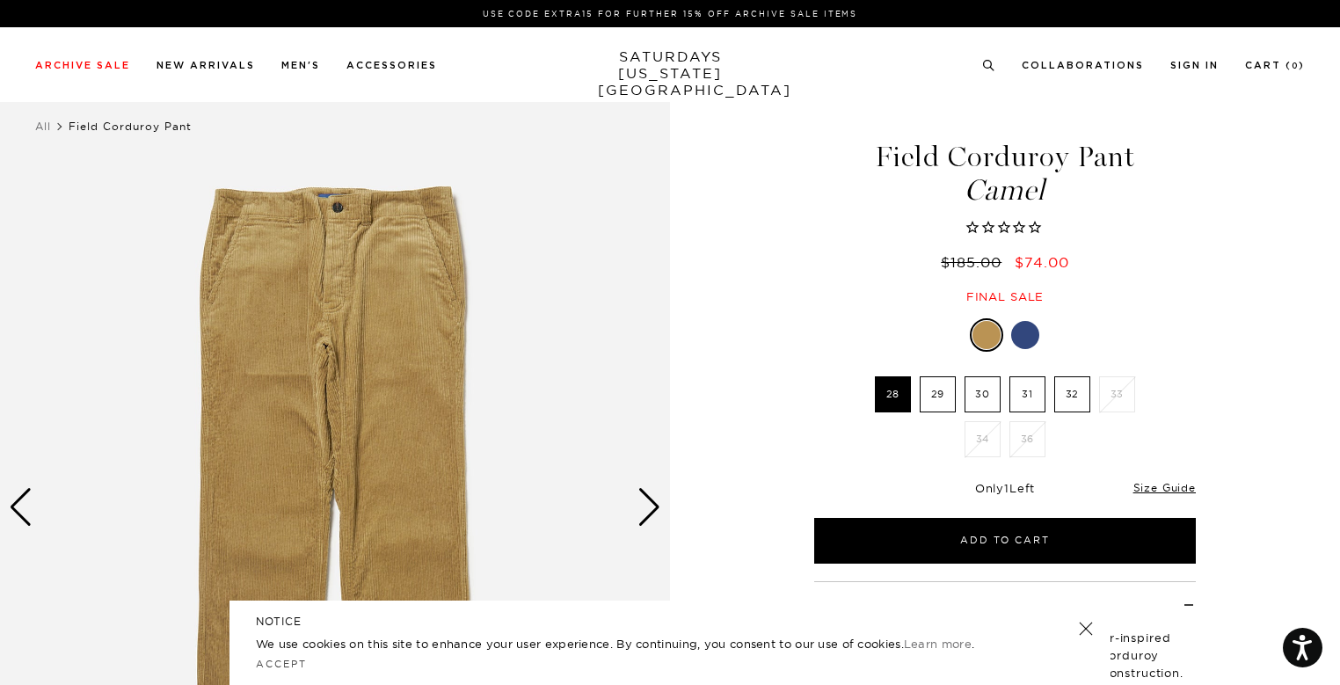
click at [631, 503] on img at bounding box center [335, 508] width 670 height 838
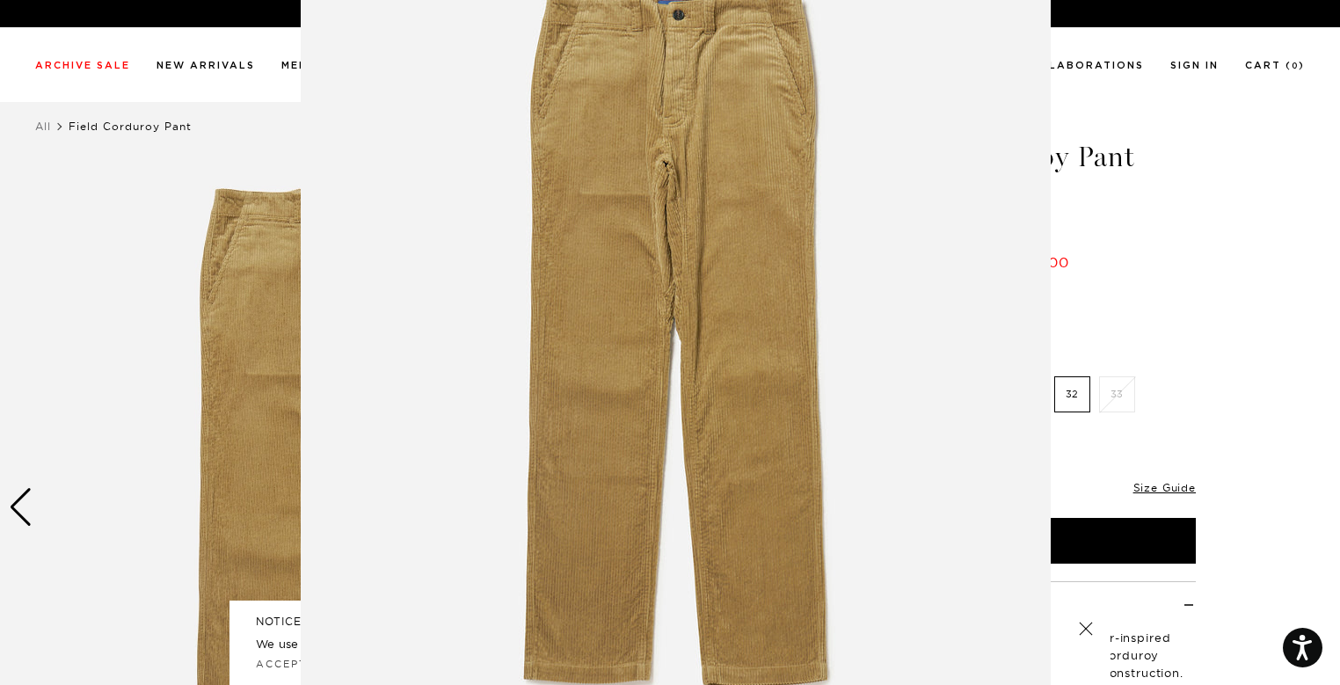
scroll to position [120, 0]
click at [633, 505] on img at bounding box center [676, 330] width 750 height 901
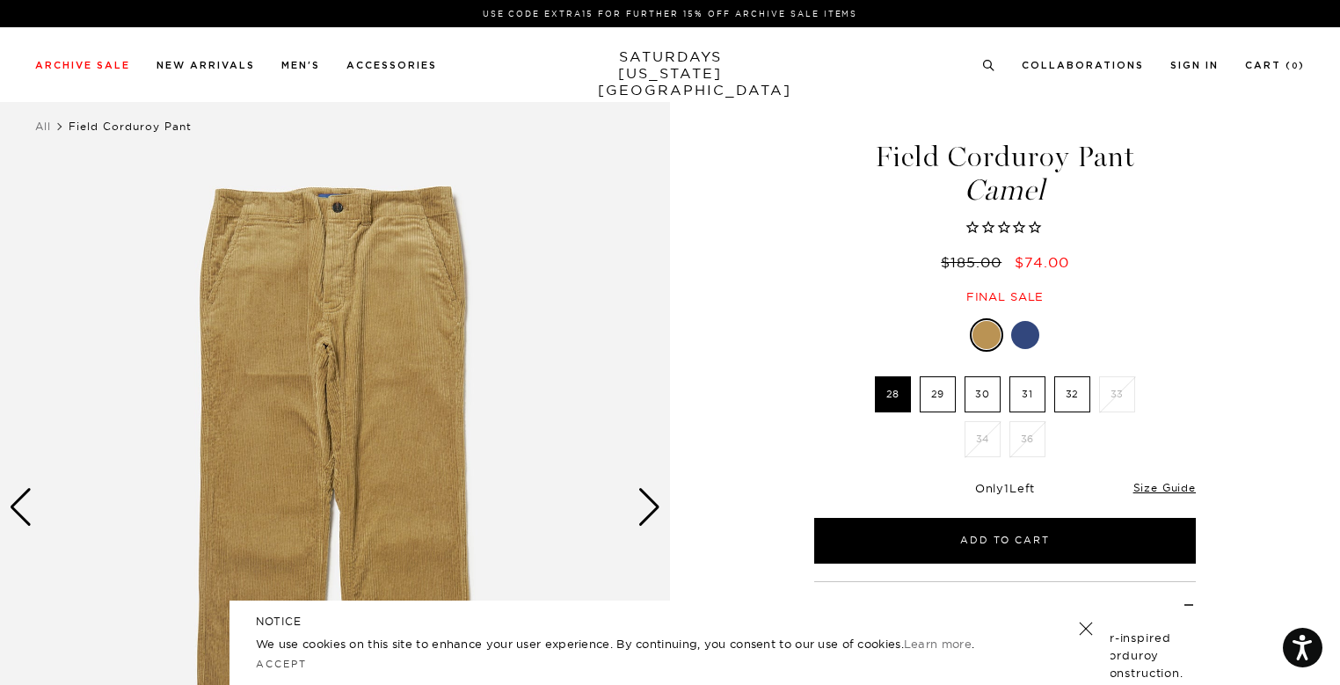
click at [642, 502] on div "Next slide" at bounding box center [650, 507] width 24 height 39
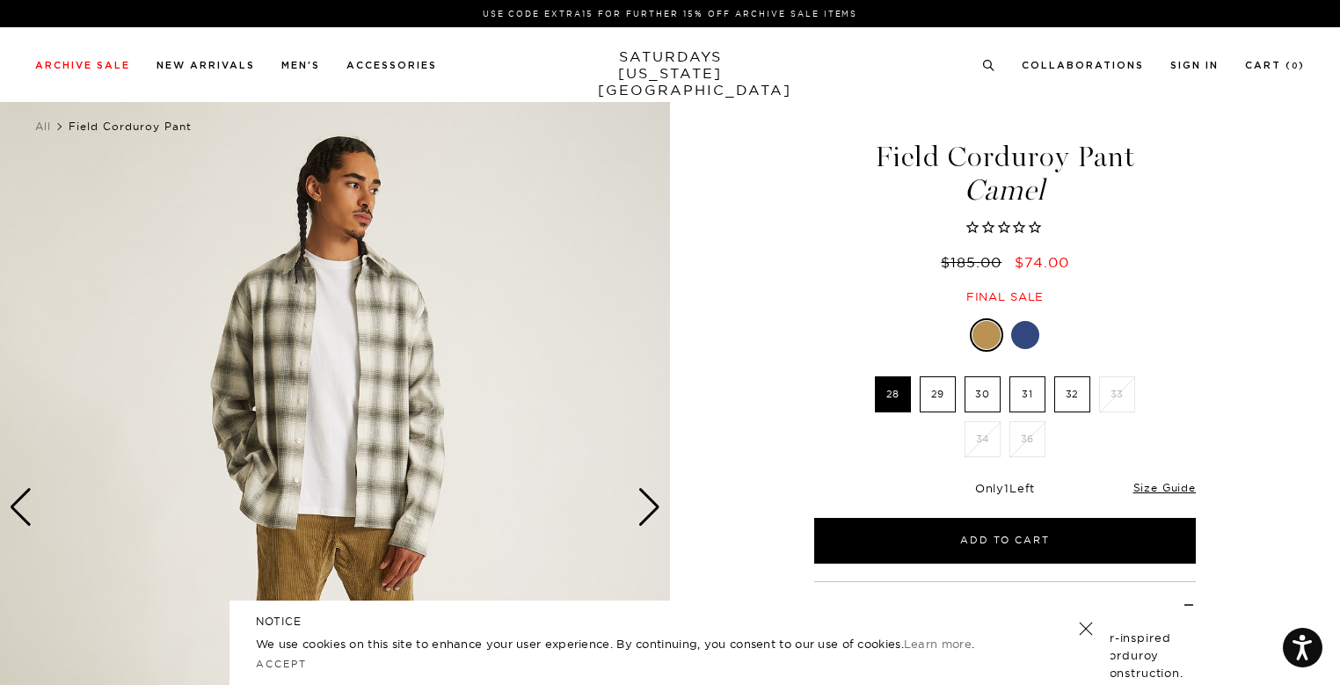
click at [642, 502] on div "Next slide" at bounding box center [650, 507] width 24 height 39
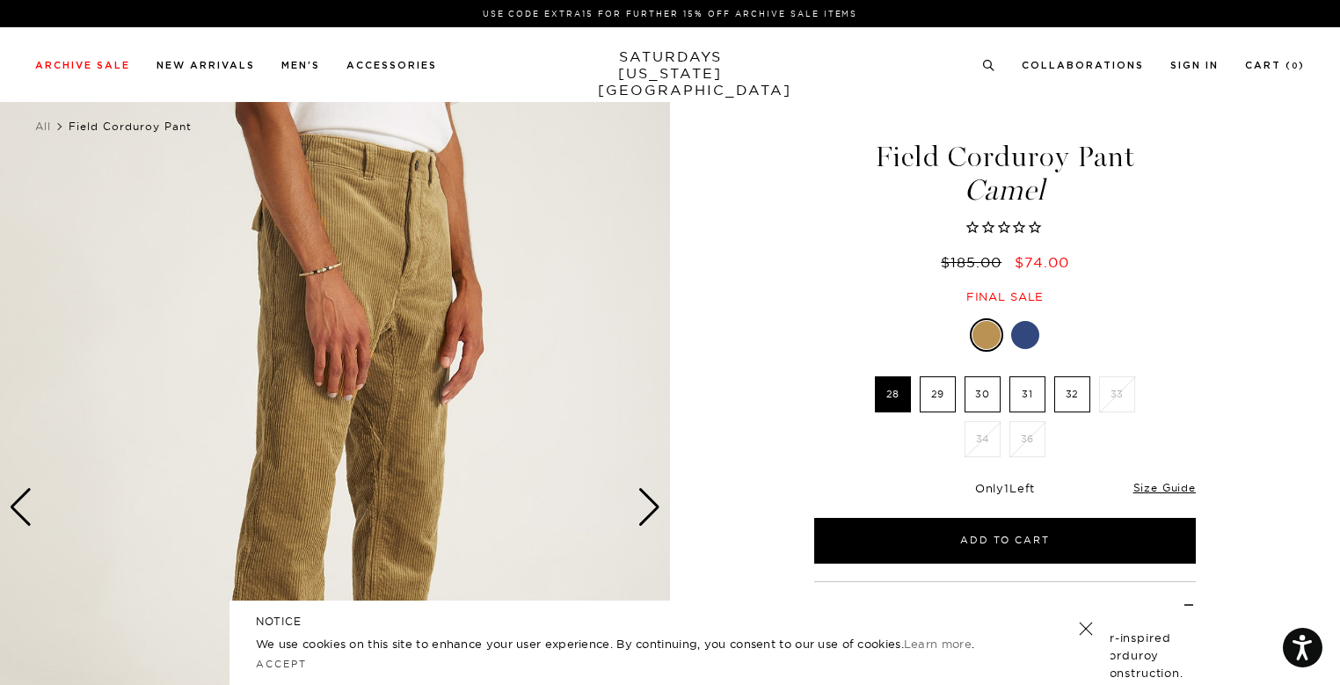
click at [642, 502] on div "Next slide" at bounding box center [650, 507] width 24 height 39
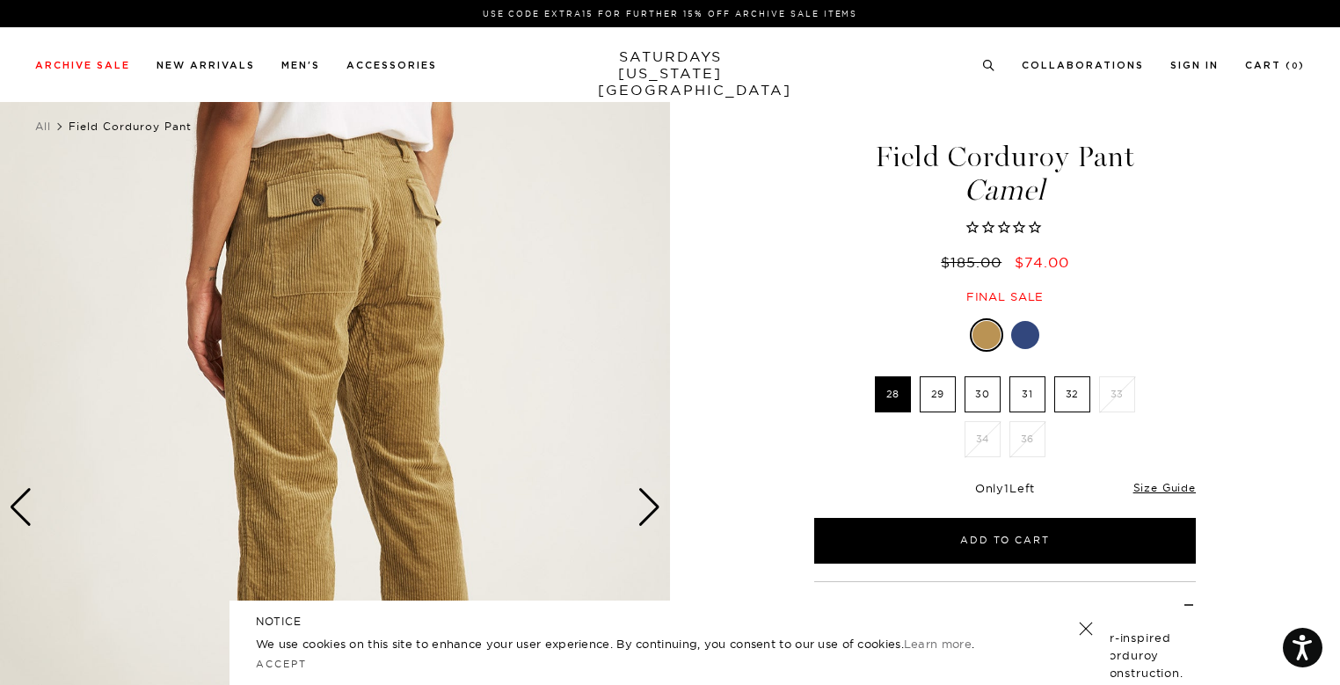
click at [648, 526] on div "Next slide" at bounding box center [650, 507] width 24 height 39
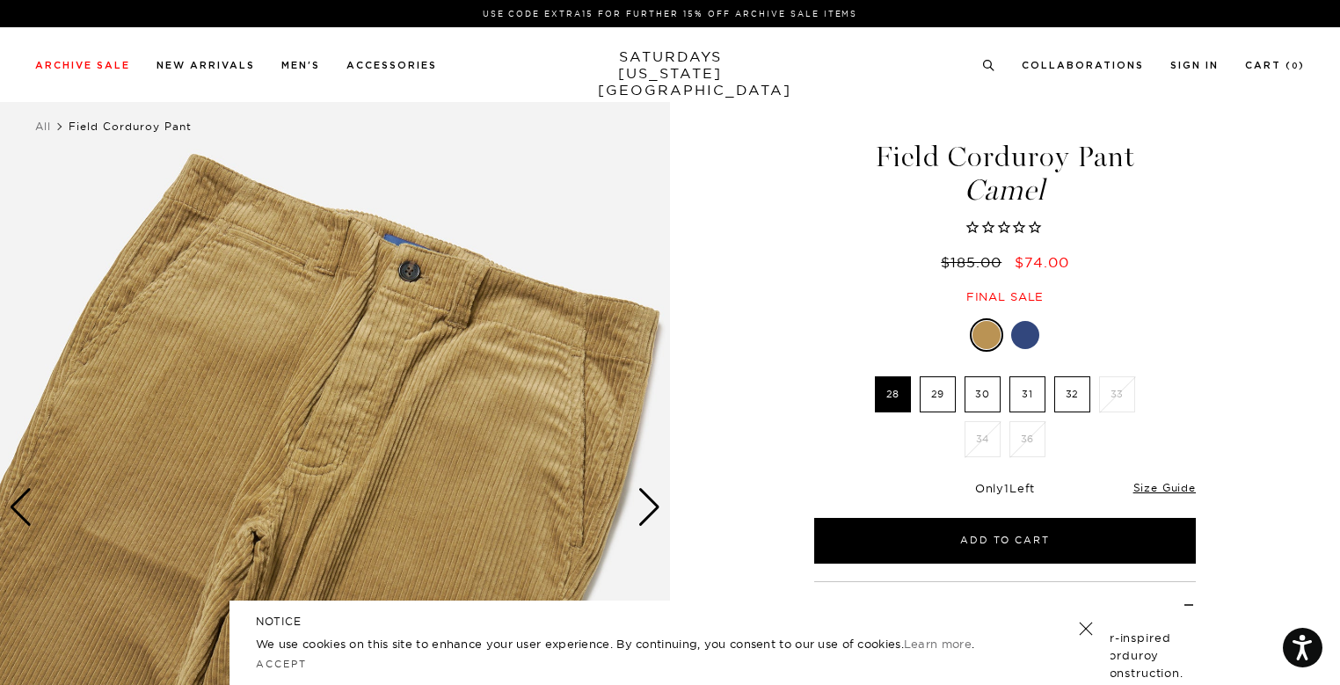
click at [648, 526] on div "Next slide" at bounding box center [650, 507] width 24 height 39
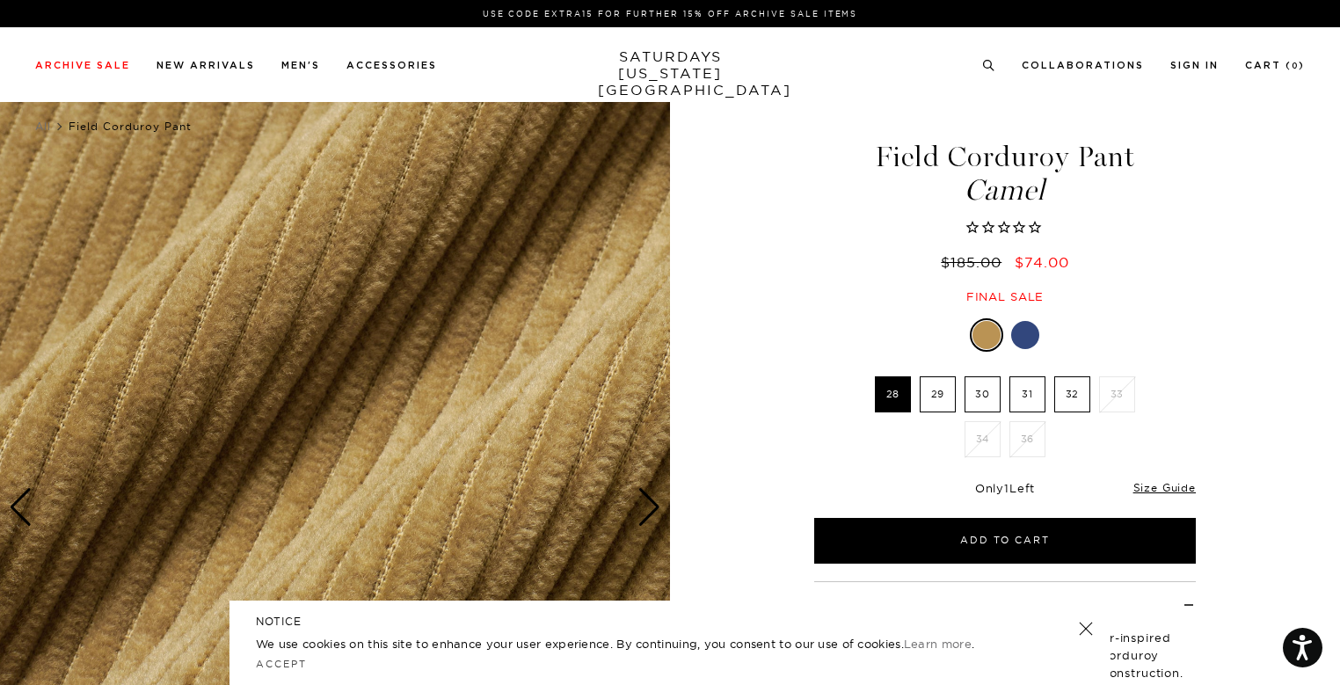
click at [648, 526] on div "Next slide" at bounding box center [650, 507] width 24 height 39
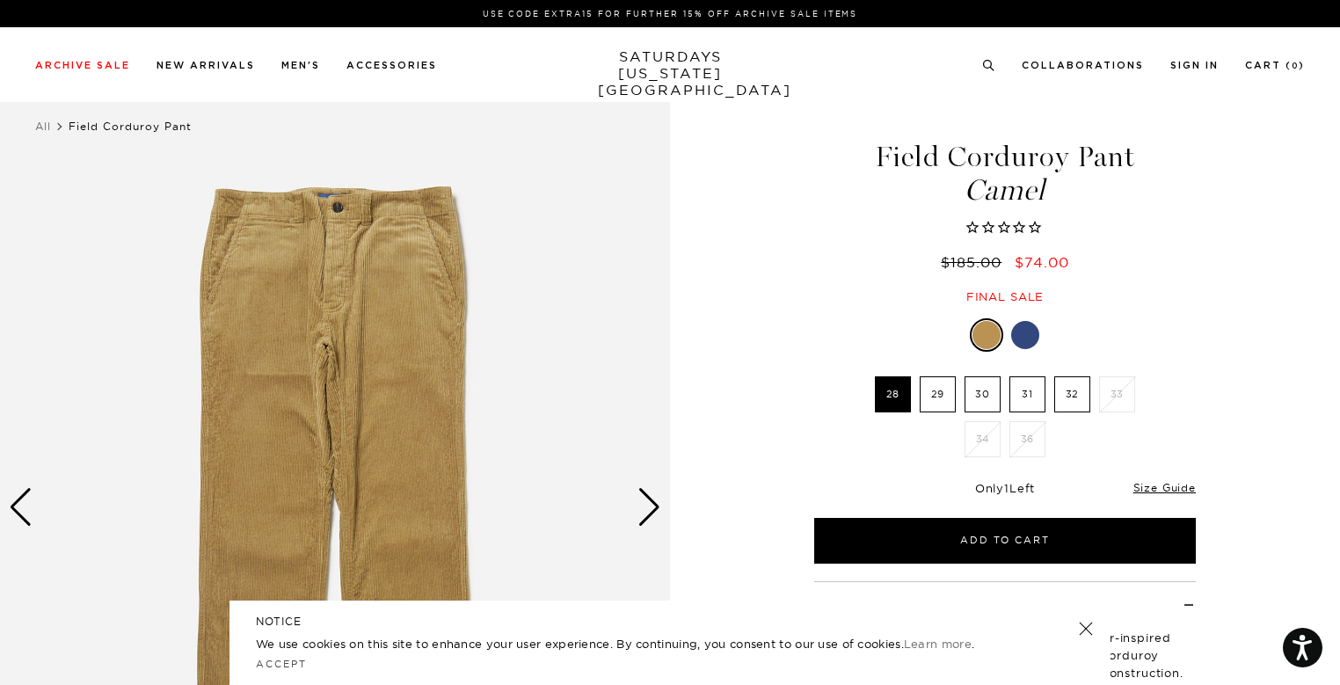
click at [648, 526] on div "Next slide" at bounding box center [650, 507] width 24 height 39
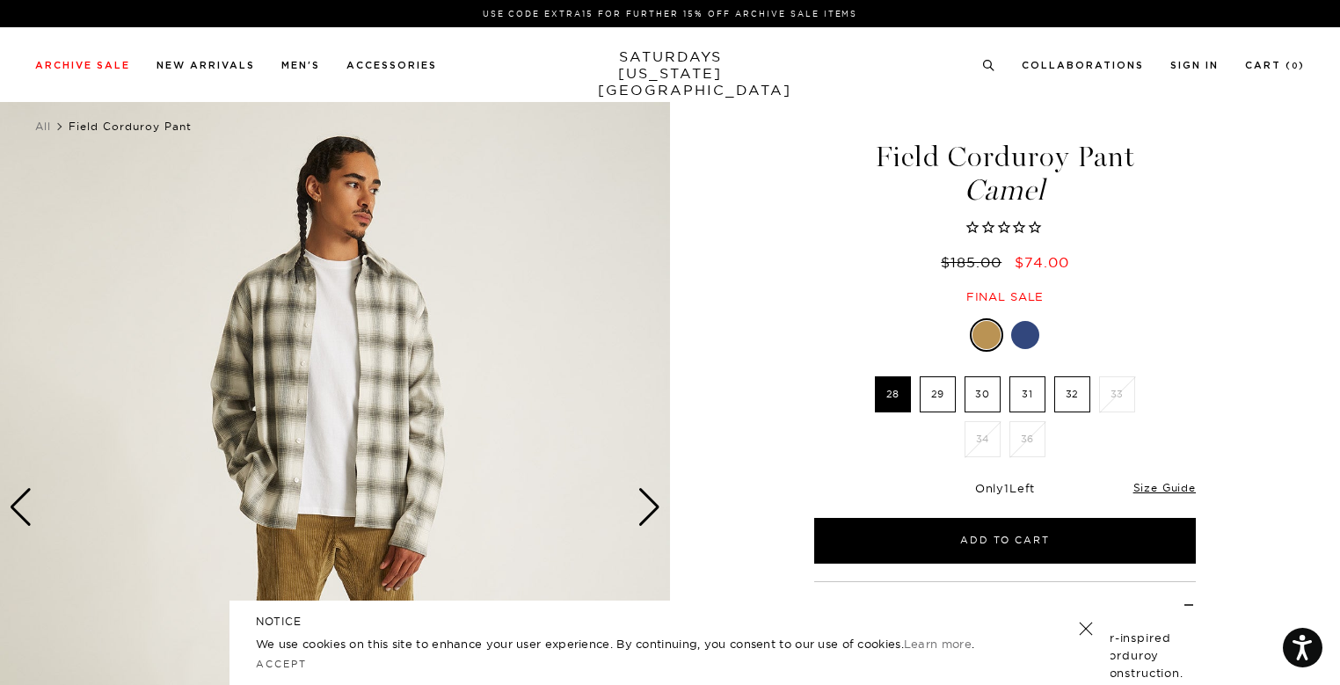
click at [648, 526] on div "Next slide" at bounding box center [650, 507] width 24 height 39
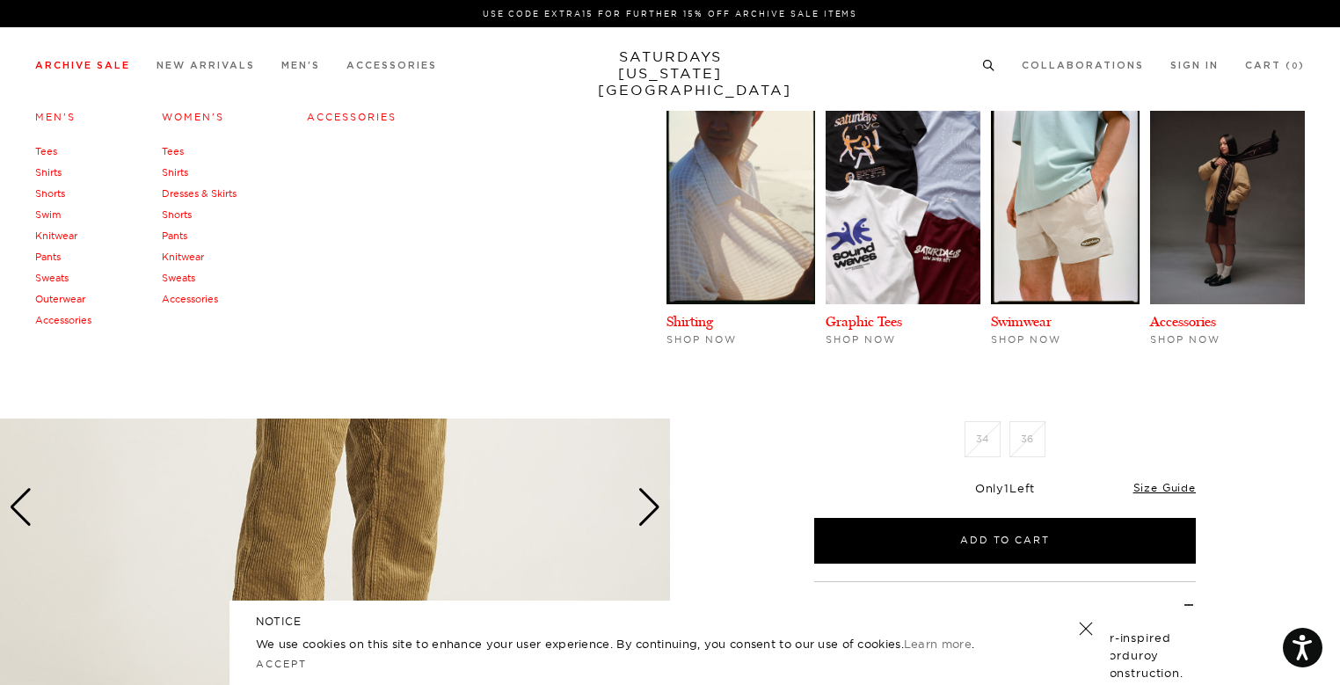
click at [84, 70] on link "Archive Sale" at bounding box center [82, 66] width 95 height 10
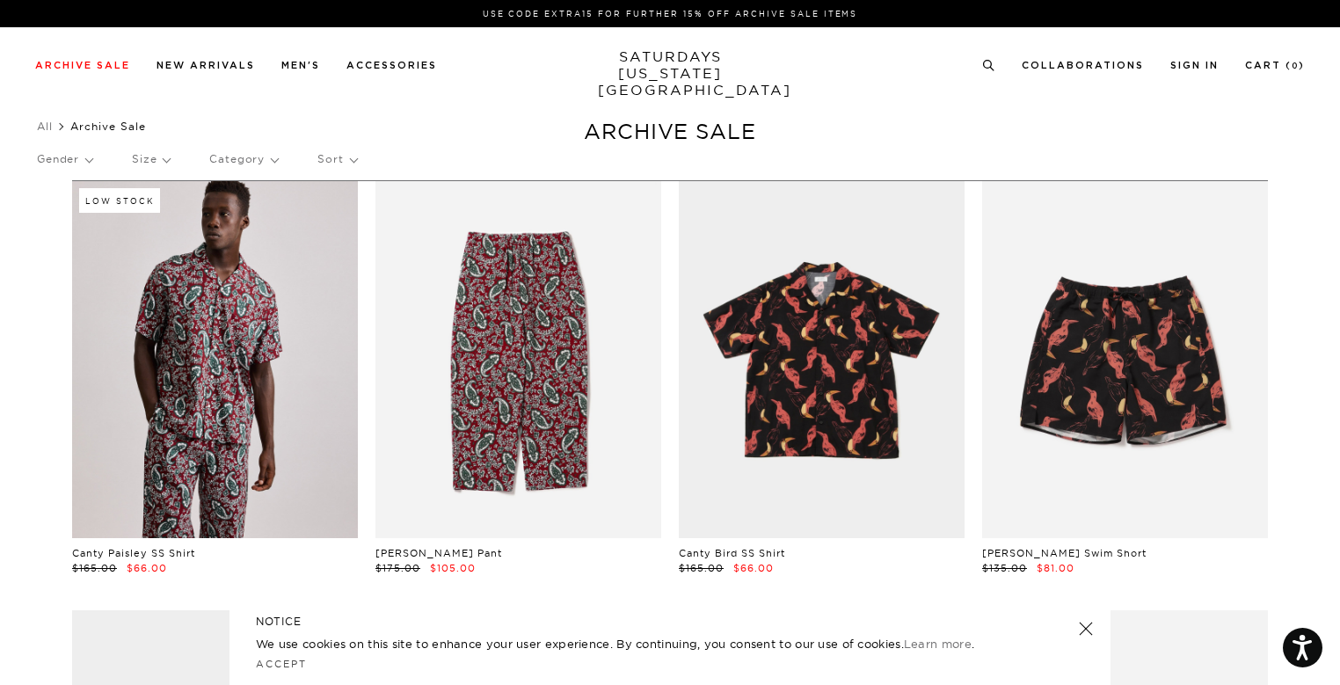
click at [162, 157] on p "Size" at bounding box center [151, 159] width 38 height 40
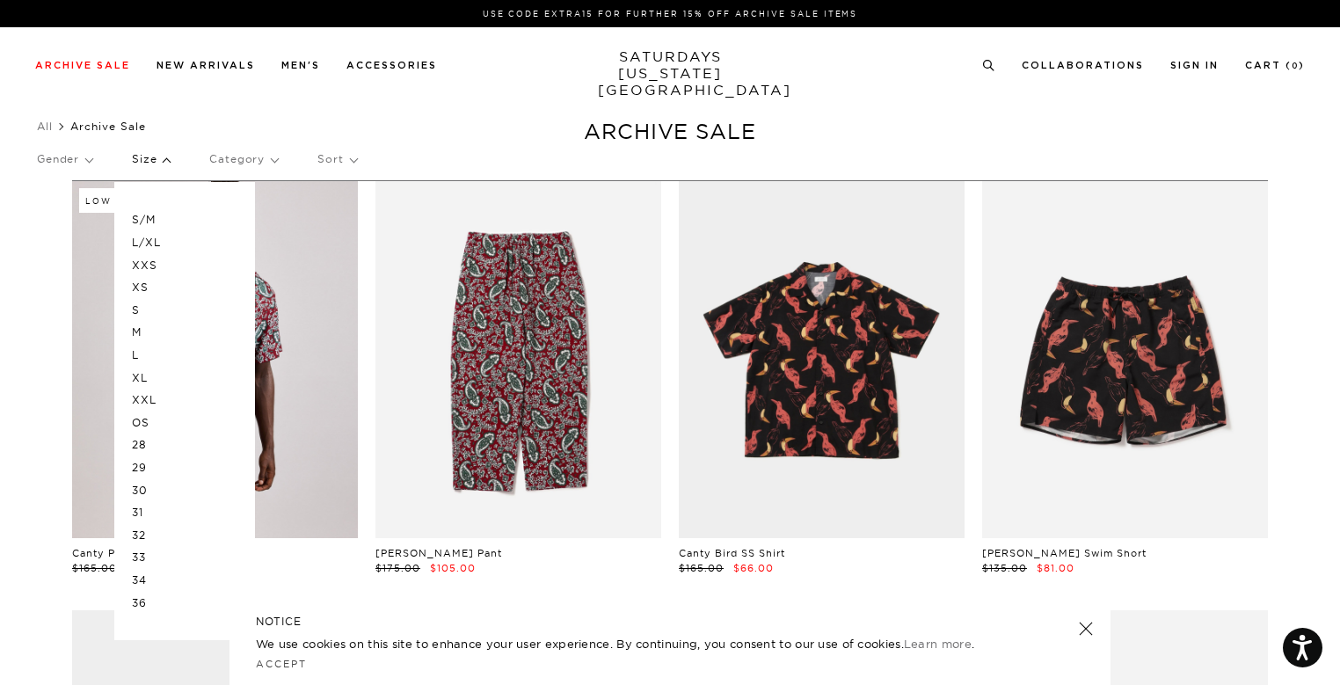
click at [150, 485] on p "30" at bounding box center [185, 490] width 106 height 23
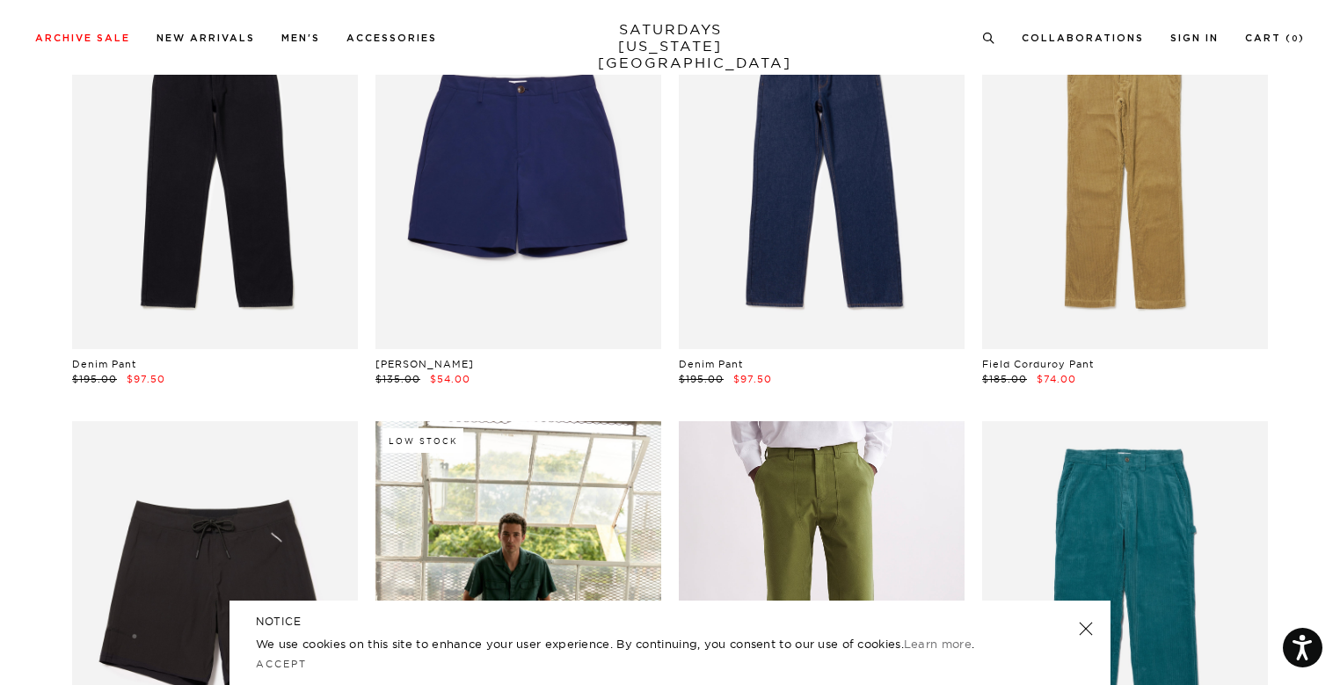
scroll to position [243, 0]
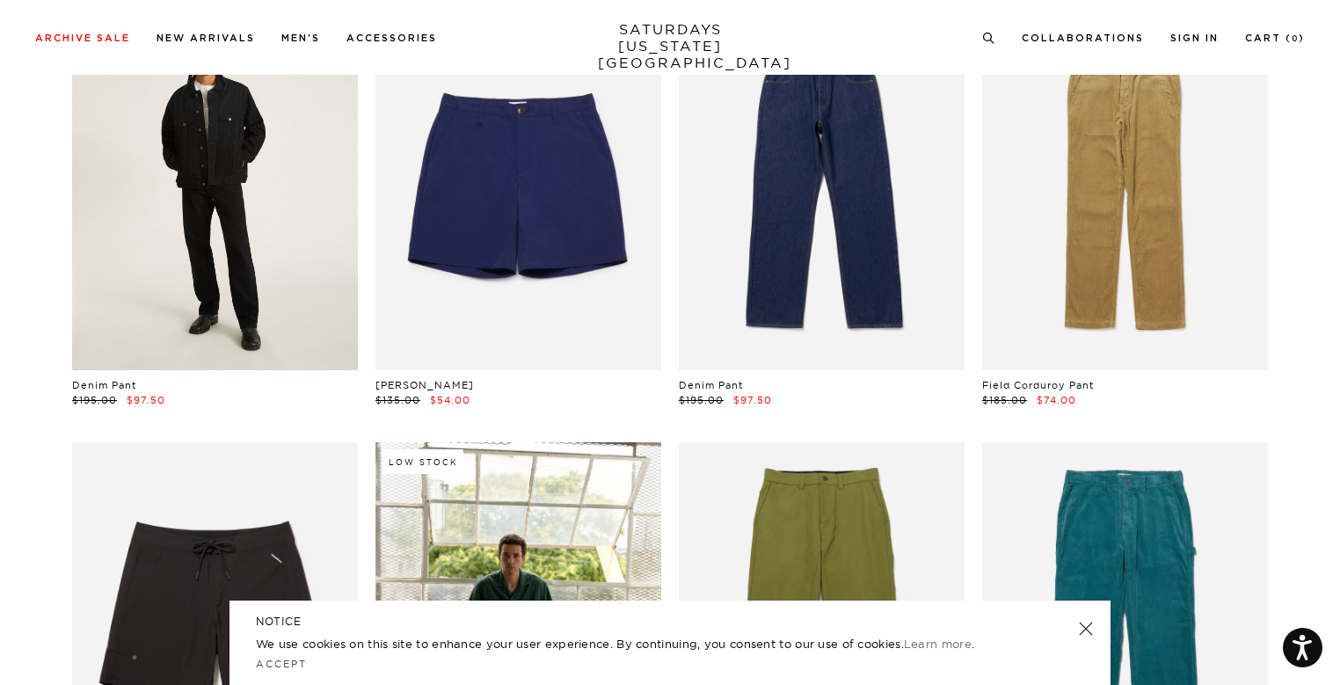
click at [259, 187] on link at bounding box center [215, 191] width 286 height 357
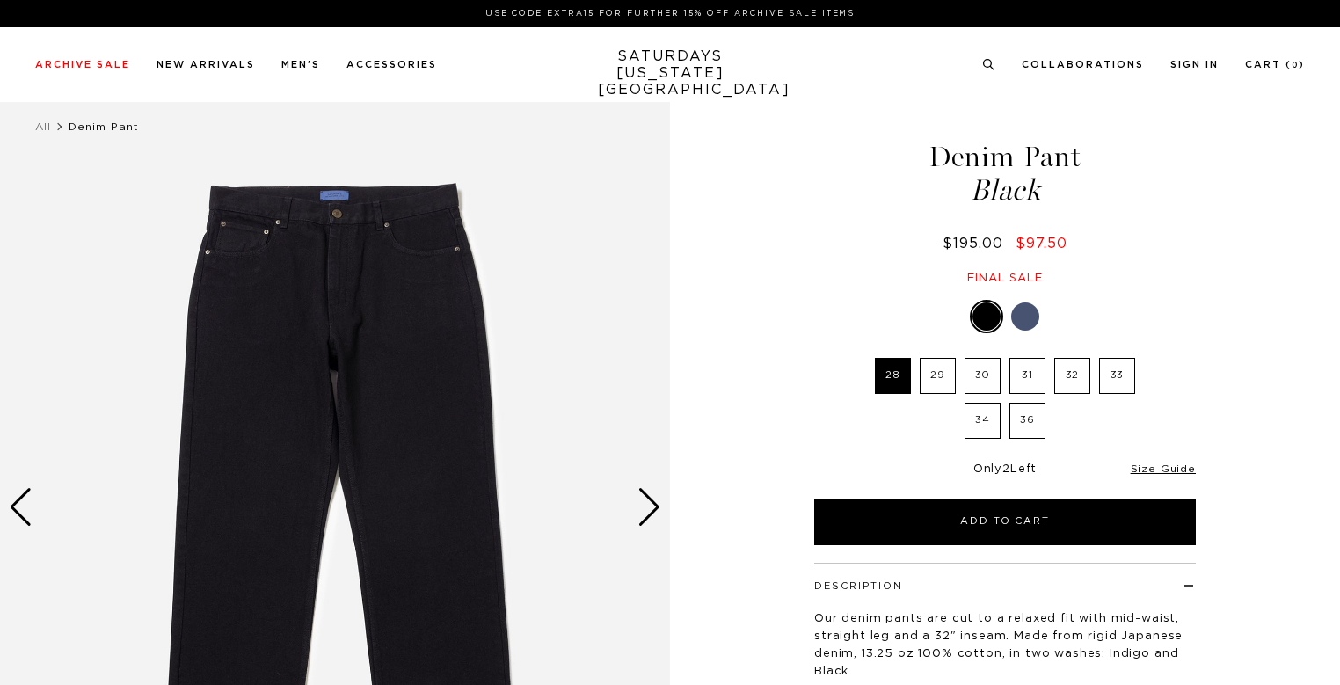
select select "recent"
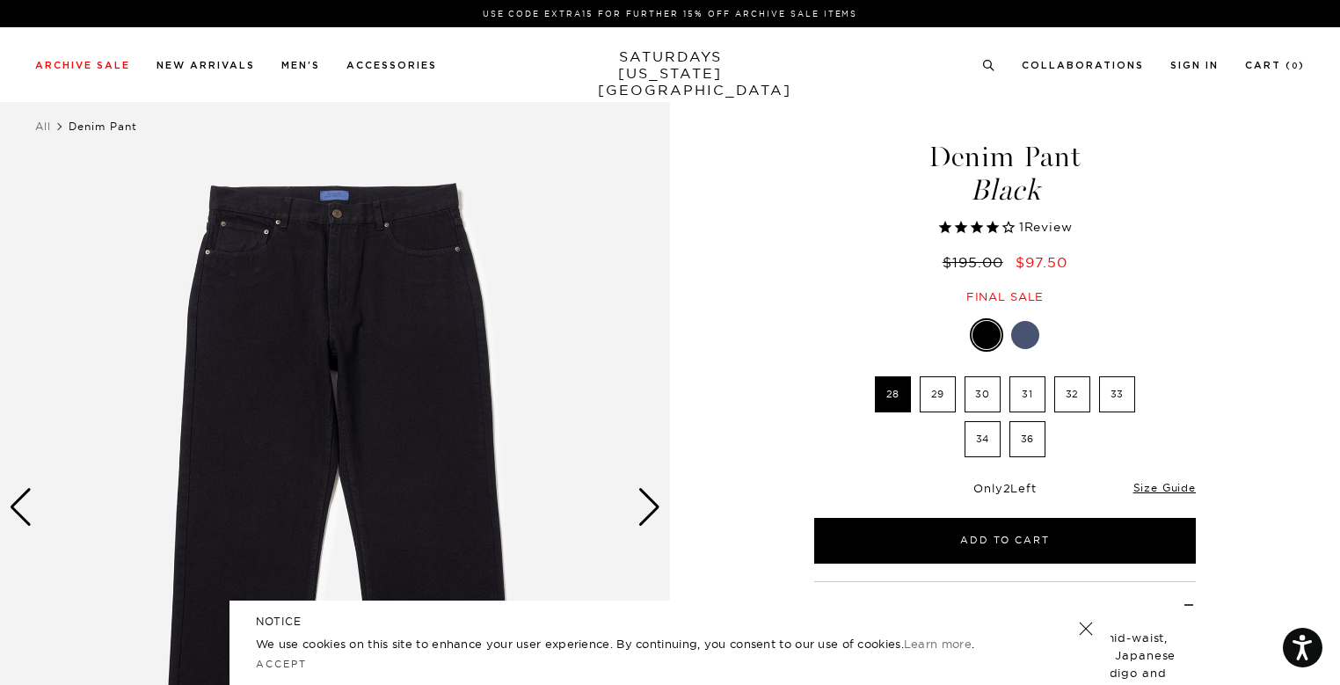
click at [649, 516] on div "Next slide" at bounding box center [650, 507] width 24 height 39
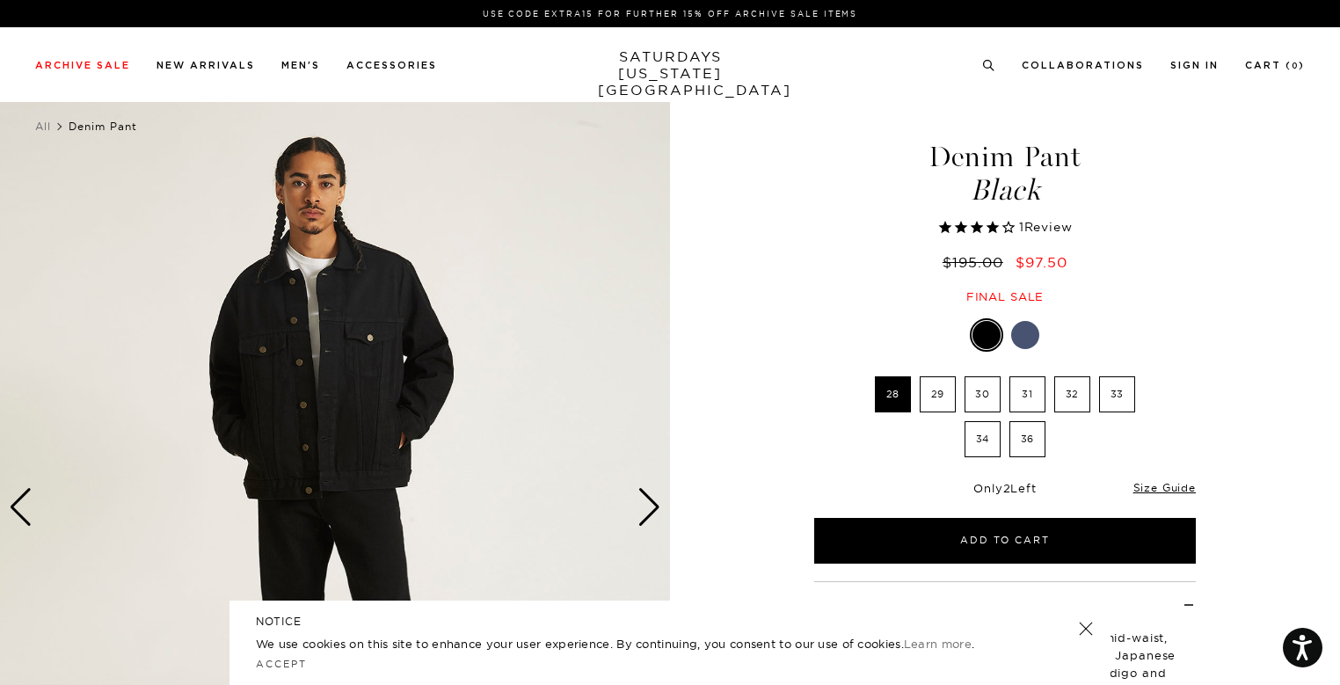
click at [649, 516] on div "Next slide" at bounding box center [650, 507] width 24 height 39
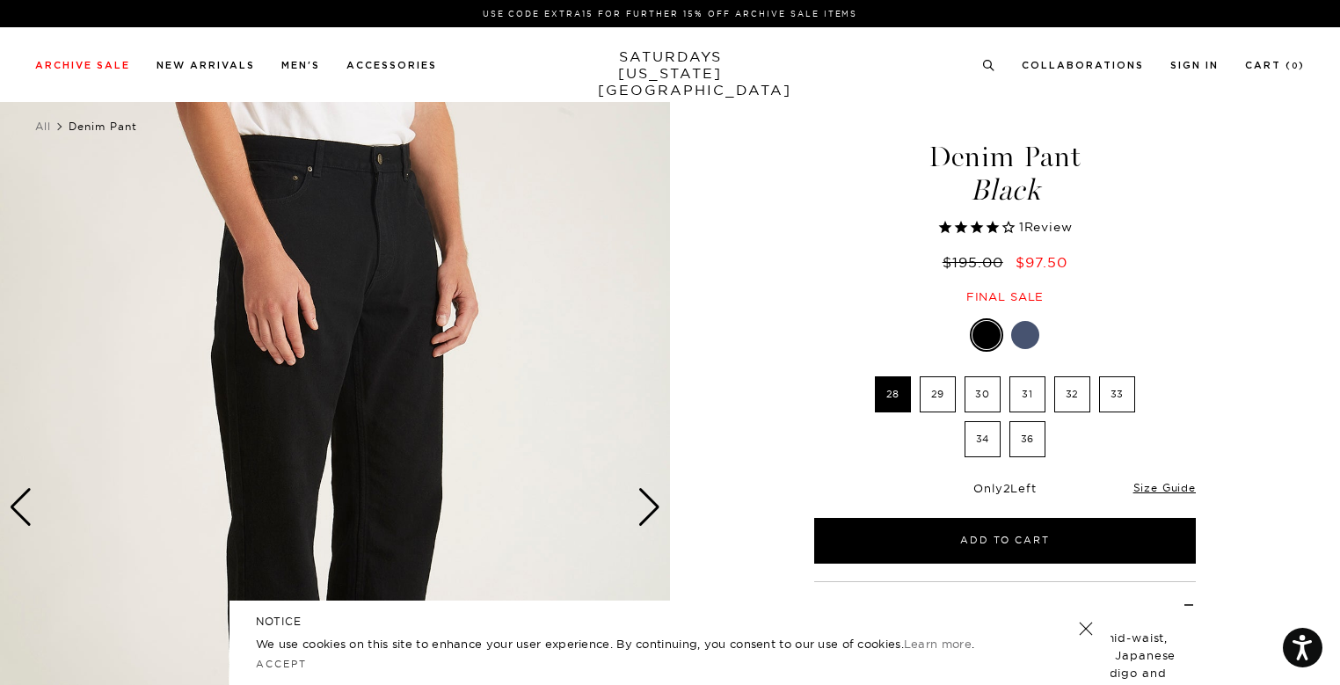
click at [649, 516] on div "Next slide" at bounding box center [650, 507] width 24 height 39
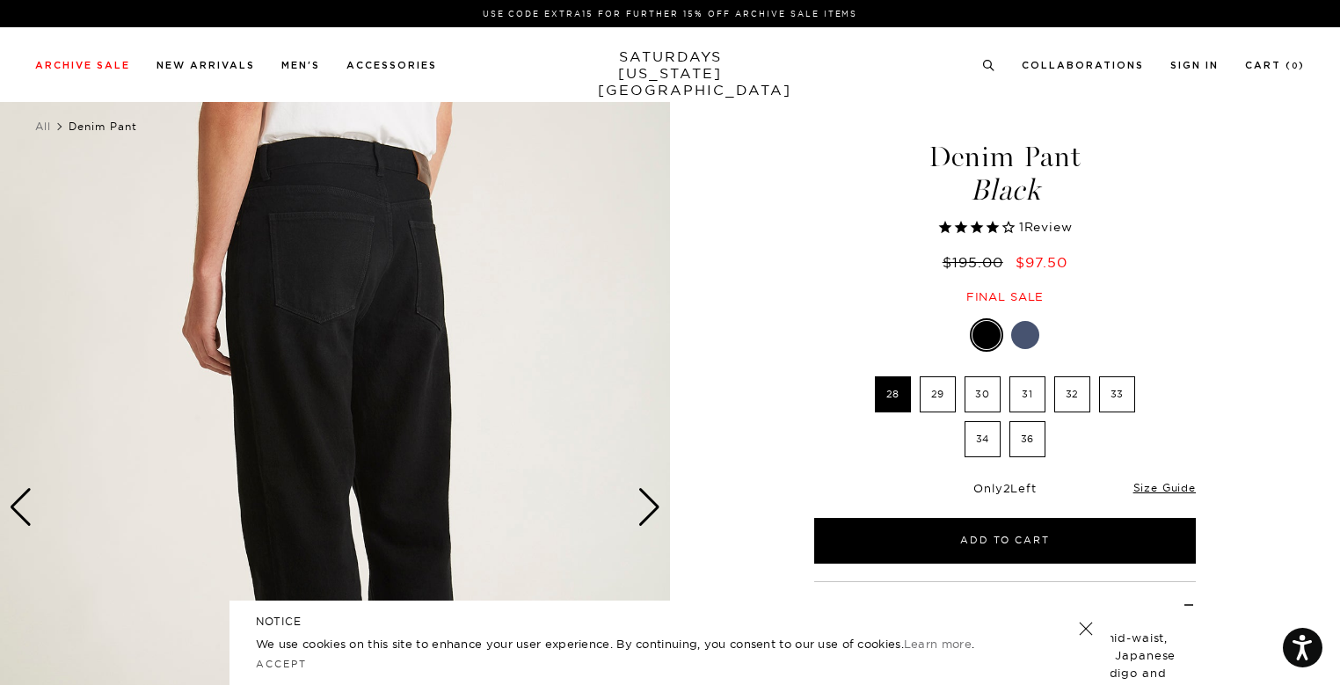
click at [649, 516] on div "Next slide" at bounding box center [650, 507] width 24 height 39
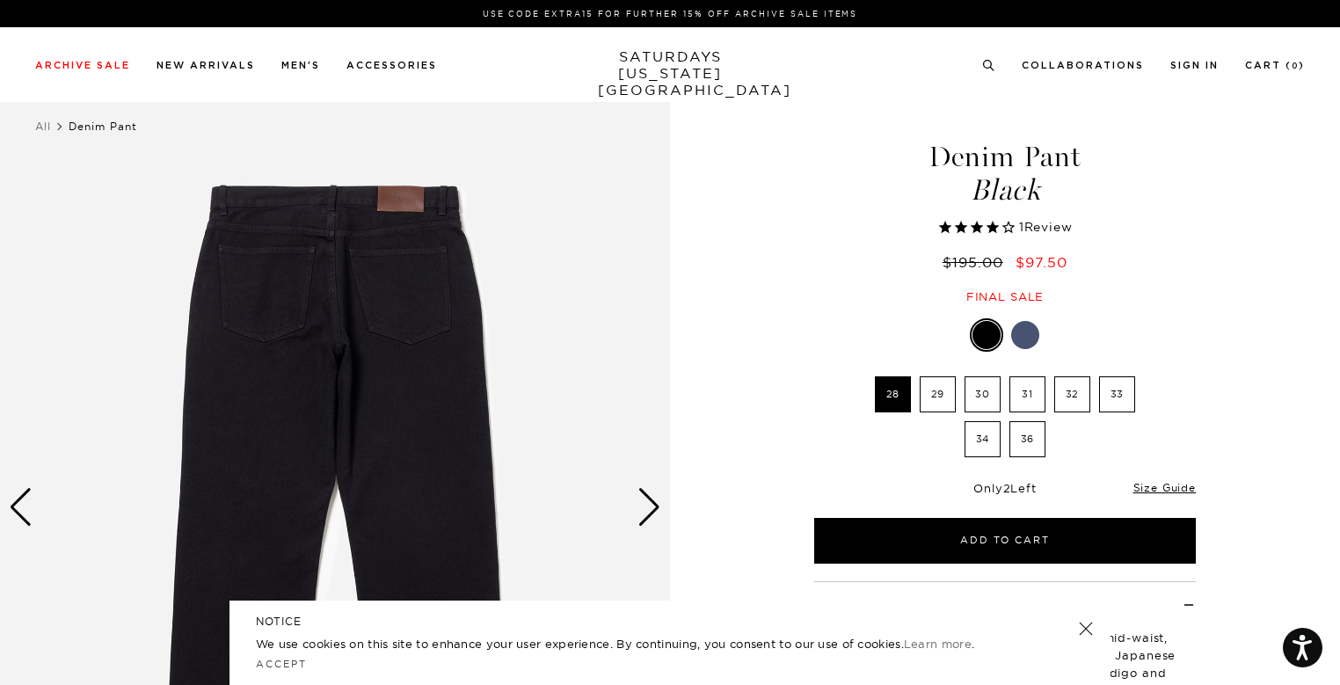
click at [649, 516] on div "Next slide" at bounding box center [650, 507] width 24 height 39
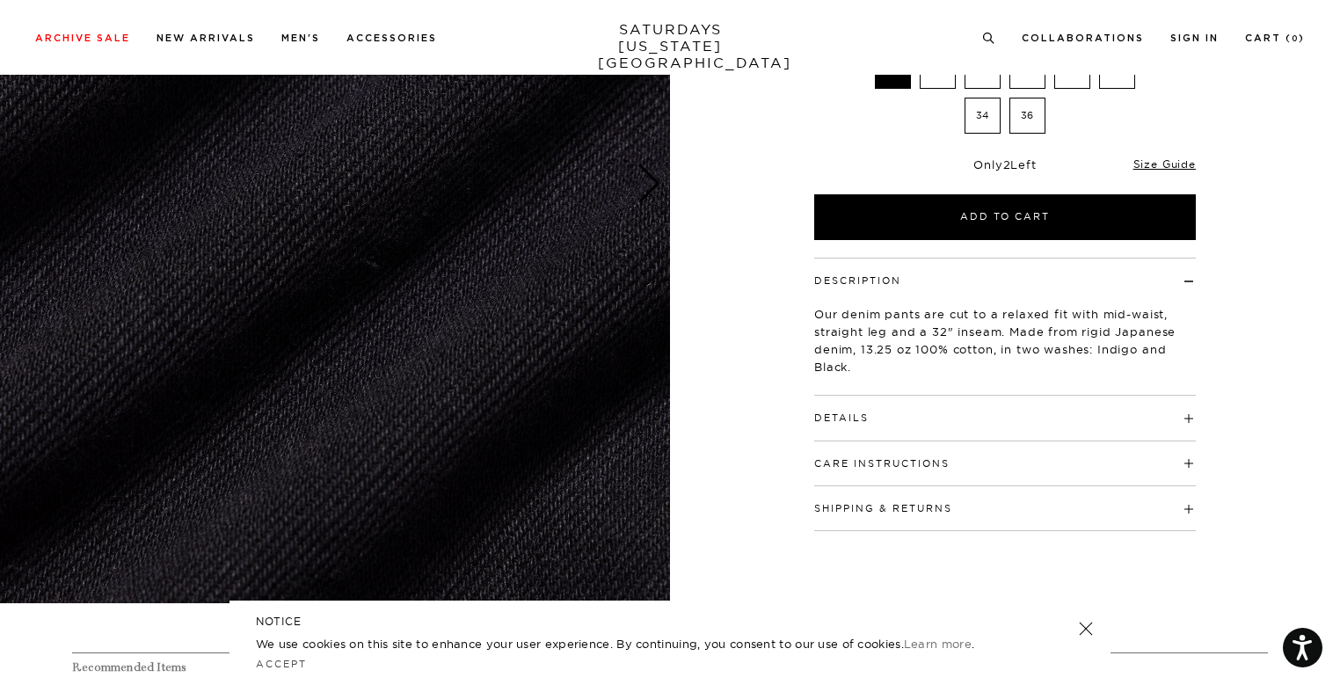
scroll to position [325, 11]
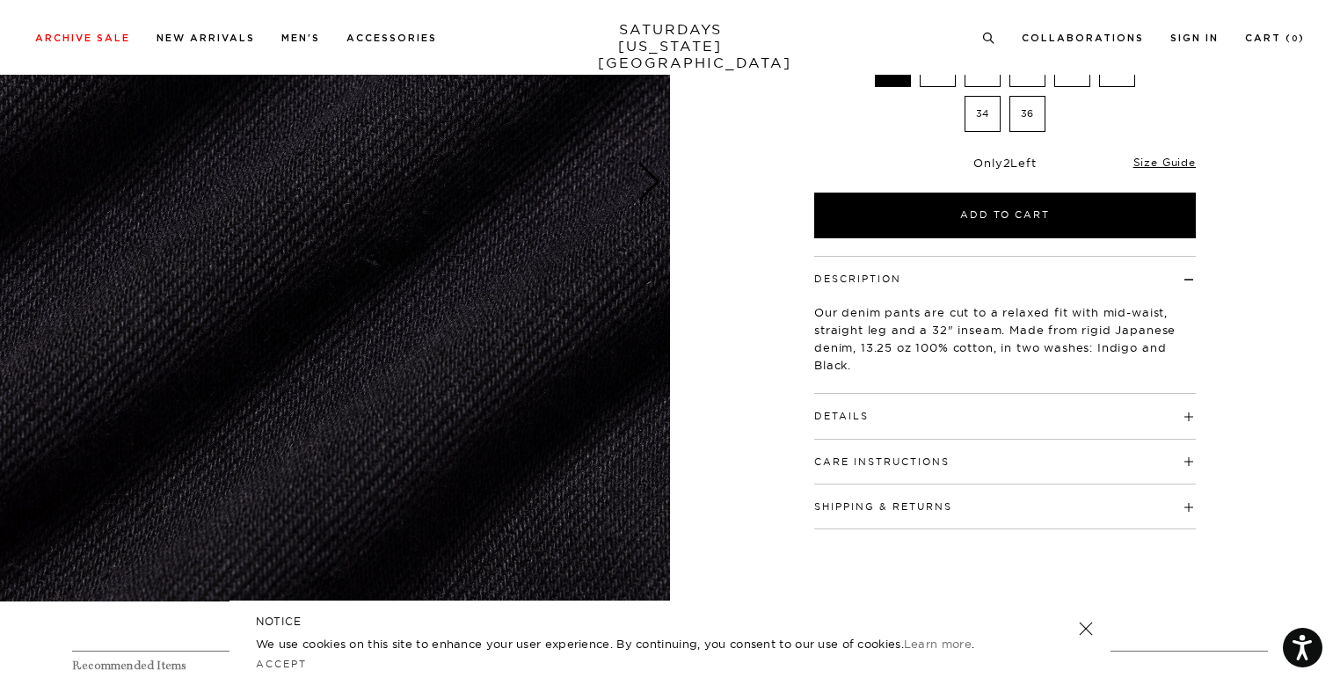
click at [916, 414] on h4 "Details" at bounding box center [1005, 408] width 382 height 29
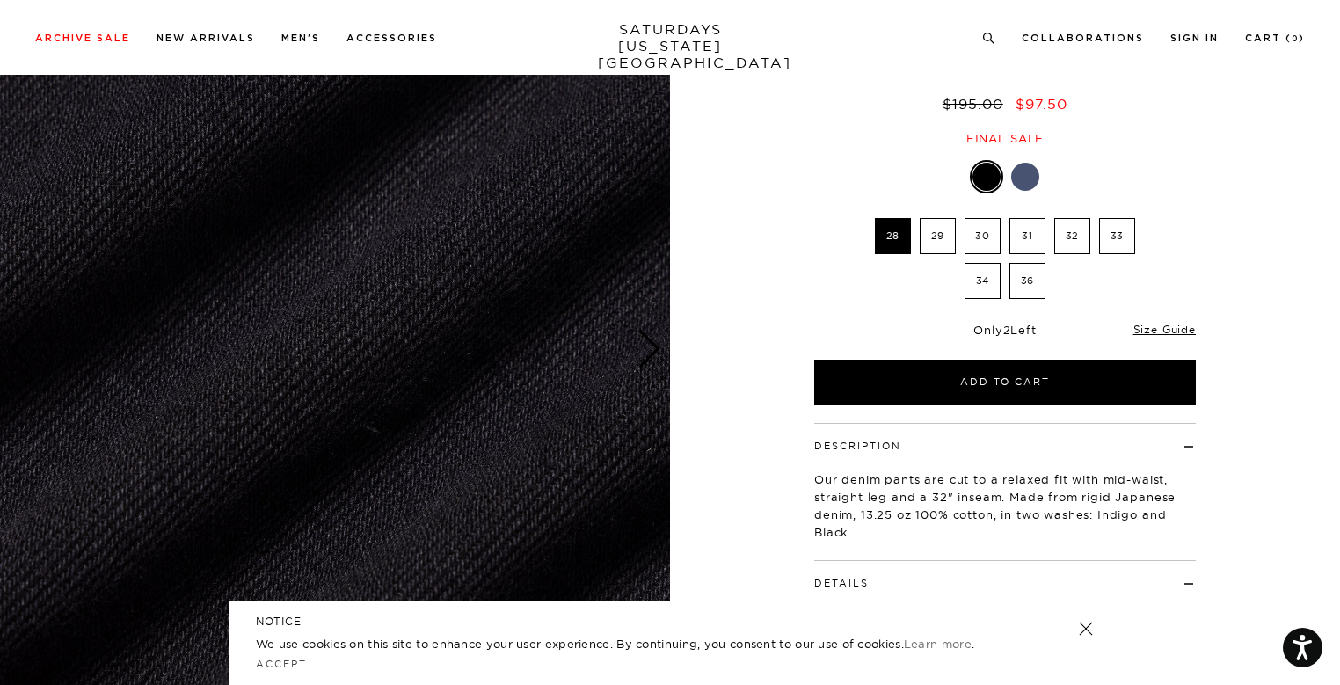
scroll to position [166, 11]
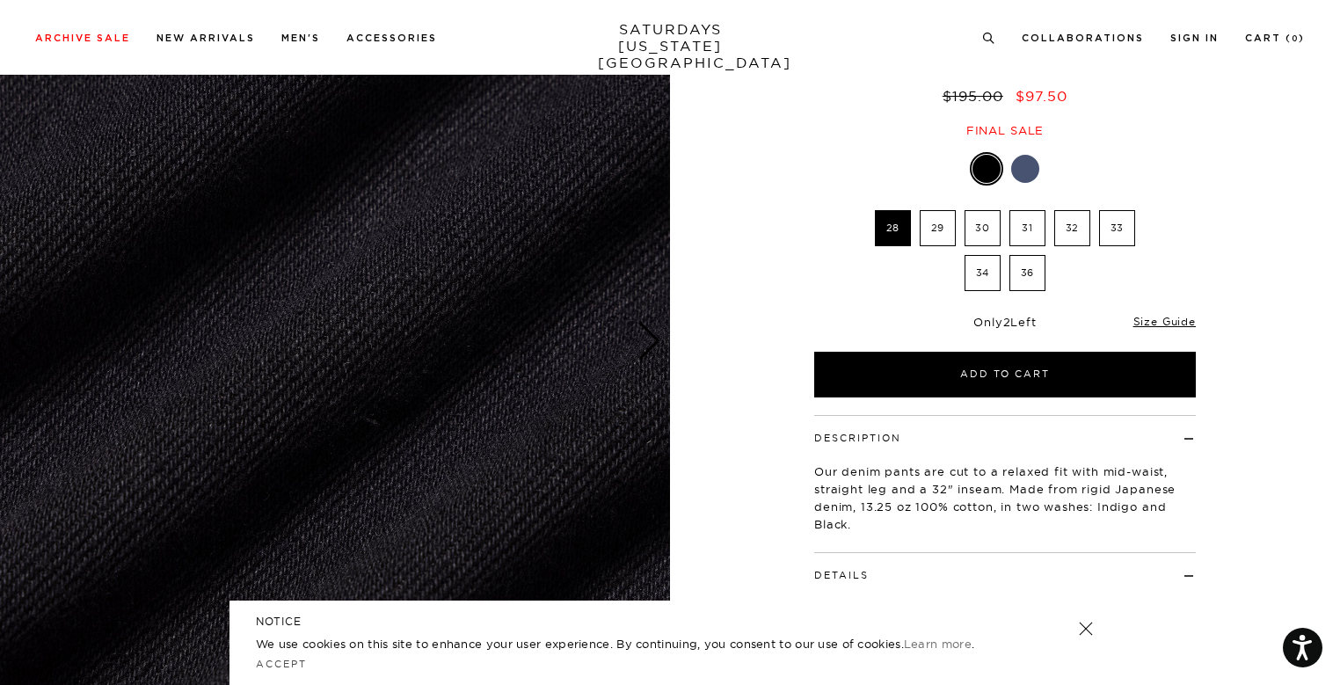
click at [637, 317] on img at bounding box center [335, 342] width 670 height 838
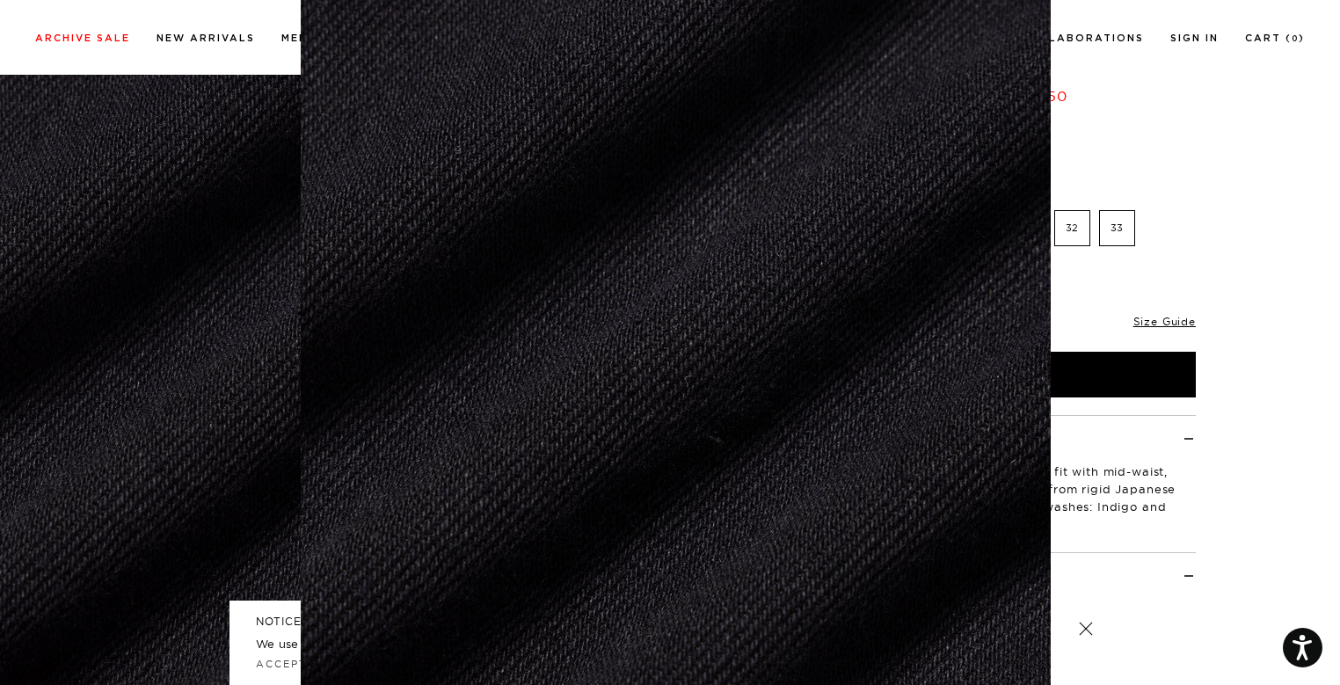
scroll to position [0, 0]
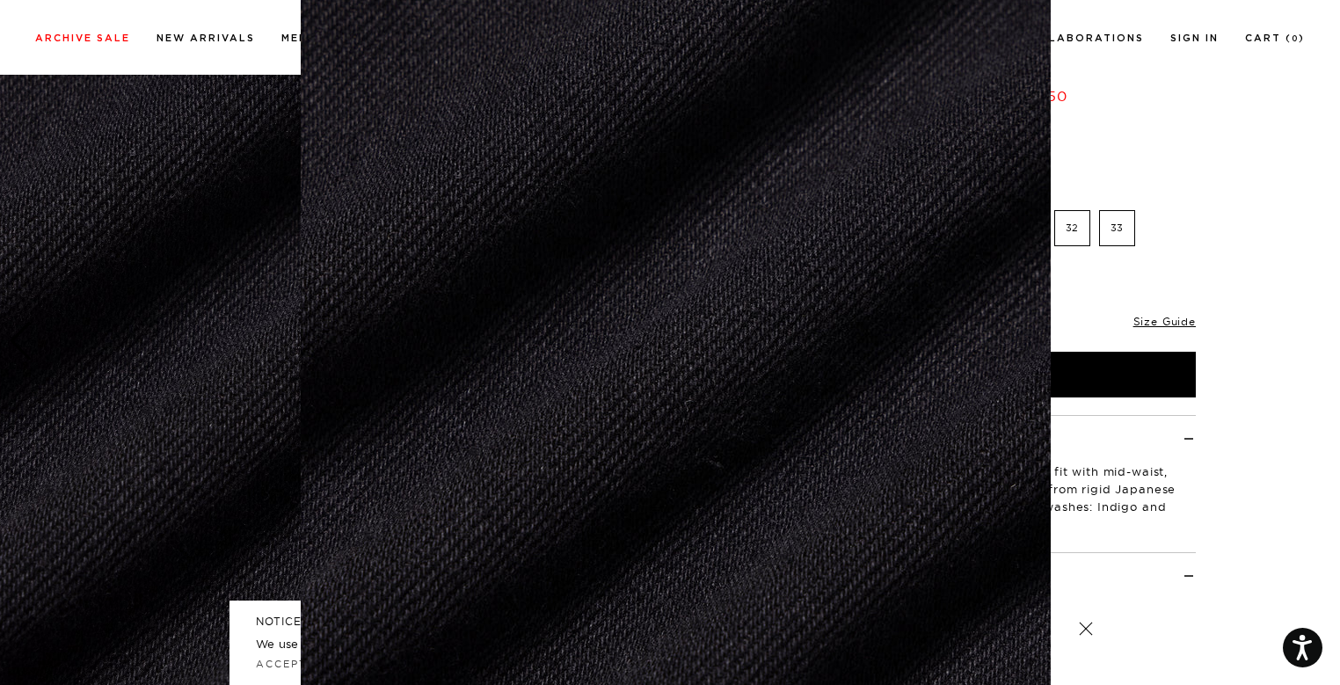
click at [240, 311] on figure at bounding box center [670, 342] width 1340 height 685
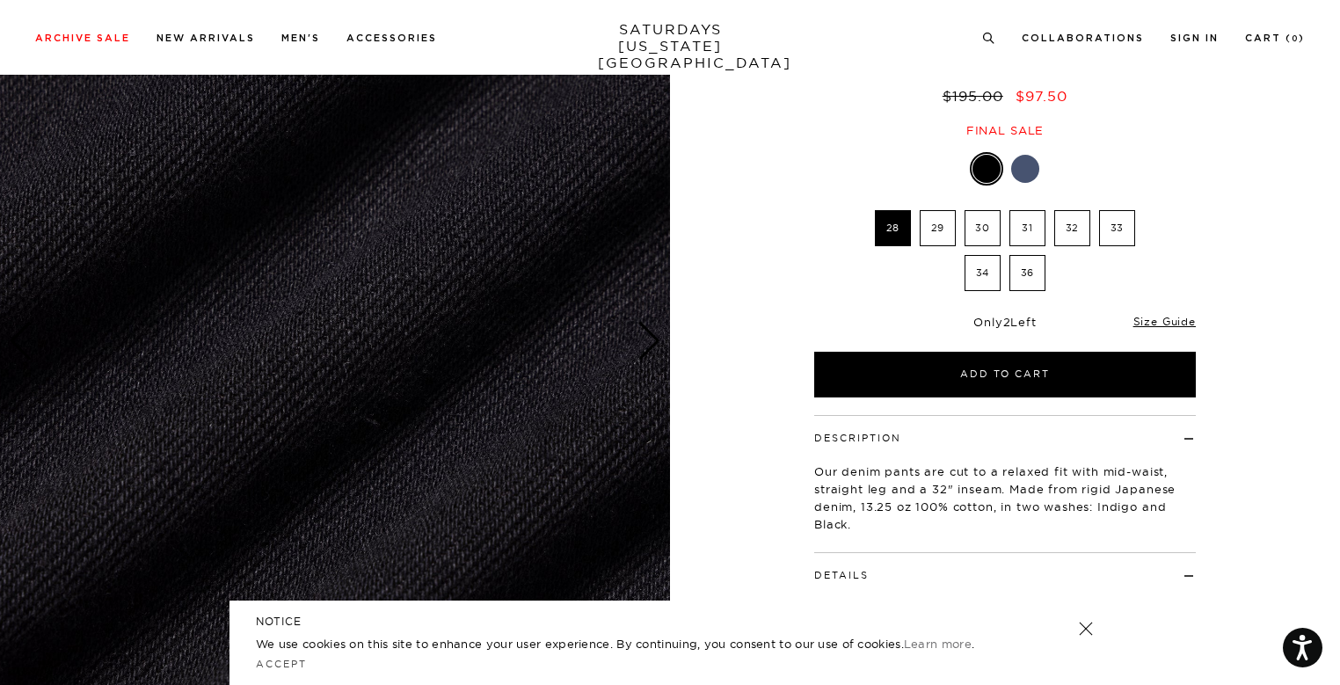
click at [131, 317] on img at bounding box center [335, 342] width 670 height 838
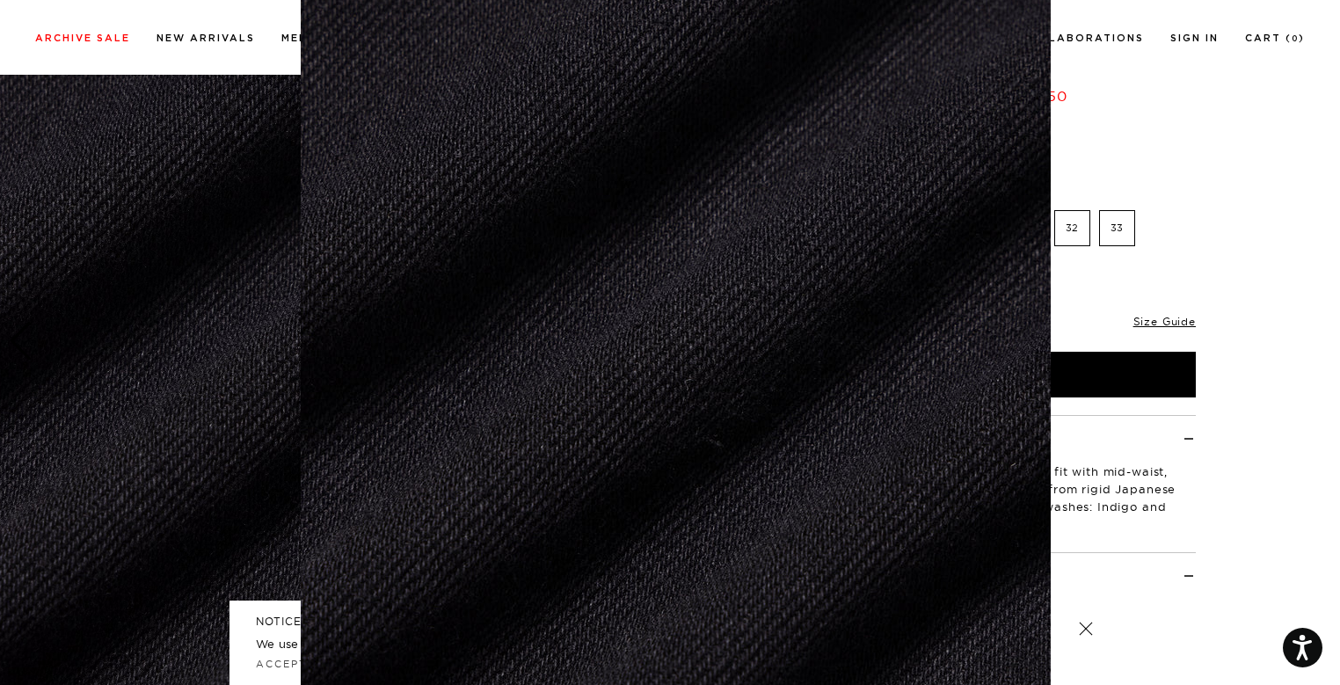
scroll to position [92, 0]
click at [131, 317] on figure at bounding box center [670, 342] width 1340 height 685
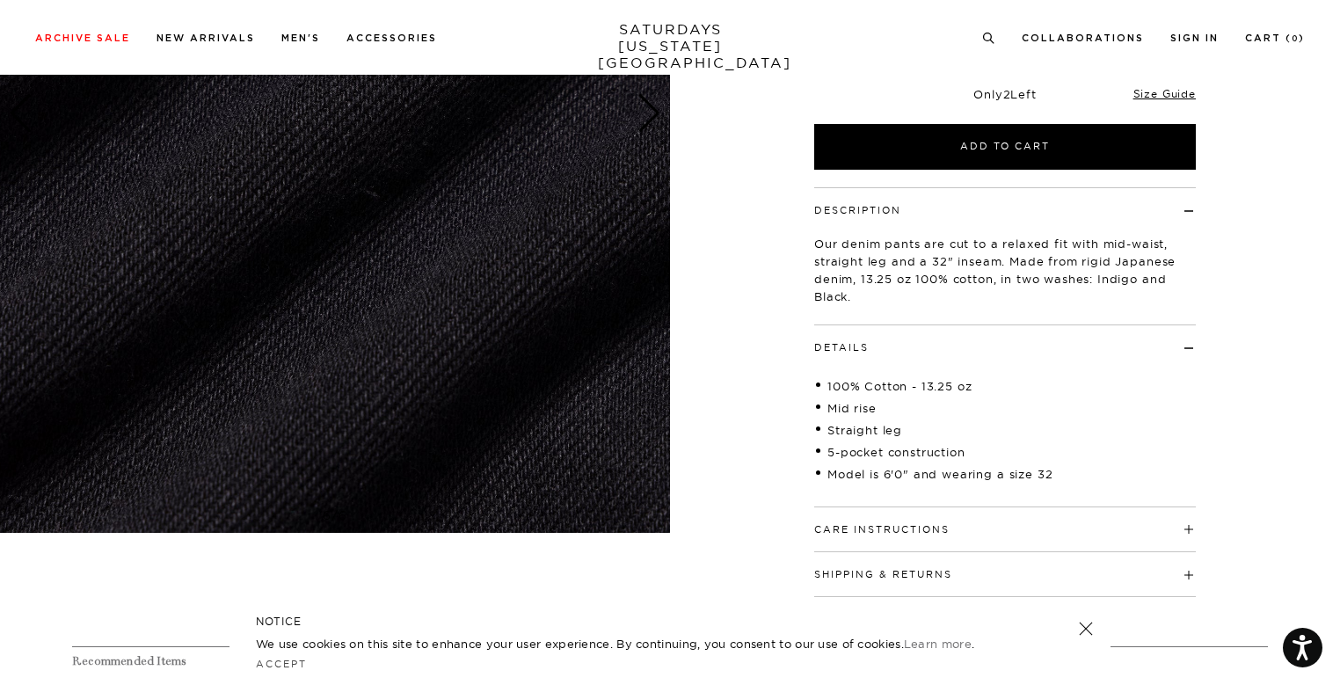
scroll to position [395, 11]
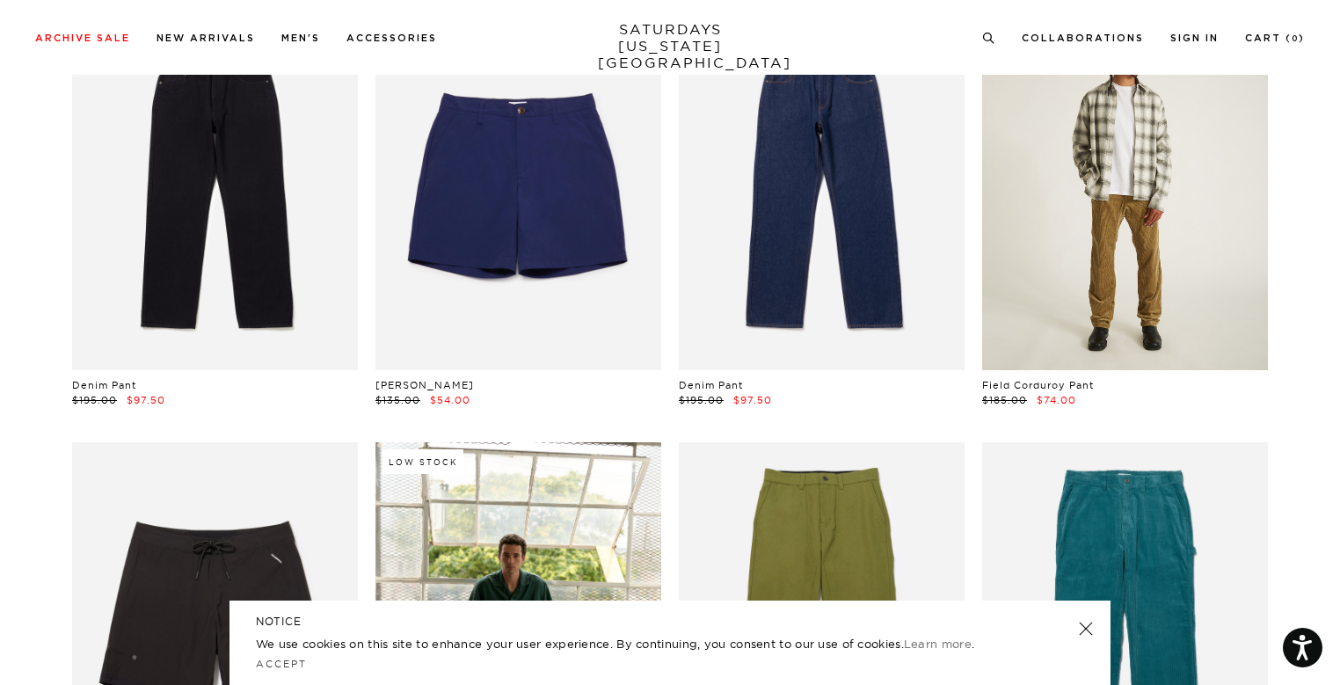
click at [1195, 230] on link at bounding box center [1125, 191] width 286 height 357
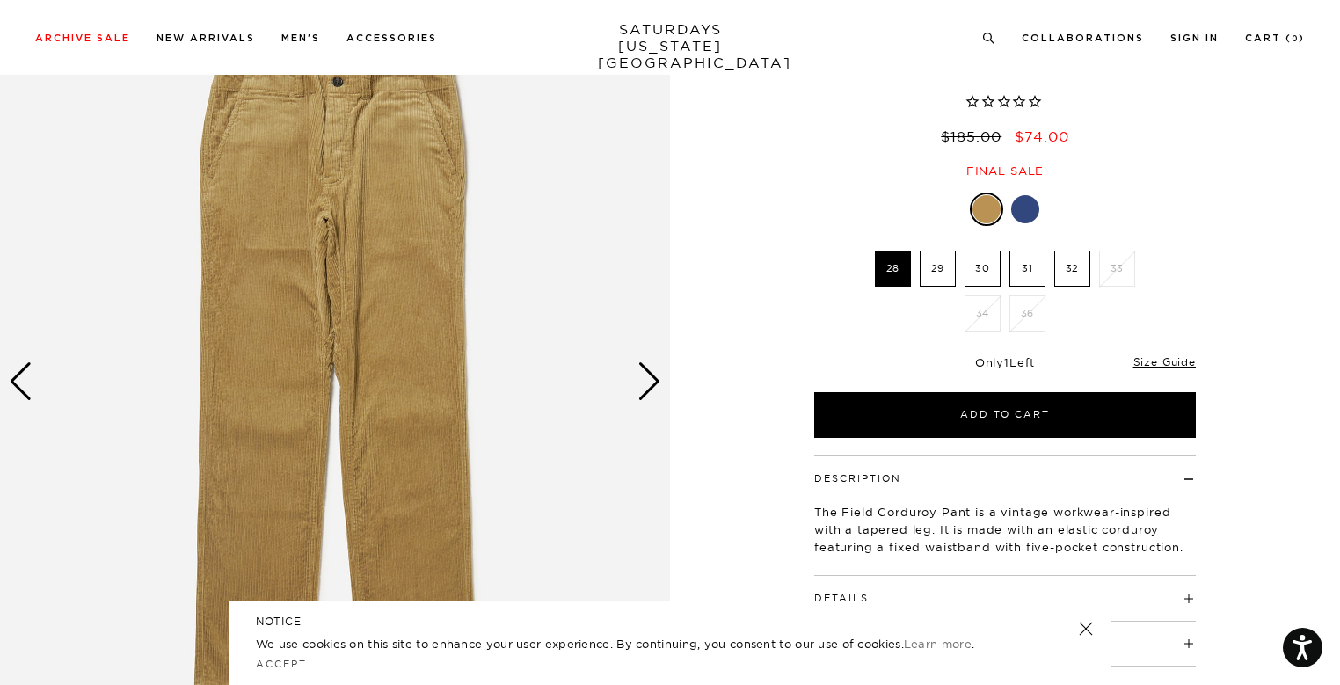
scroll to position [127, 0]
click at [644, 392] on div "Next slide" at bounding box center [650, 380] width 24 height 39
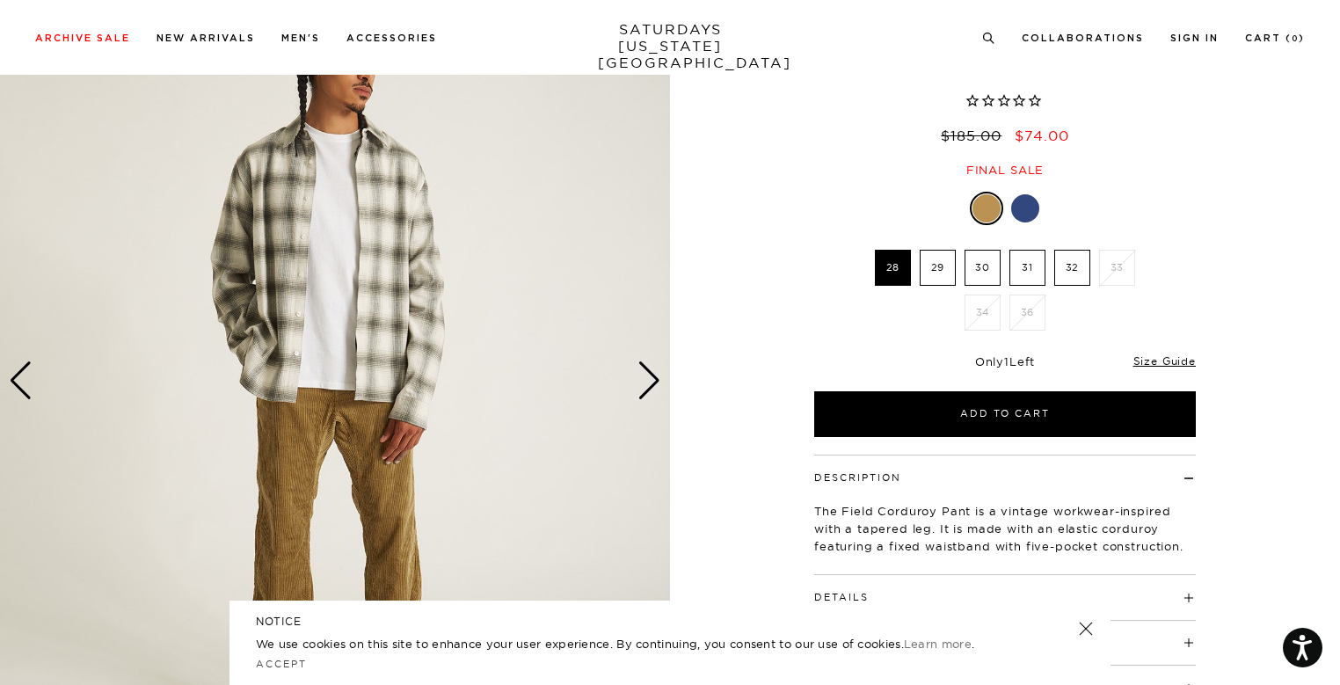
click at [644, 392] on div "Next slide" at bounding box center [650, 380] width 24 height 39
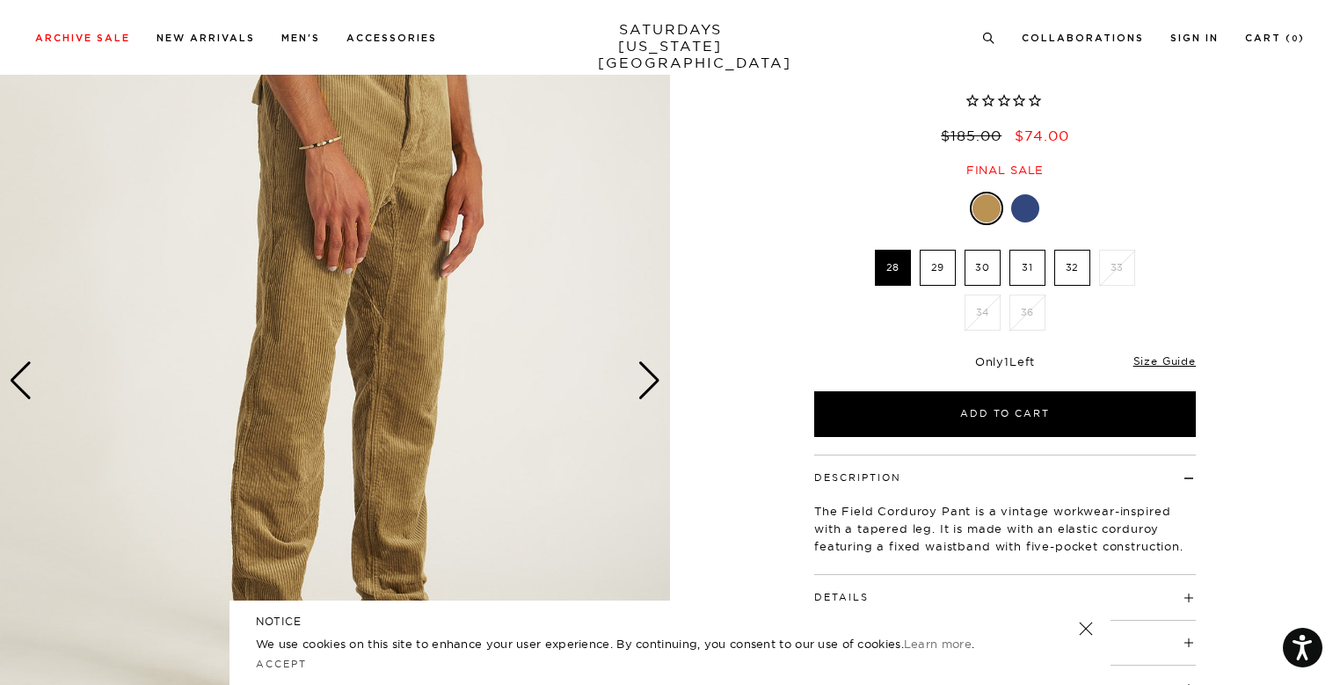
click at [644, 392] on div "Next slide" at bounding box center [650, 380] width 24 height 39
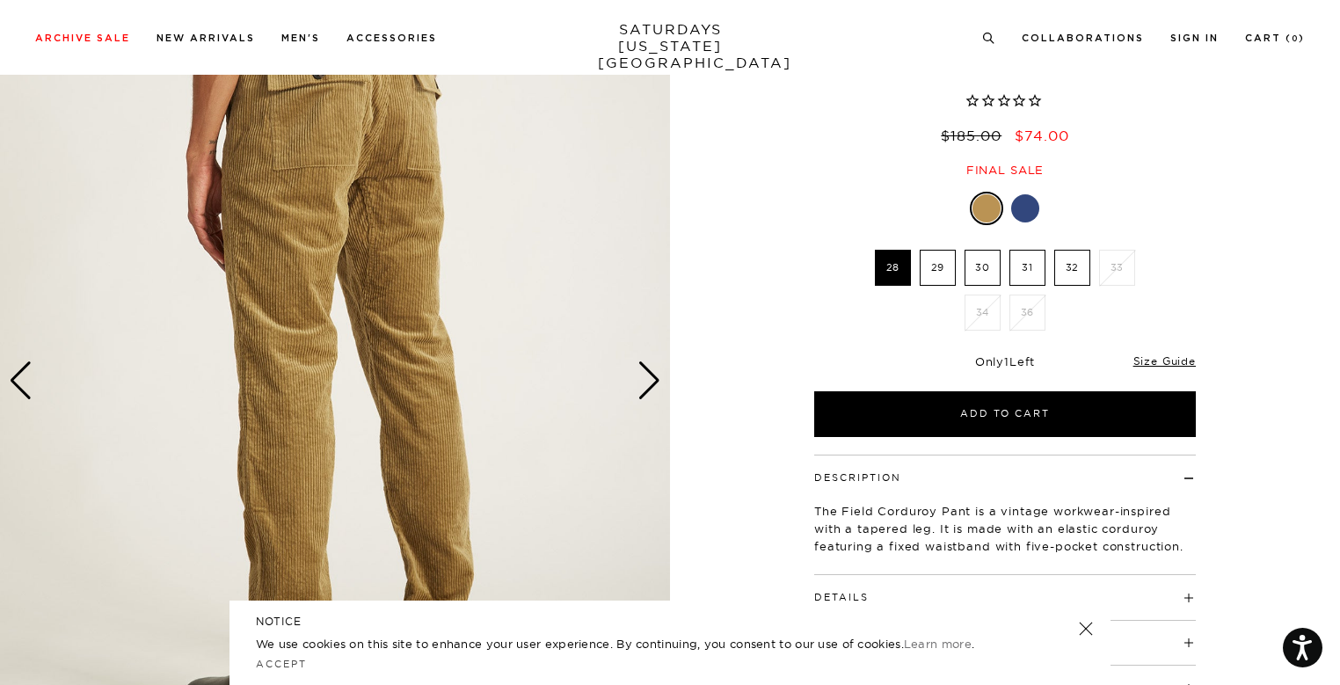
click at [644, 392] on div "Next slide" at bounding box center [650, 380] width 24 height 39
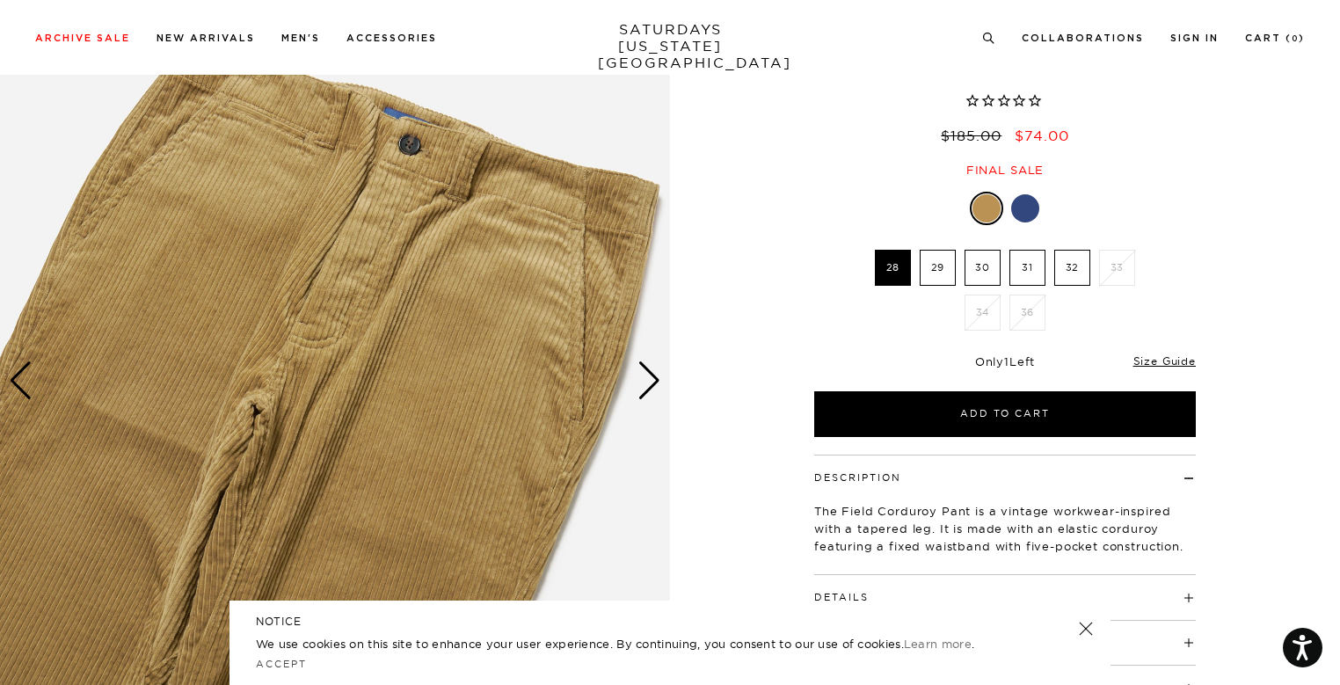
click at [644, 392] on div "Next slide" at bounding box center [650, 380] width 24 height 39
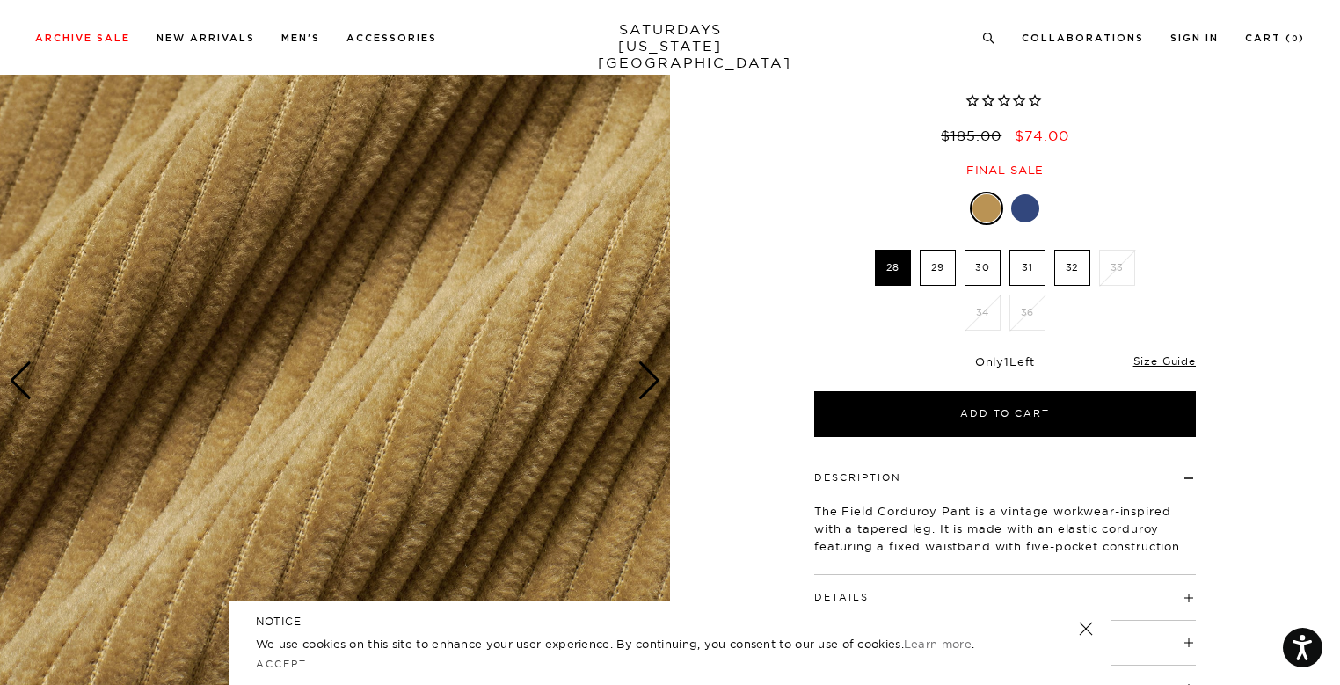
click at [644, 392] on div "Next slide" at bounding box center [650, 380] width 24 height 39
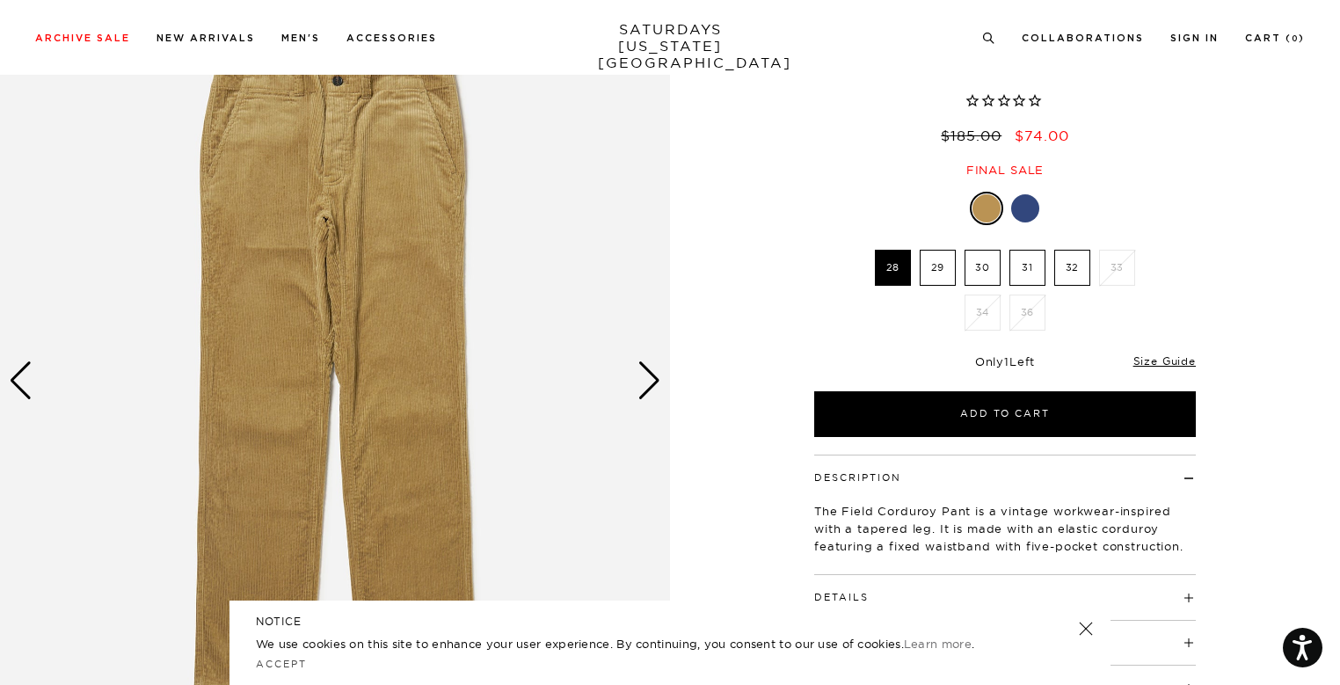
click at [644, 392] on div "Next slide" at bounding box center [650, 380] width 24 height 39
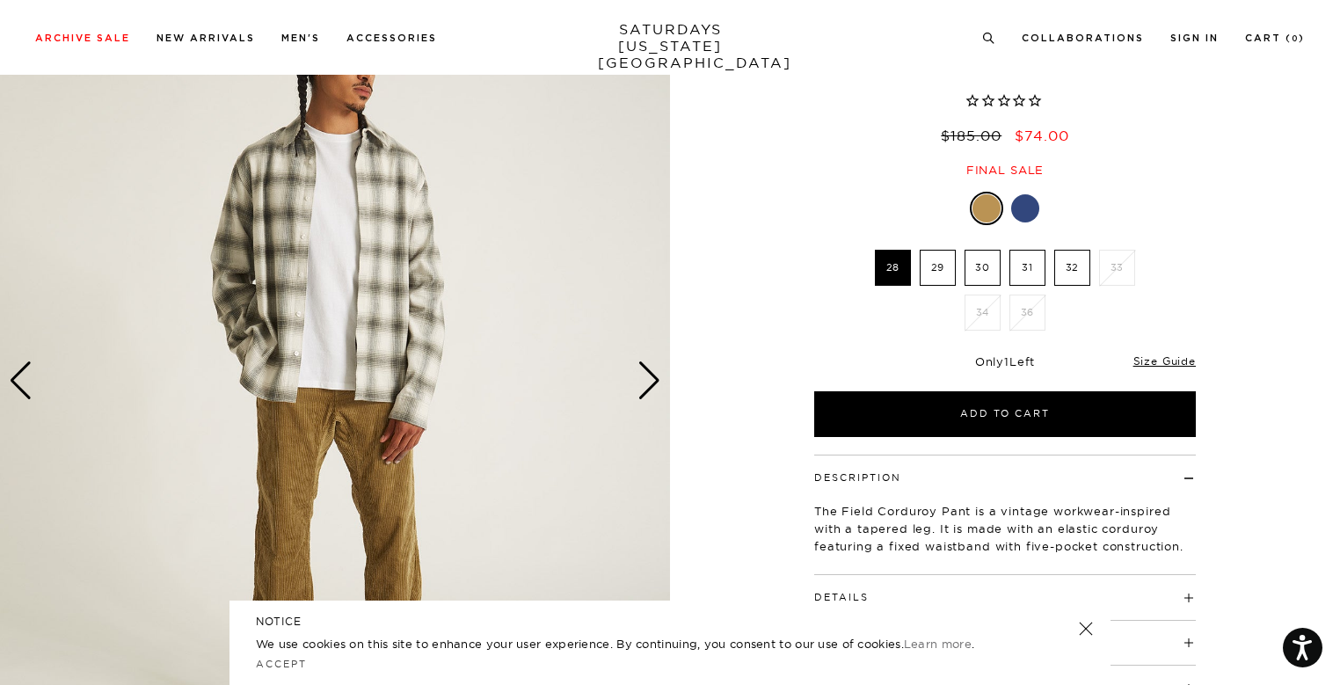
click at [653, 386] on div "Next slide" at bounding box center [650, 380] width 24 height 39
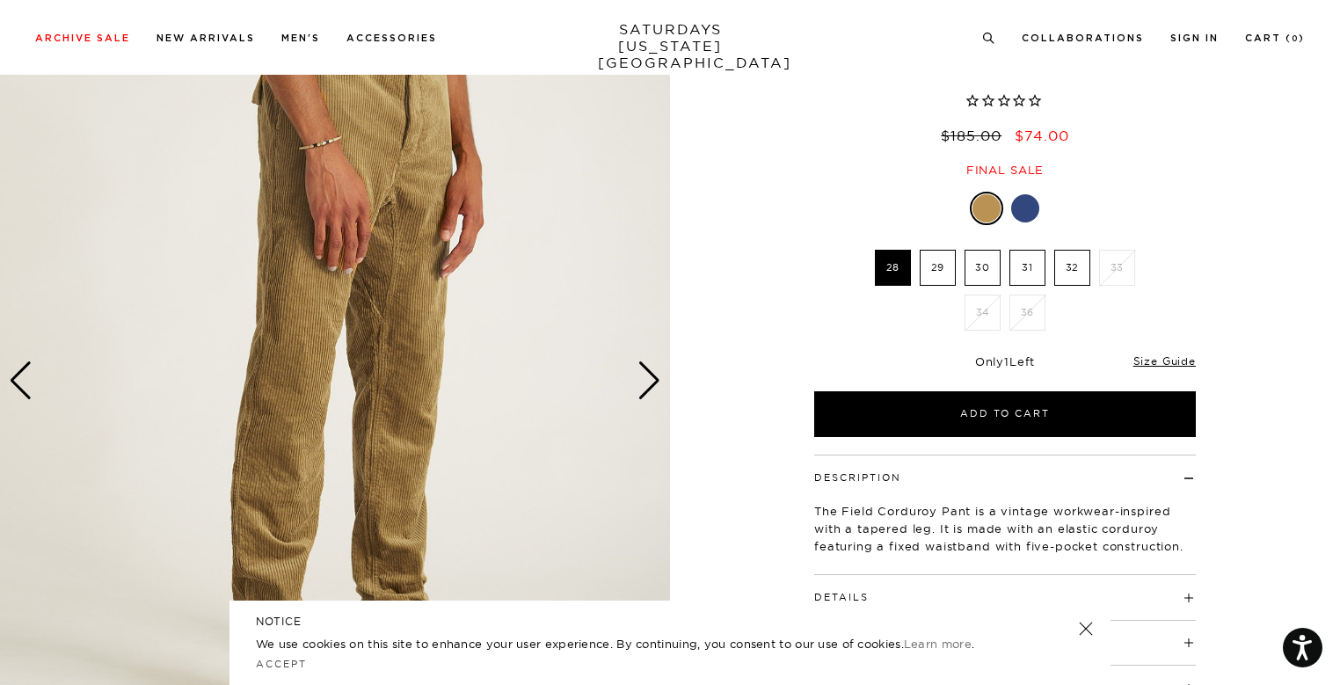
click at [653, 386] on div "Next slide" at bounding box center [650, 380] width 24 height 39
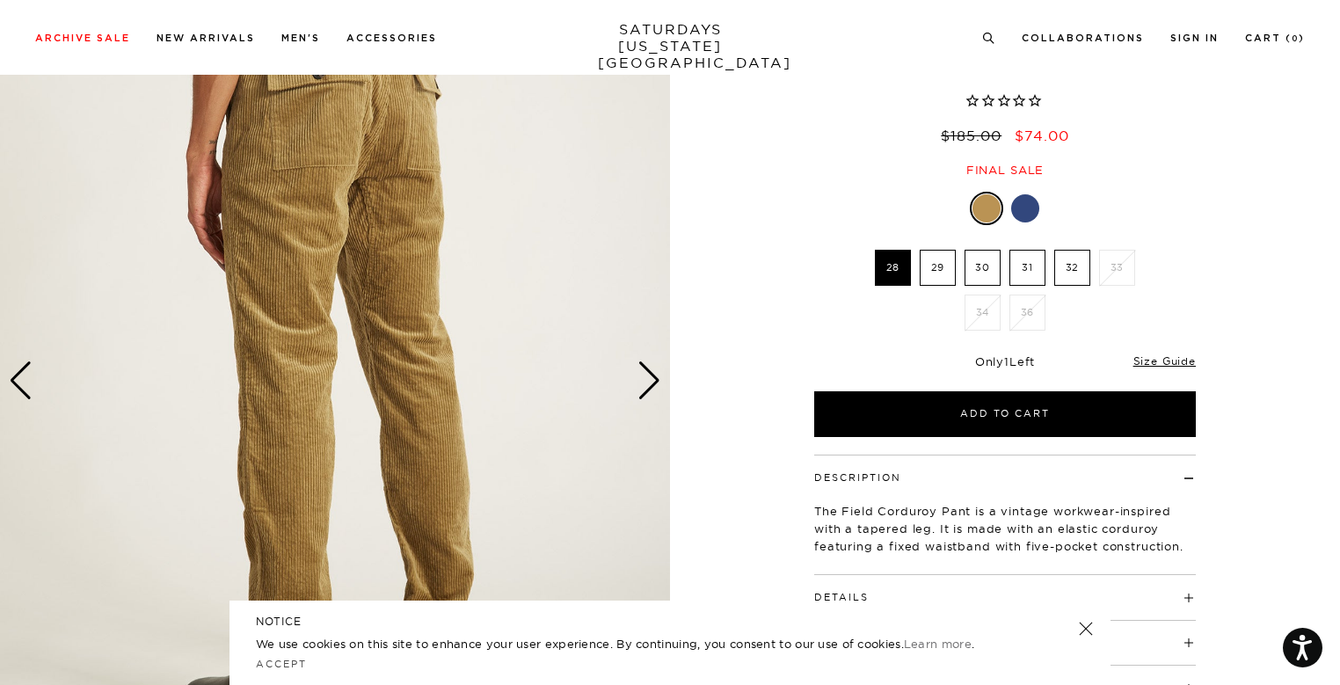
click at [653, 386] on div "Next slide" at bounding box center [650, 380] width 24 height 39
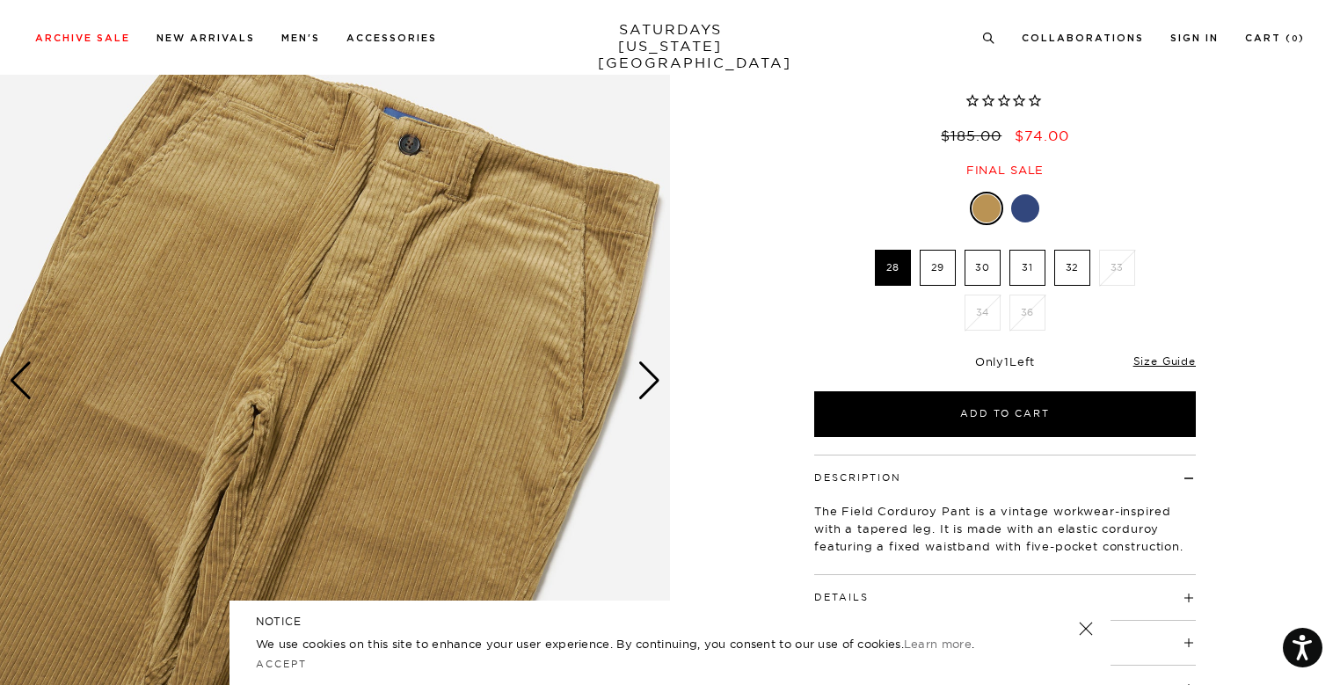
click at [976, 274] on label "30" at bounding box center [983, 268] width 36 height 36
click at [0, 0] on input "30" at bounding box center [0, 0] width 0 height 0
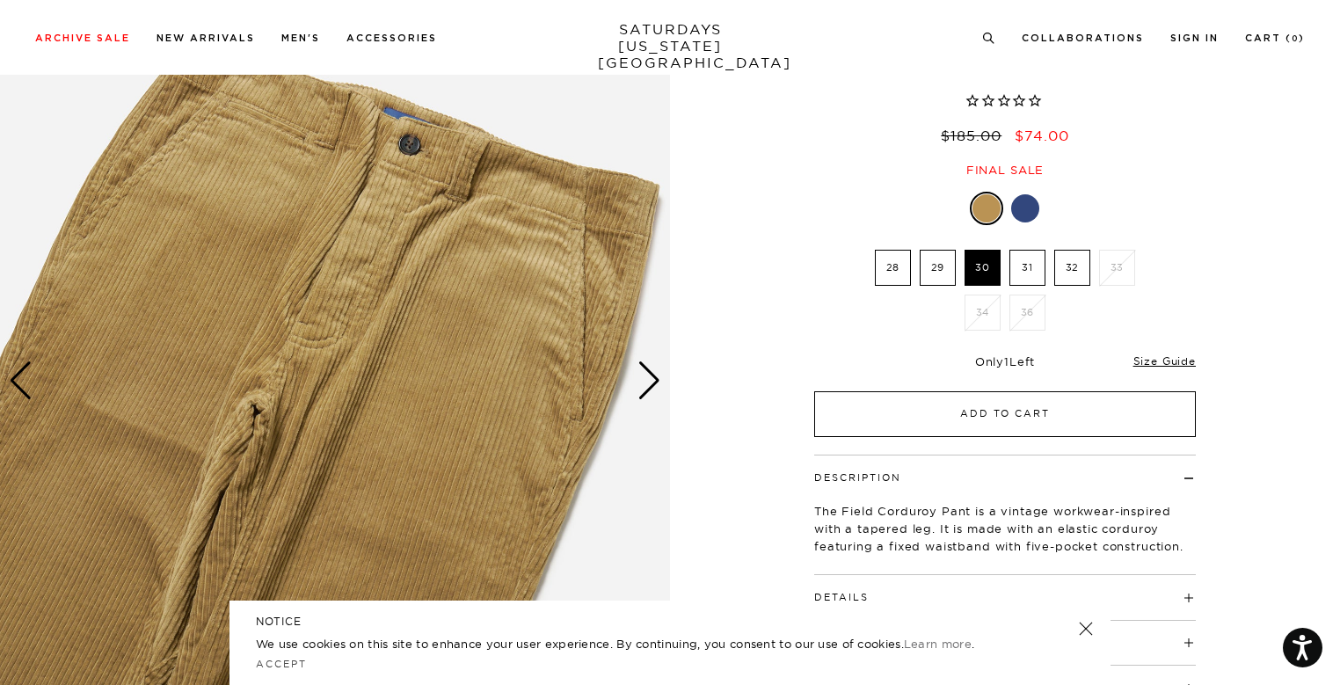
click at [943, 421] on button "Add to Cart" at bounding box center [1005, 414] width 382 height 46
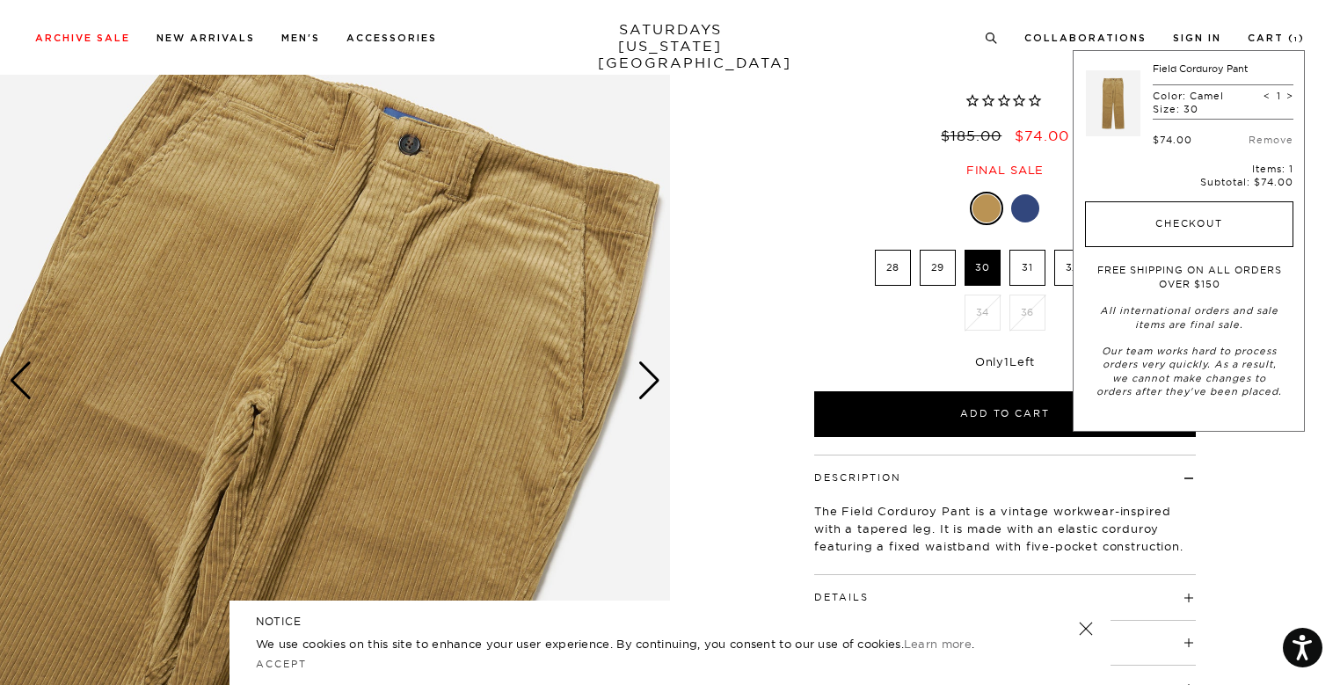
click at [1146, 224] on button "Checkout" at bounding box center [1189, 224] width 208 height 46
